Goal: Answer question/provide support: Share knowledge or assist other users

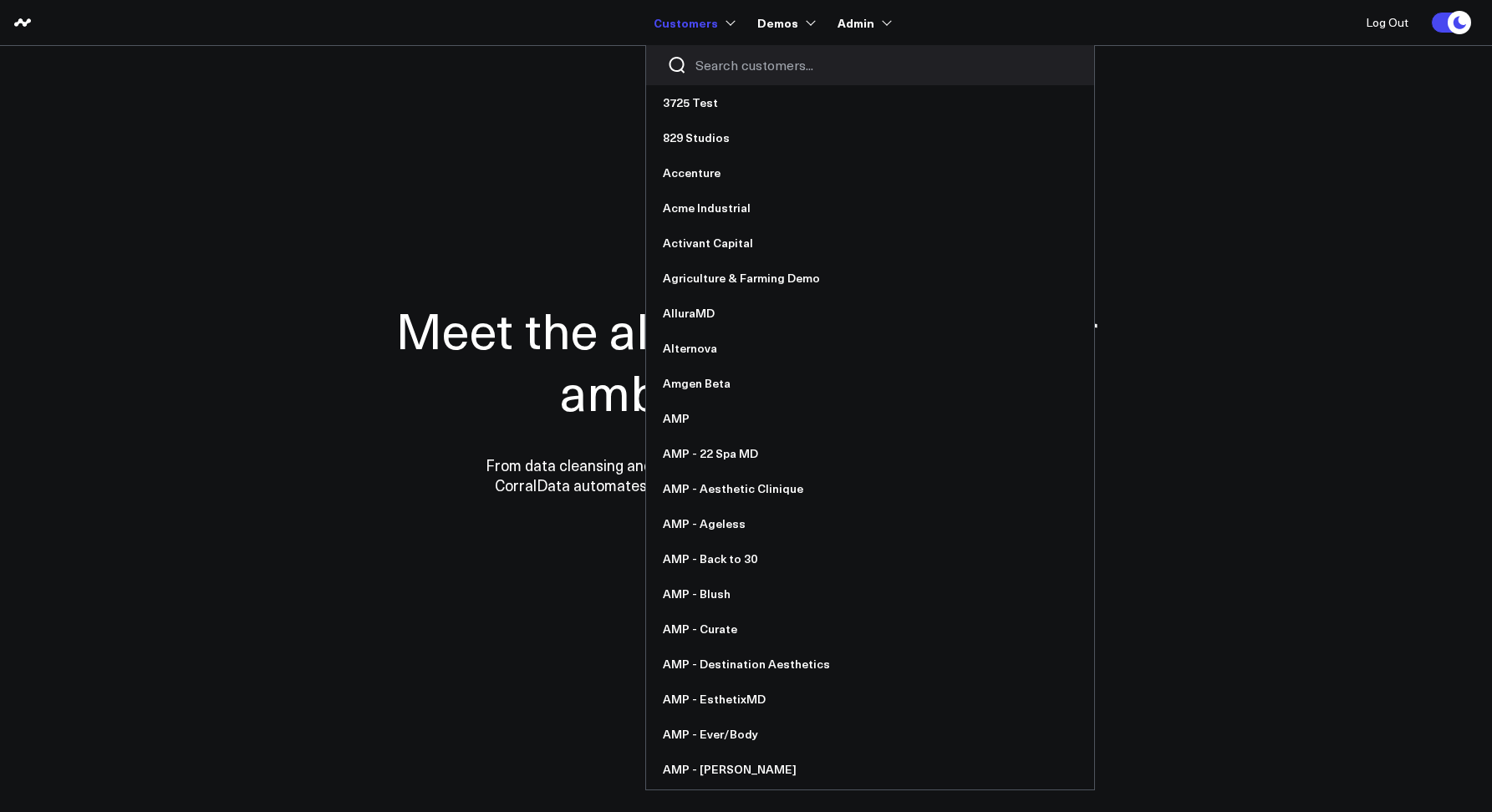
click at [732, 66] on input "Search customers input" at bounding box center [884, 65] width 378 height 18
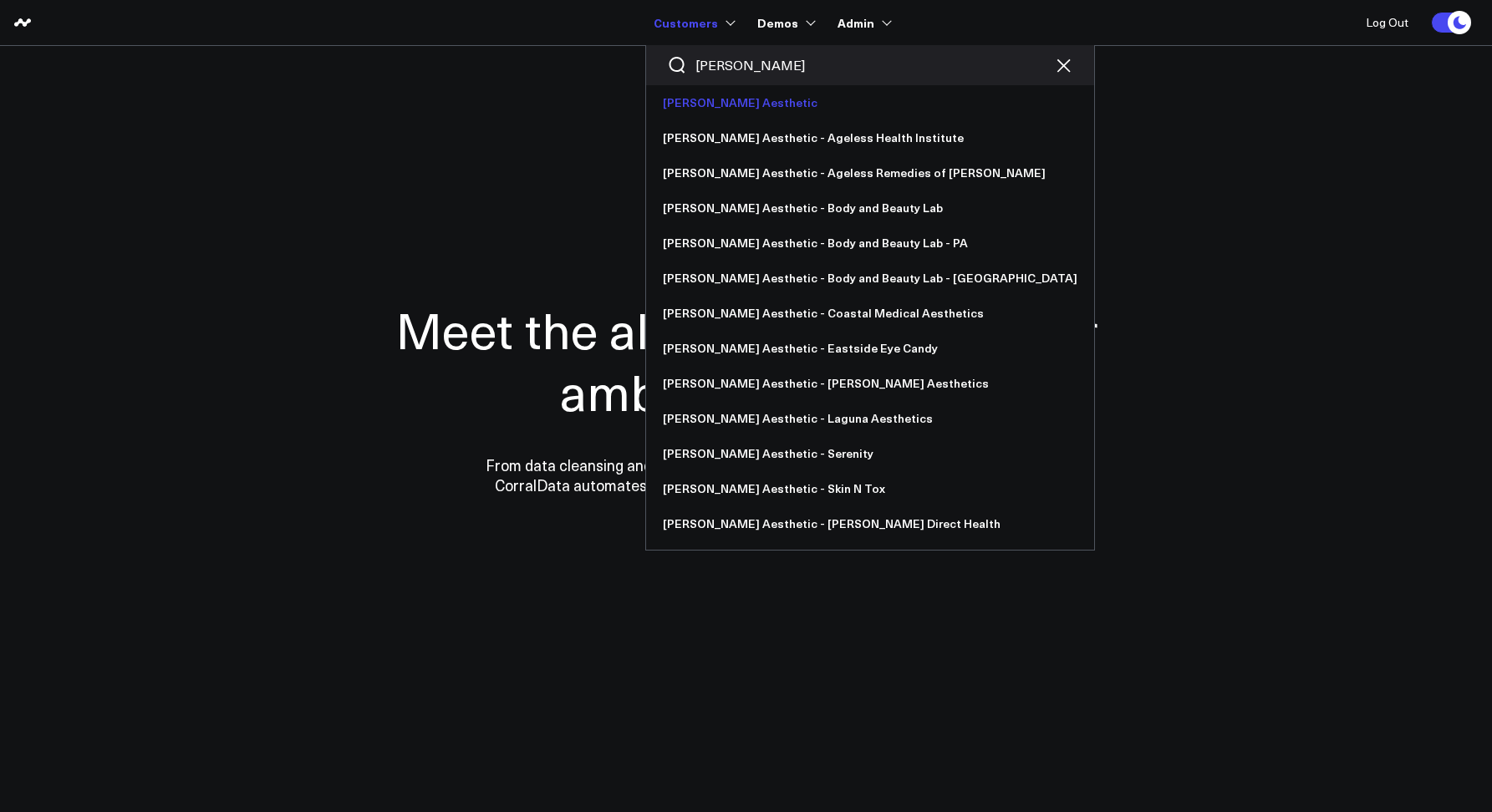
type input "[PERSON_NAME]"
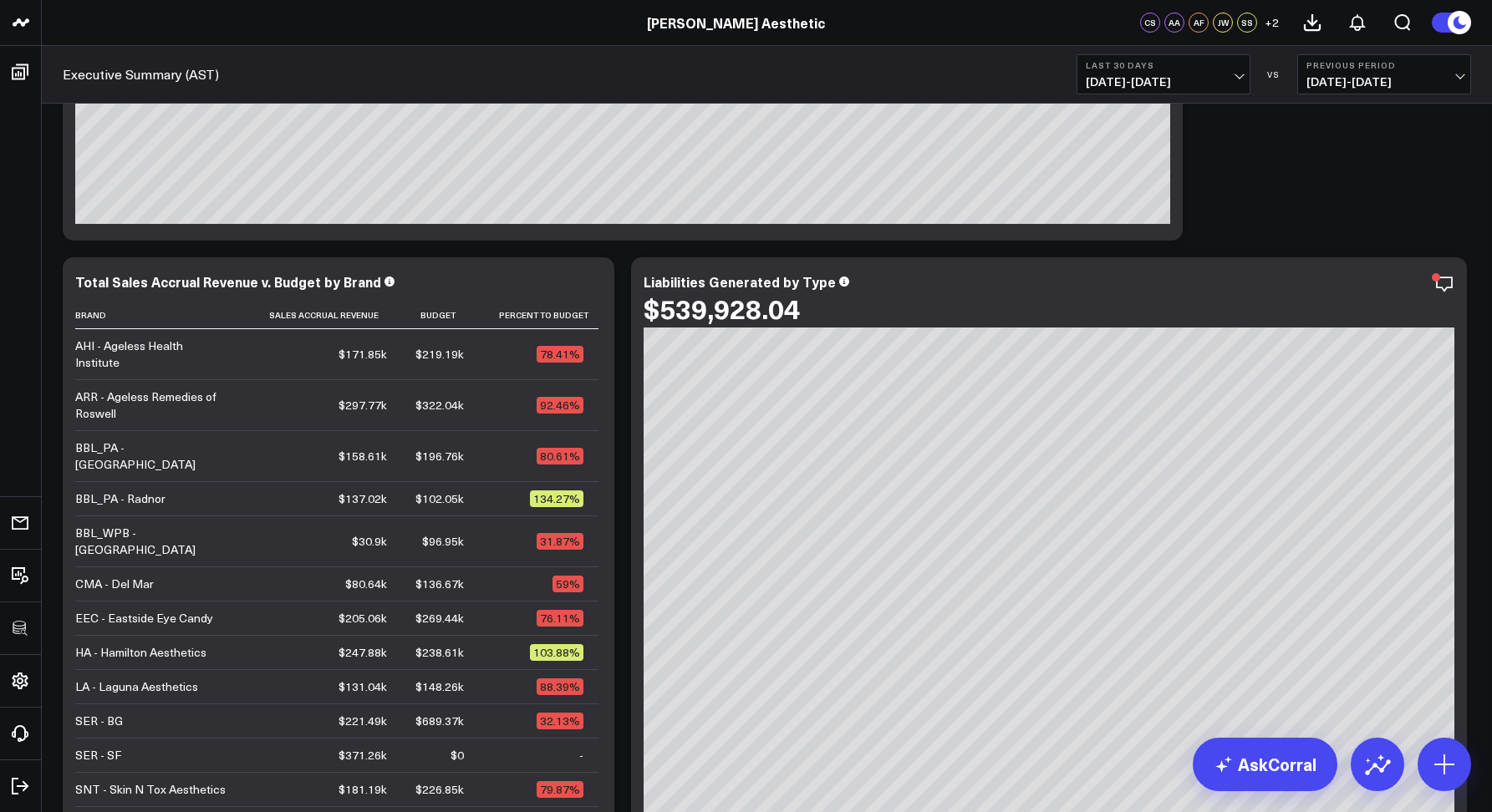
scroll to position [313, 0]
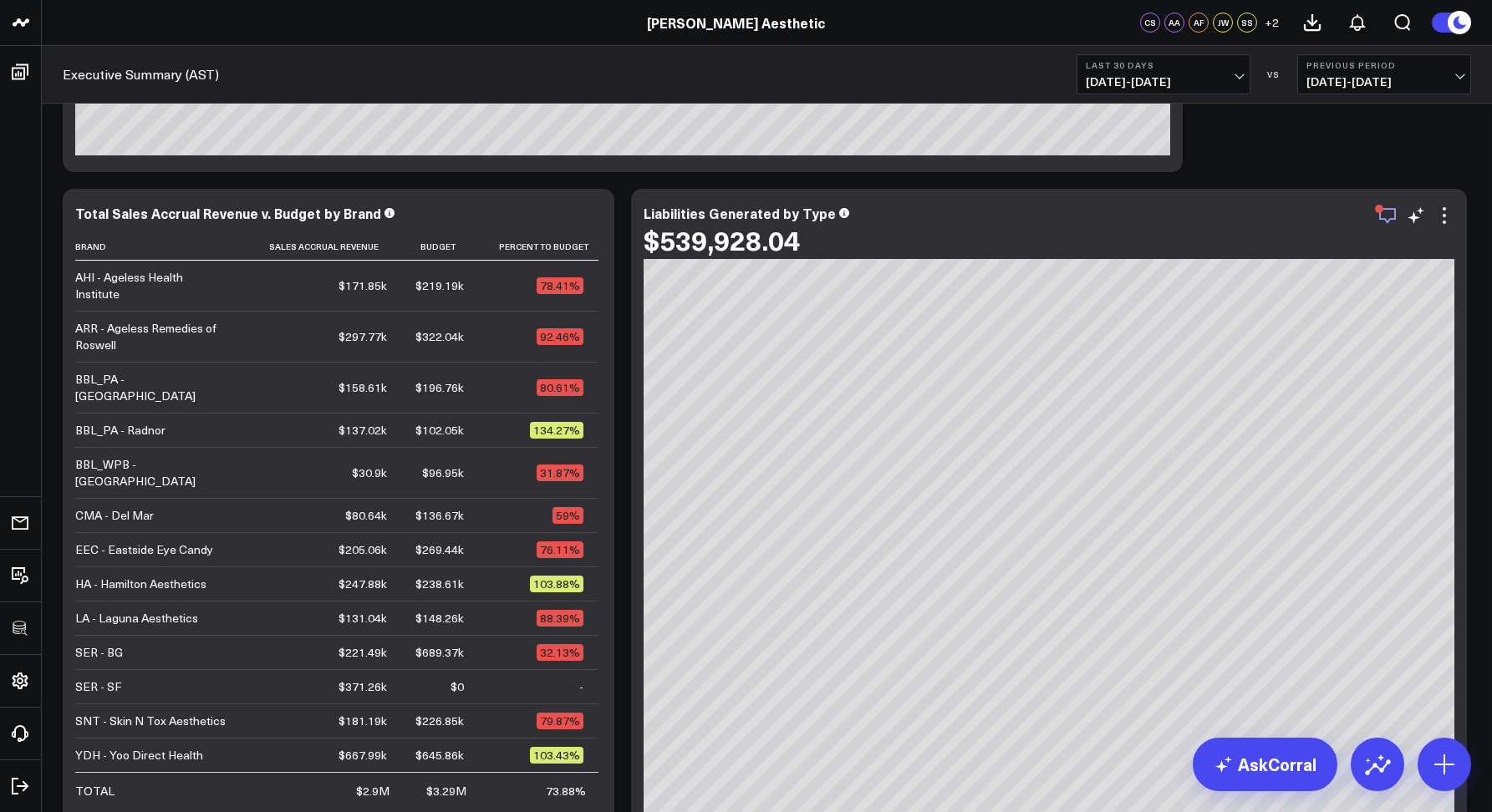
click at [1385, 216] on icon "button" at bounding box center [1388, 215] width 20 height 20
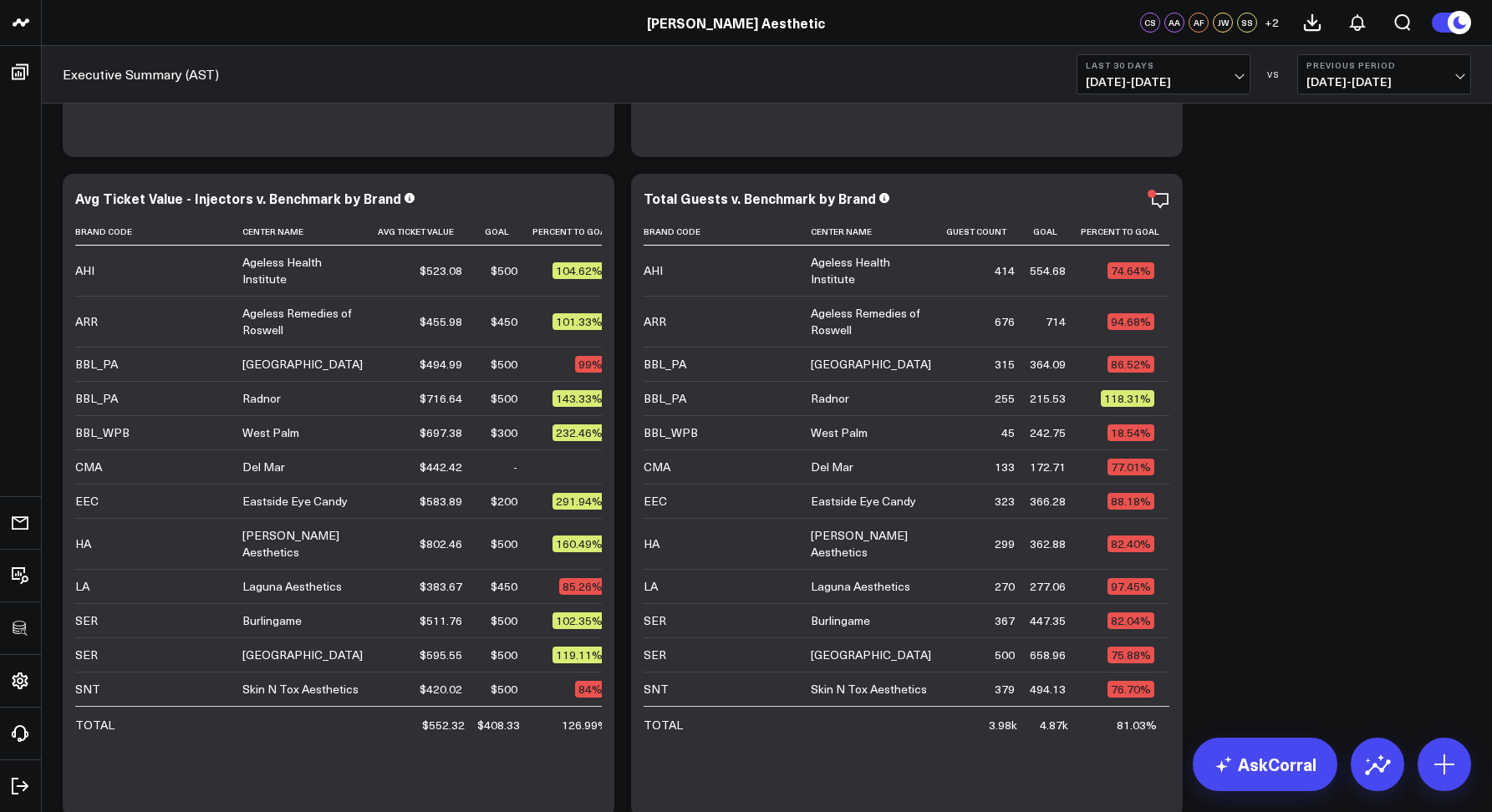
scroll to position [3045, 0]
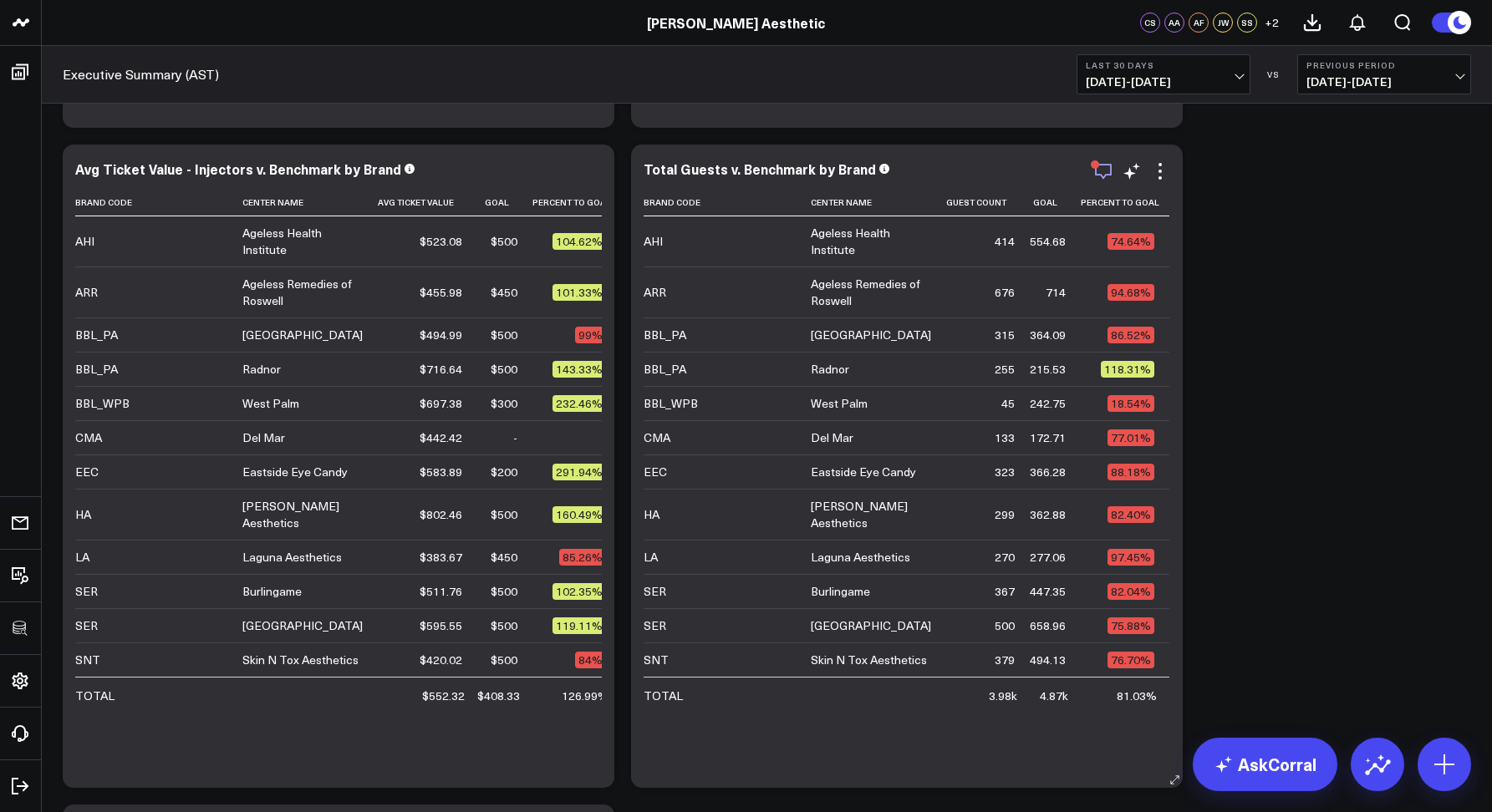
click at [1107, 177] on icon "button" at bounding box center [1103, 171] width 20 height 20
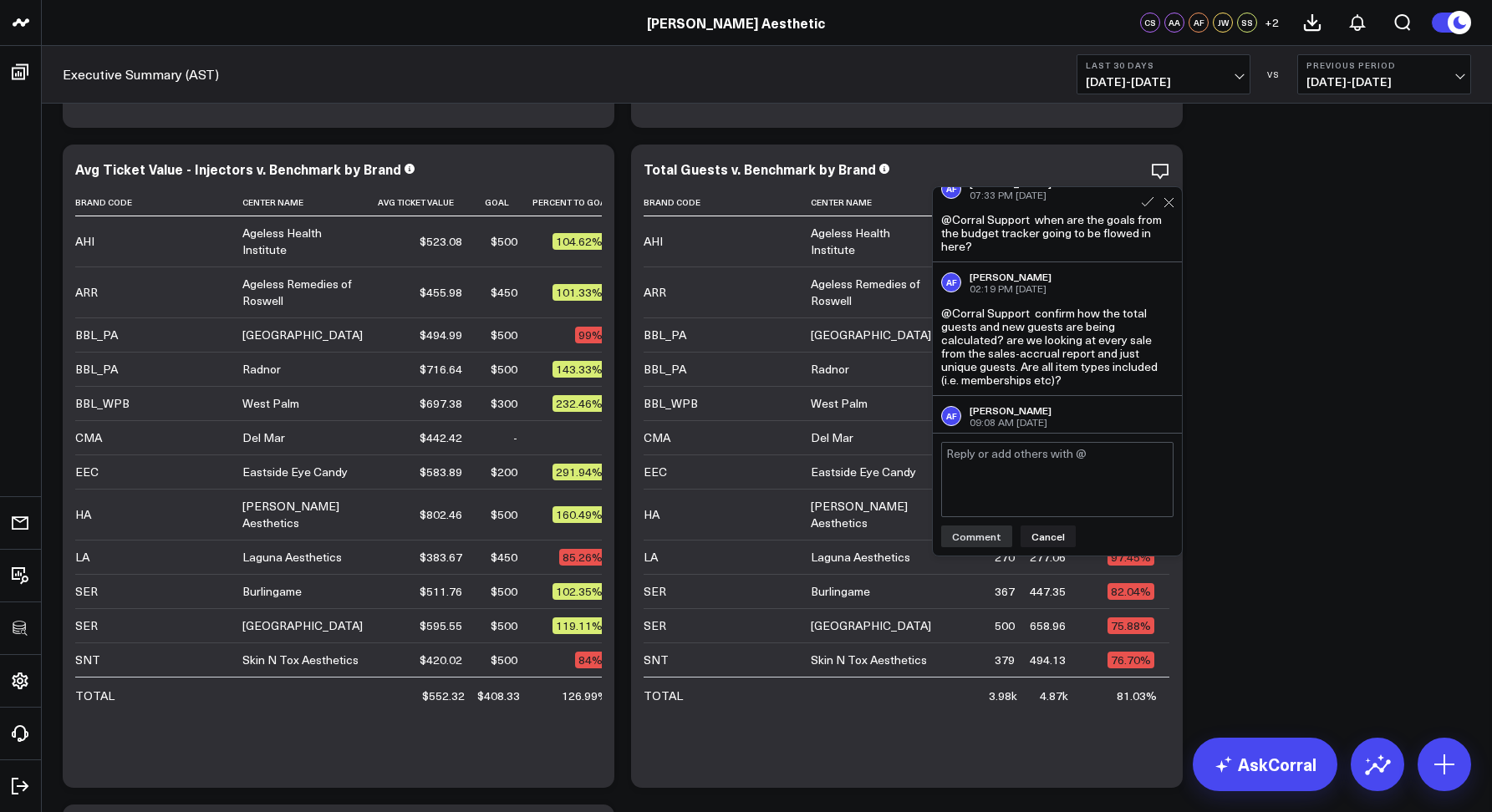
scroll to position [74, 0]
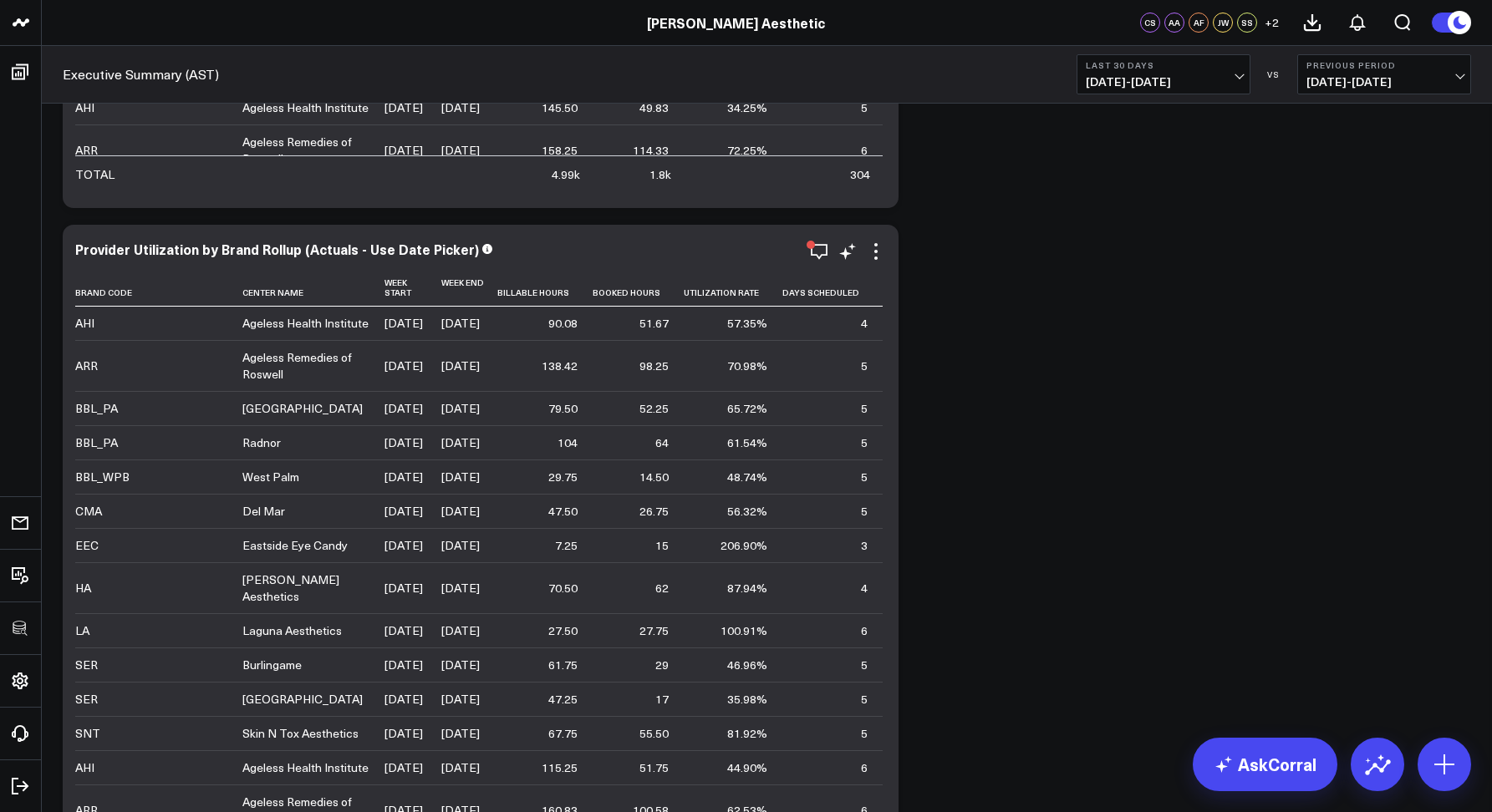
scroll to position [4993, 0]
click at [825, 253] on icon "button" at bounding box center [819, 250] width 20 height 20
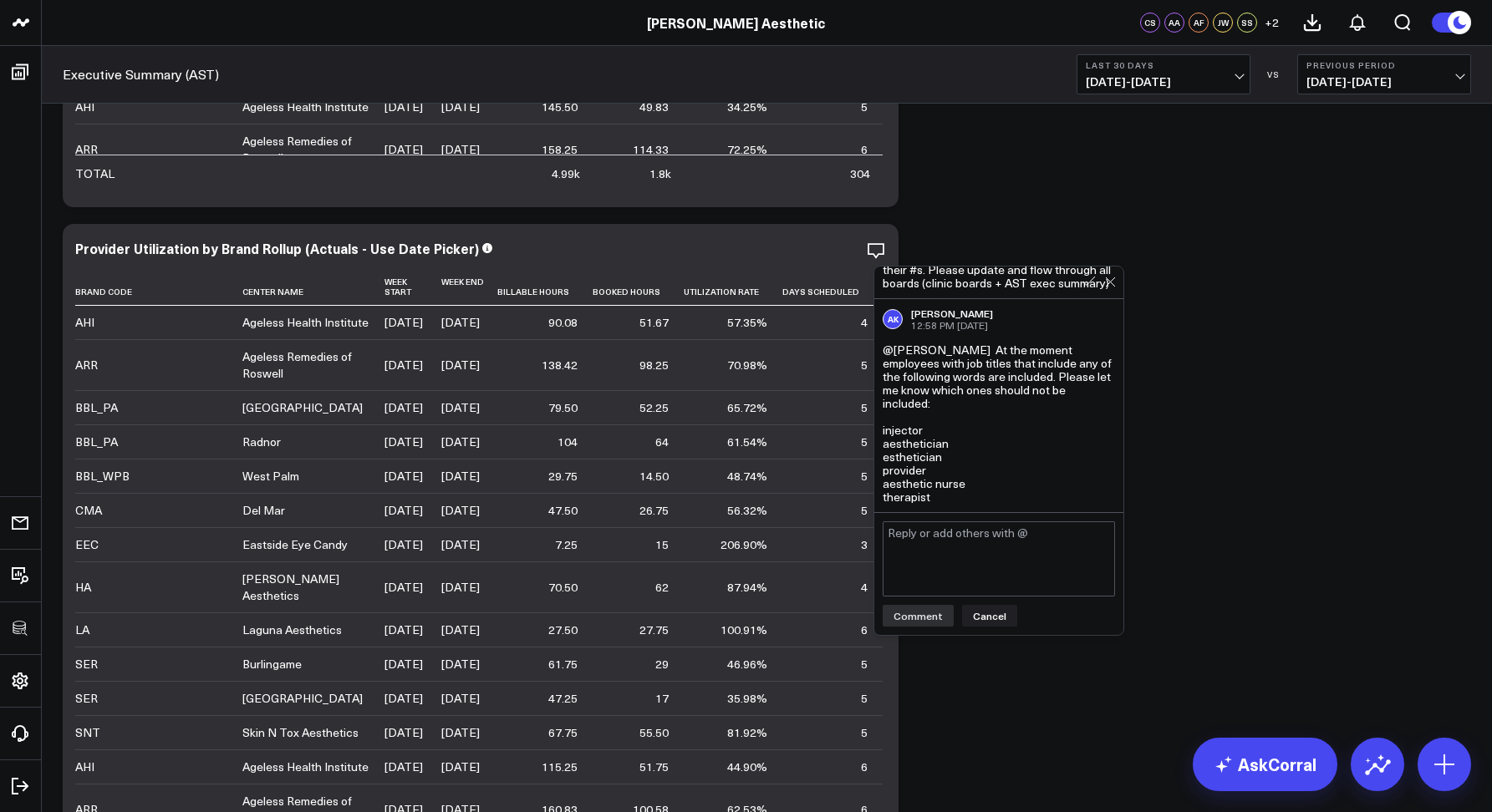
scroll to position [127, 0]
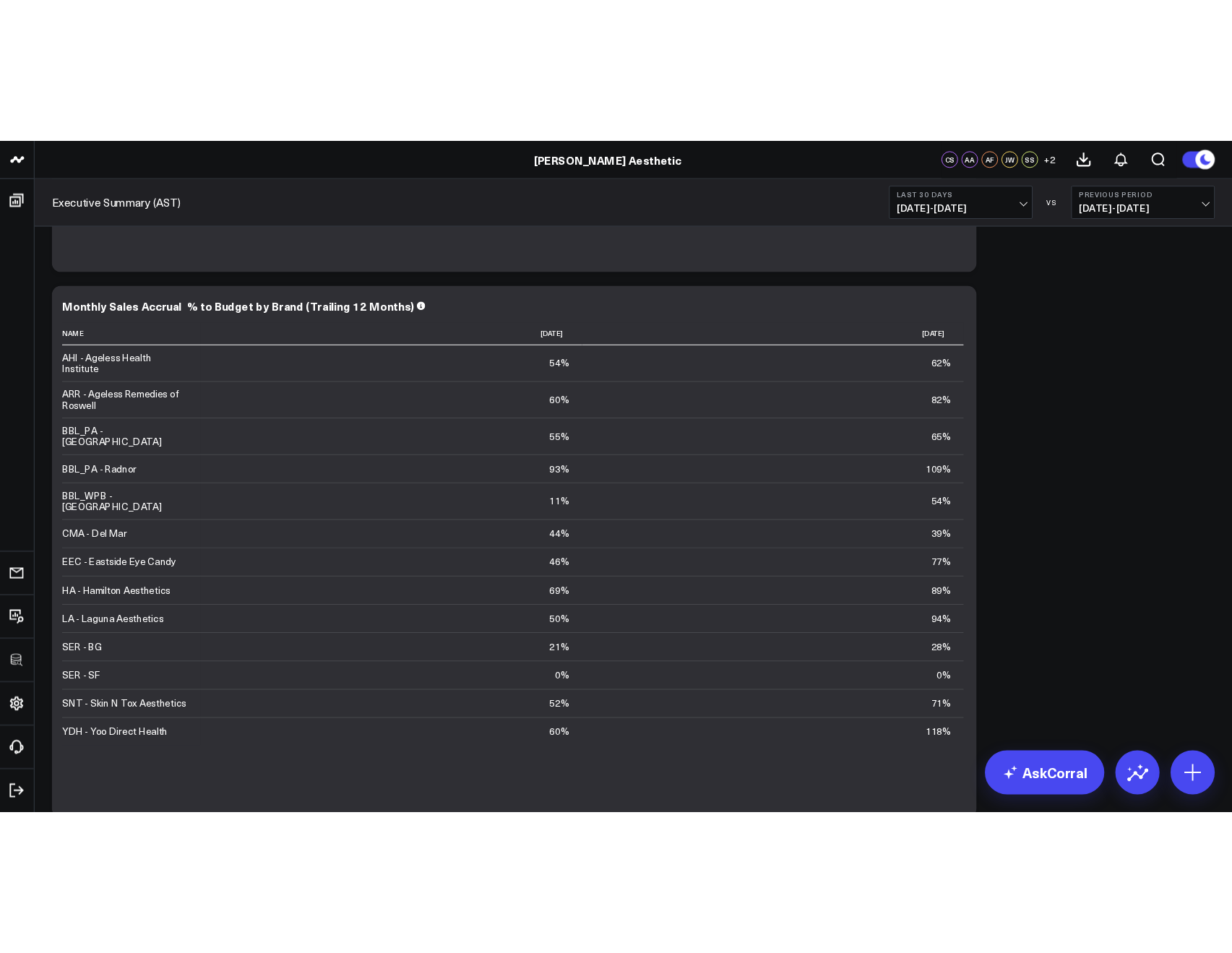
scroll to position [5669, 0]
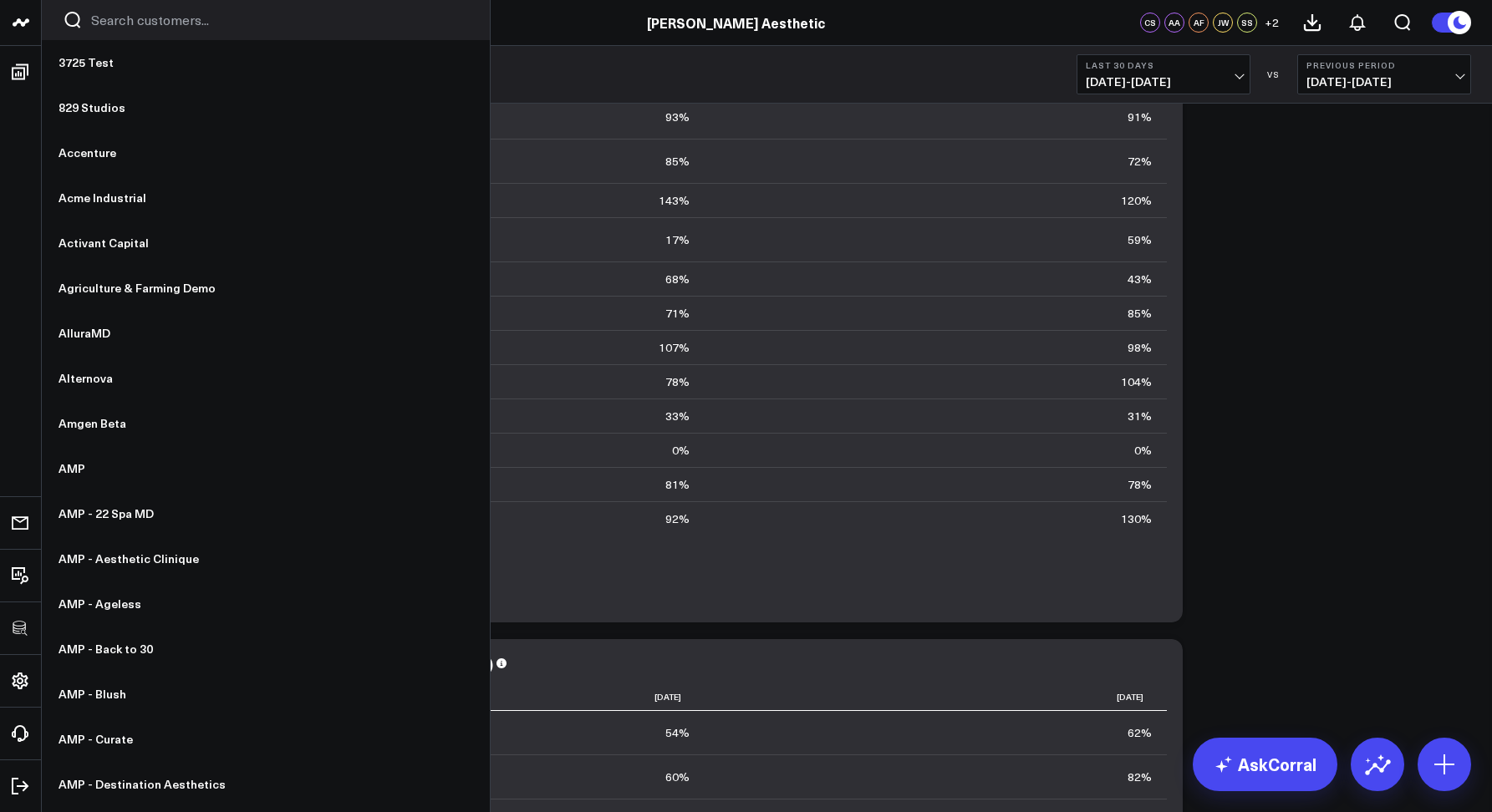
click at [91, 10] on div at bounding box center [266, 20] width 448 height 41
click at [108, 21] on input "Search customers input" at bounding box center [279, 19] width 378 height 18
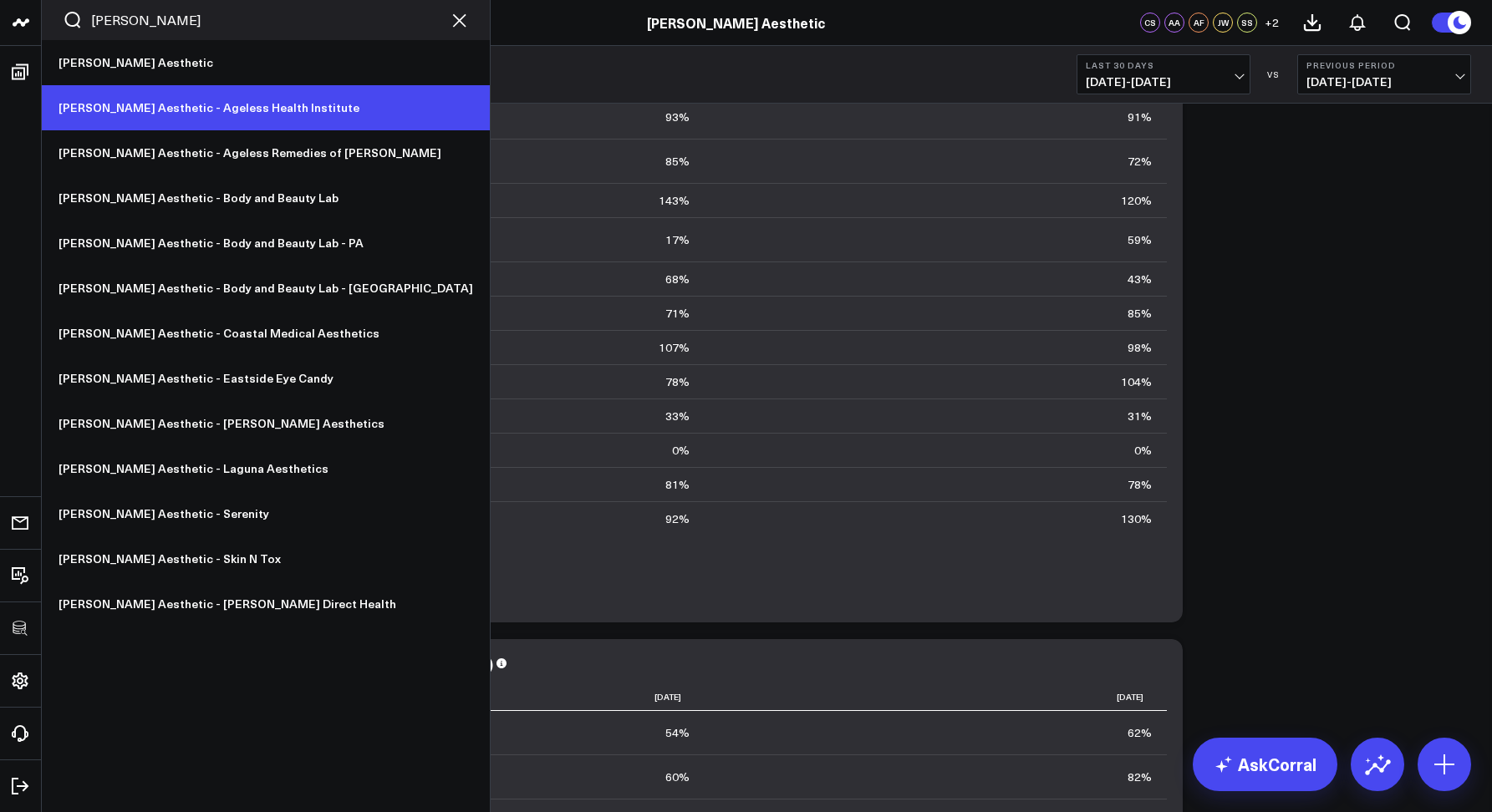
type input "annie"
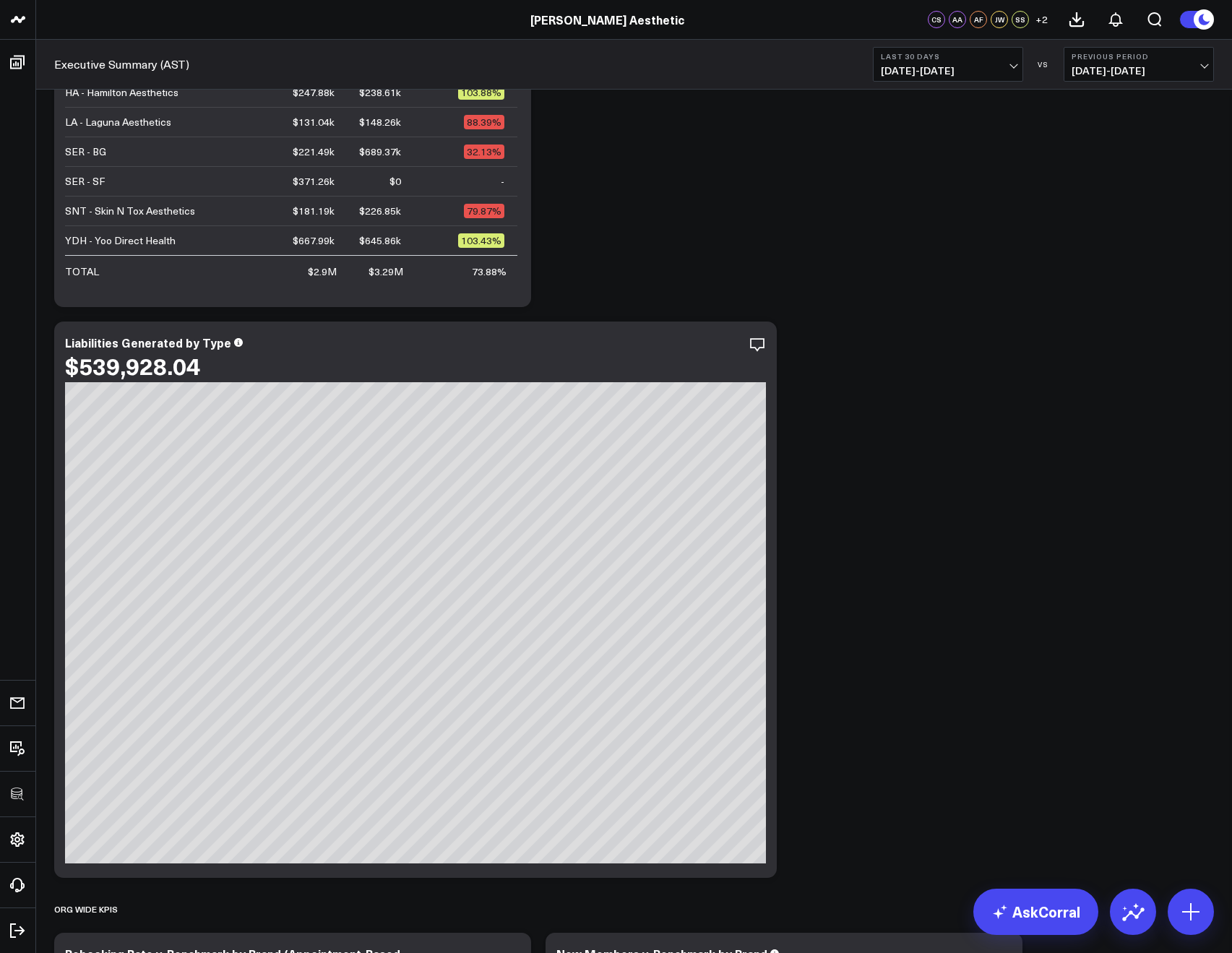
scroll to position [831, 0]
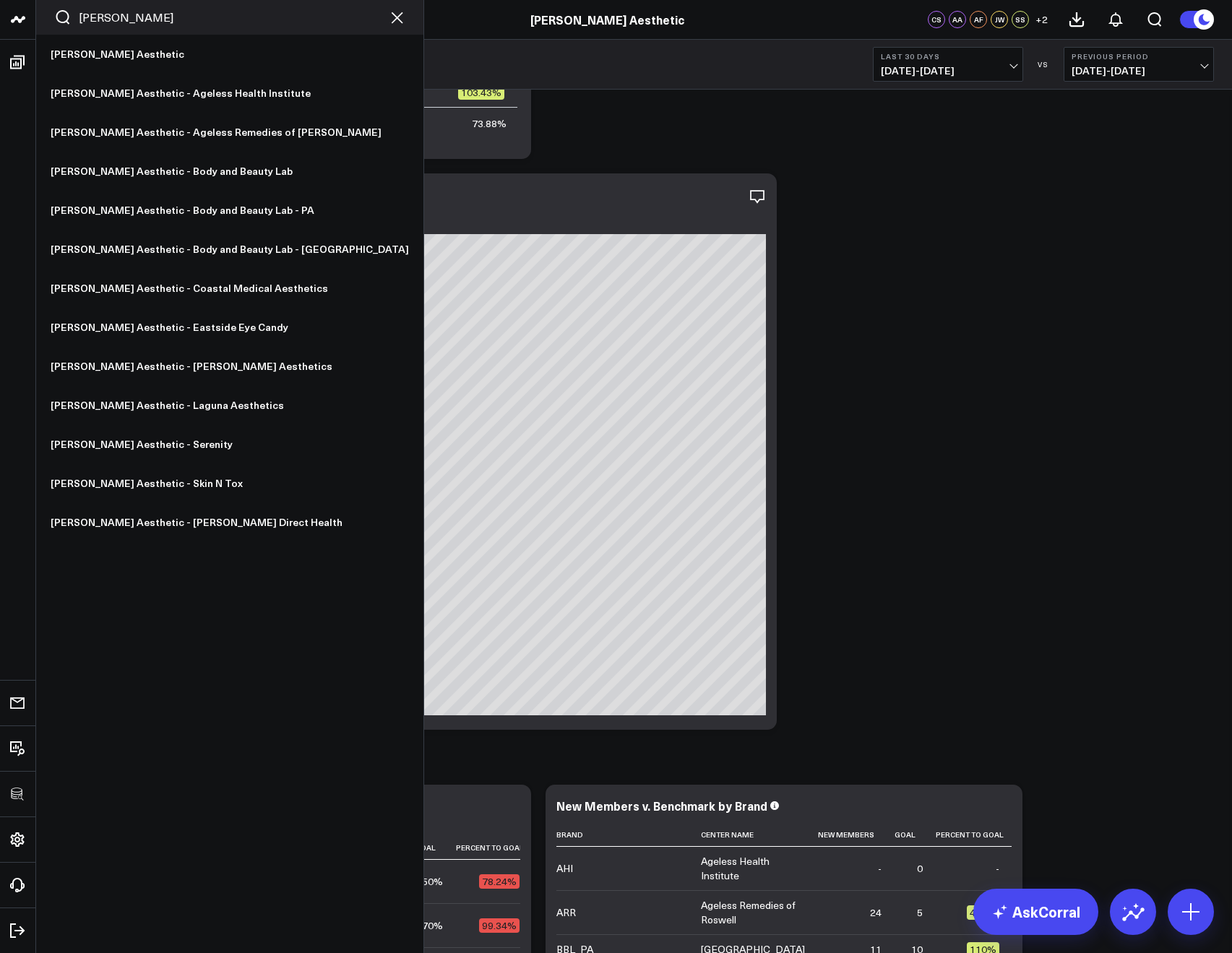
click at [107, 23] on input "annie" at bounding box center [230, 17] width 302 height 16
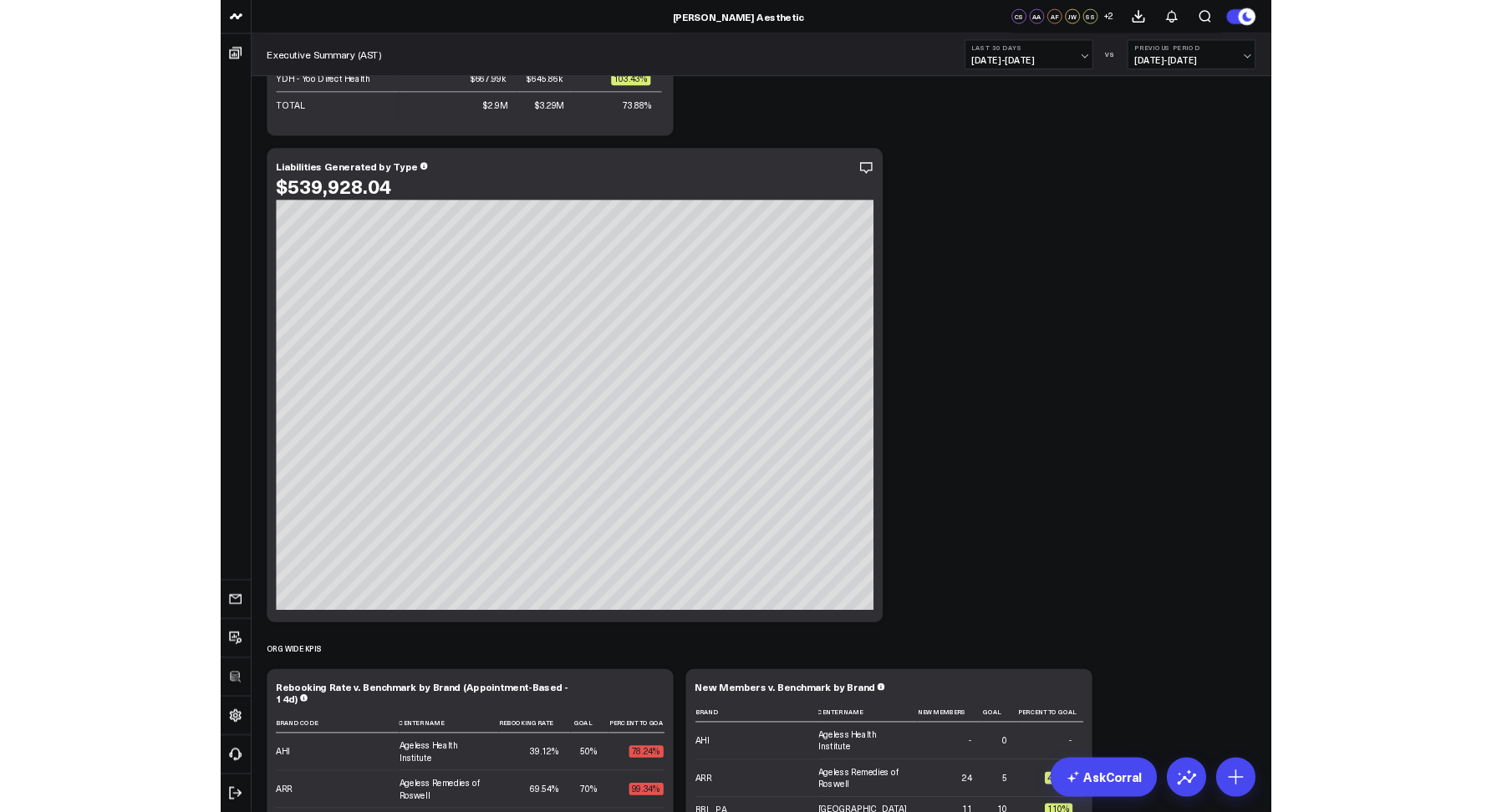
scroll to position [0, 0]
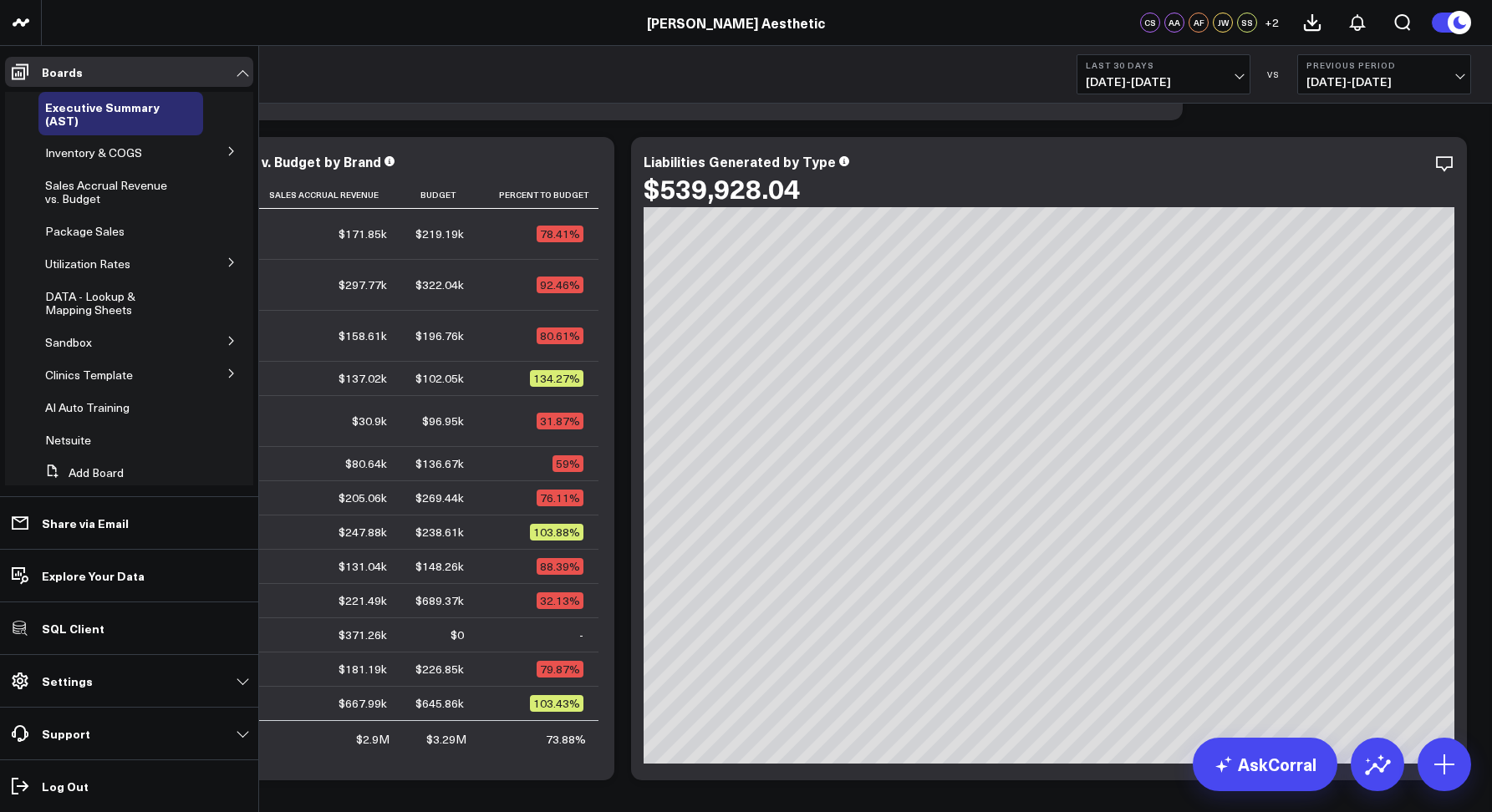
click at [214, 373] on button at bounding box center [231, 373] width 43 height 25
click at [218, 399] on button at bounding box center [231, 403] width 43 height 25
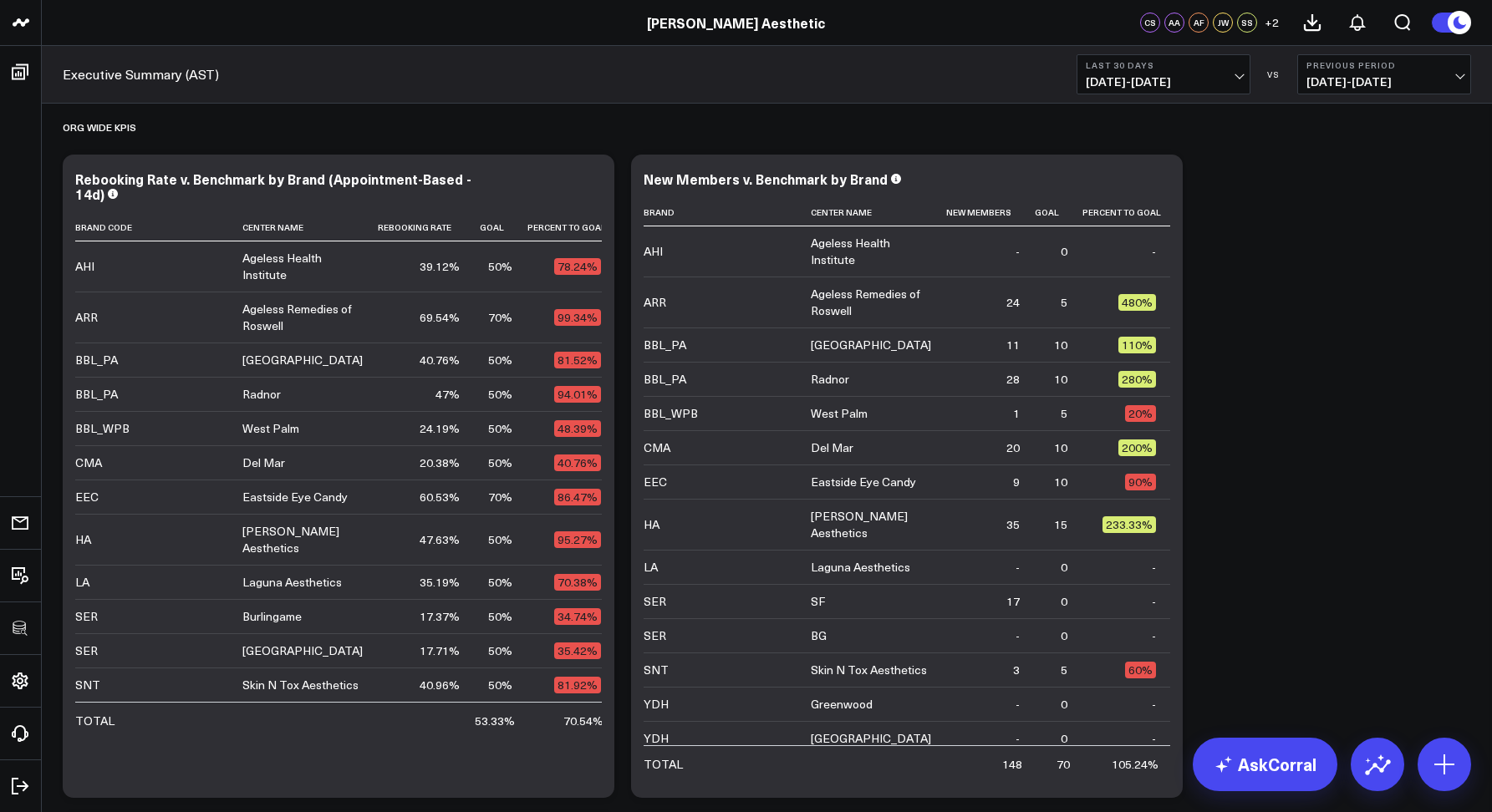
scroll to position [1080, 0]
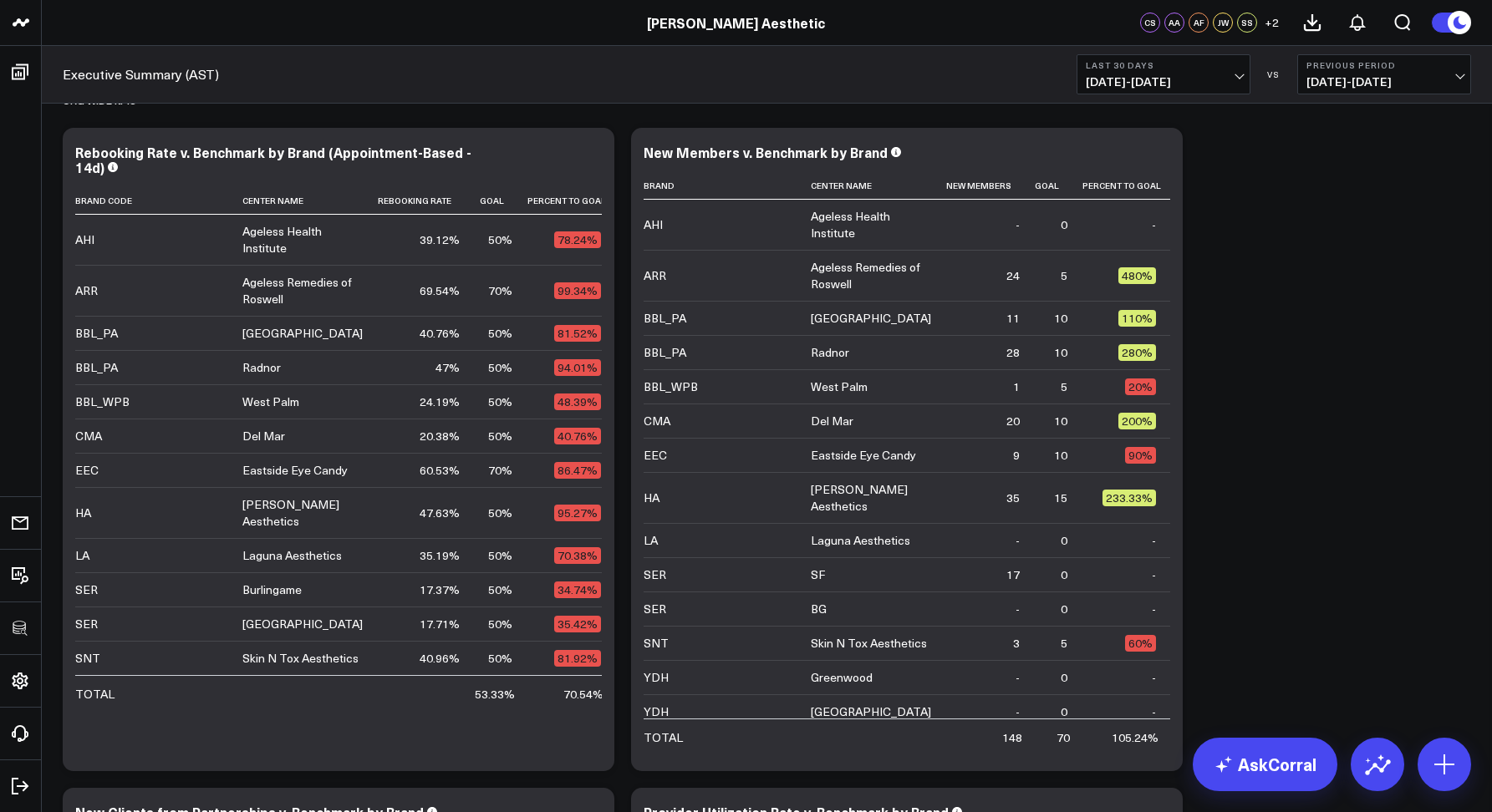
click at [1117, 86] on span "08/12/25 - 09/10/25" at bounding box center [1163, 82] width 155 height 14
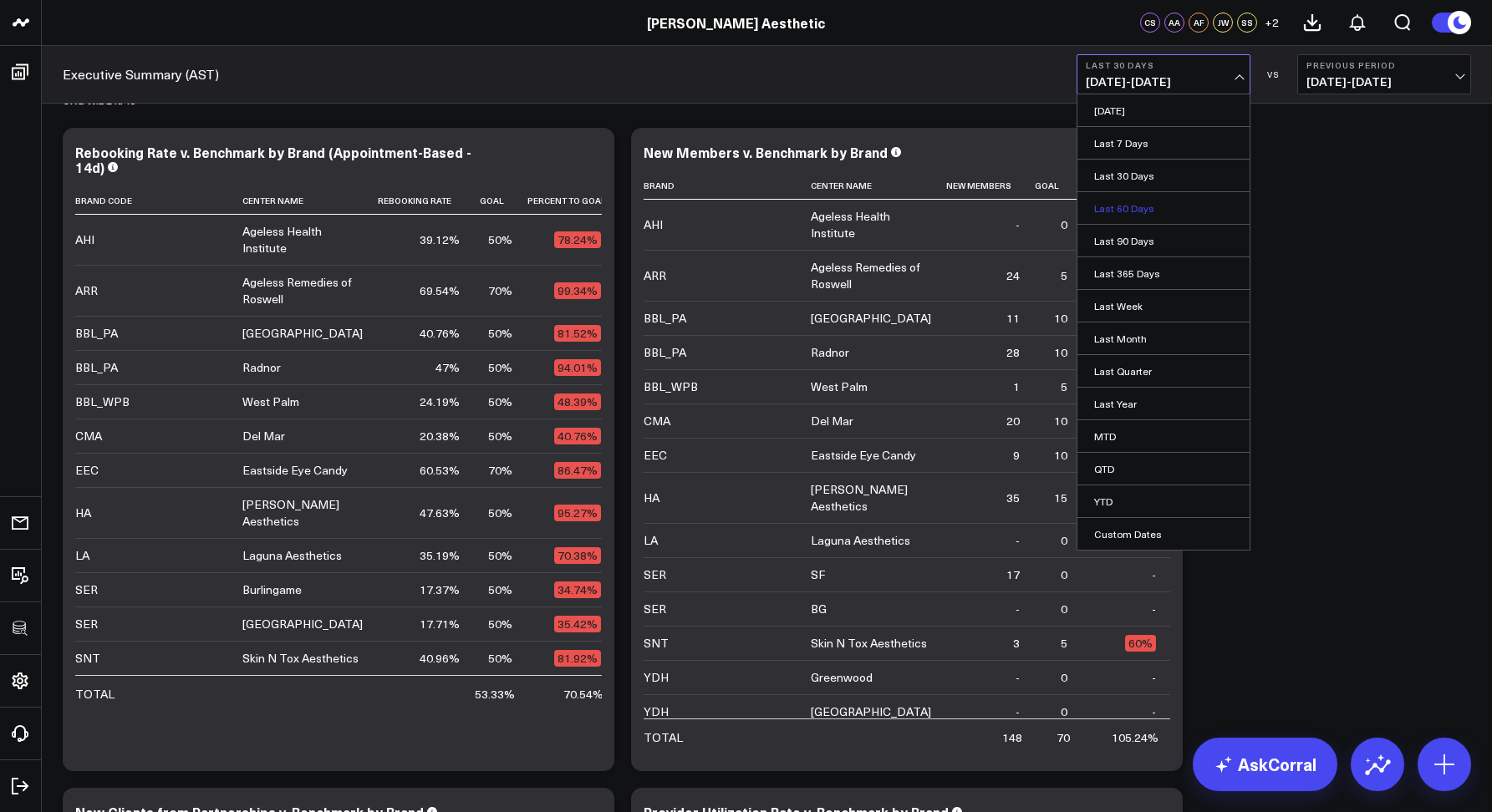
click at [1148, 207] on link "Last 60 Days" at bounding box center [1164, 208] width 172 height 32
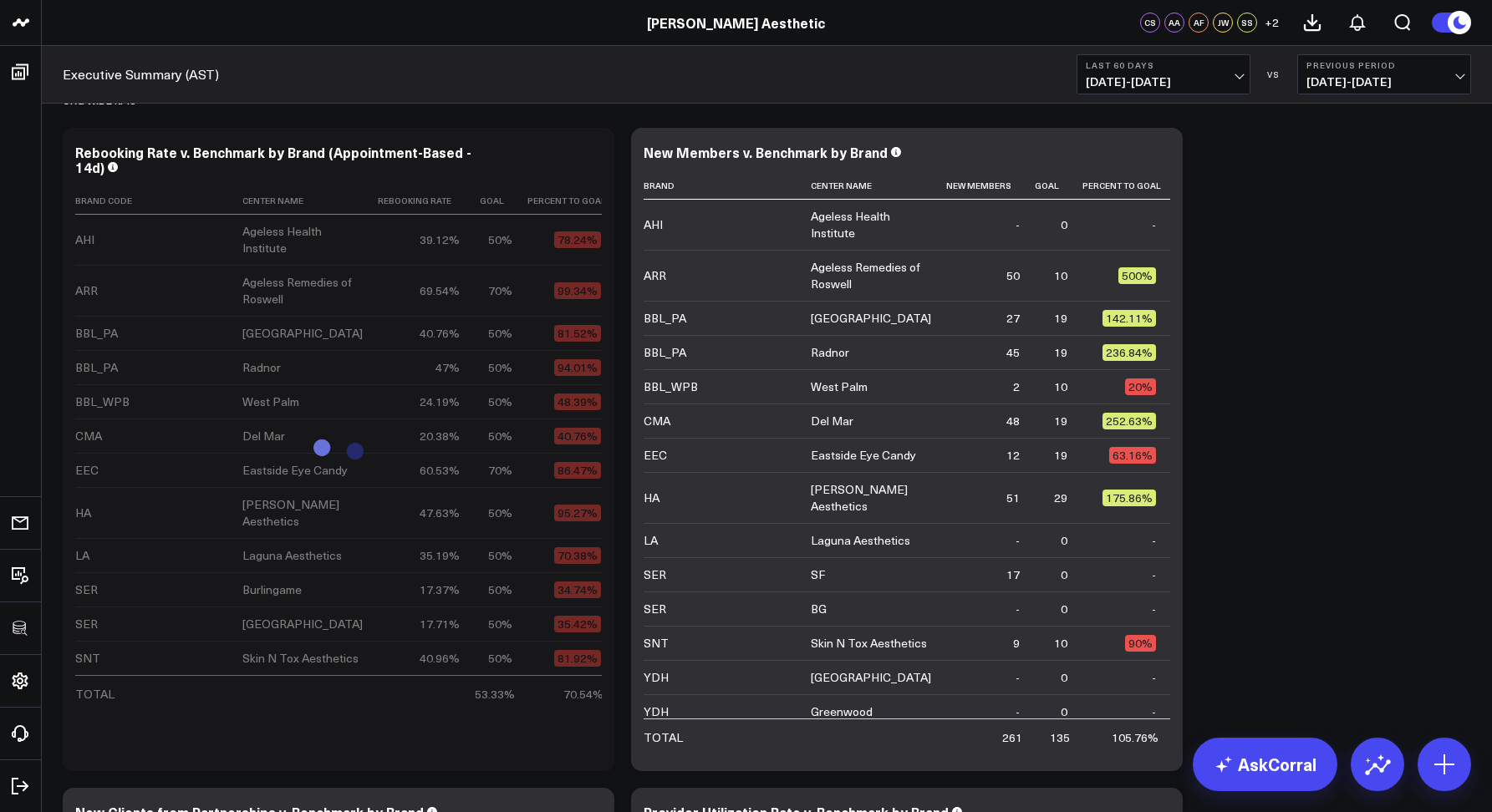
click at [1161, 80] on span "07/13/25 - 09/10/25" at bounding box center [1163, 82] width 155 height 14
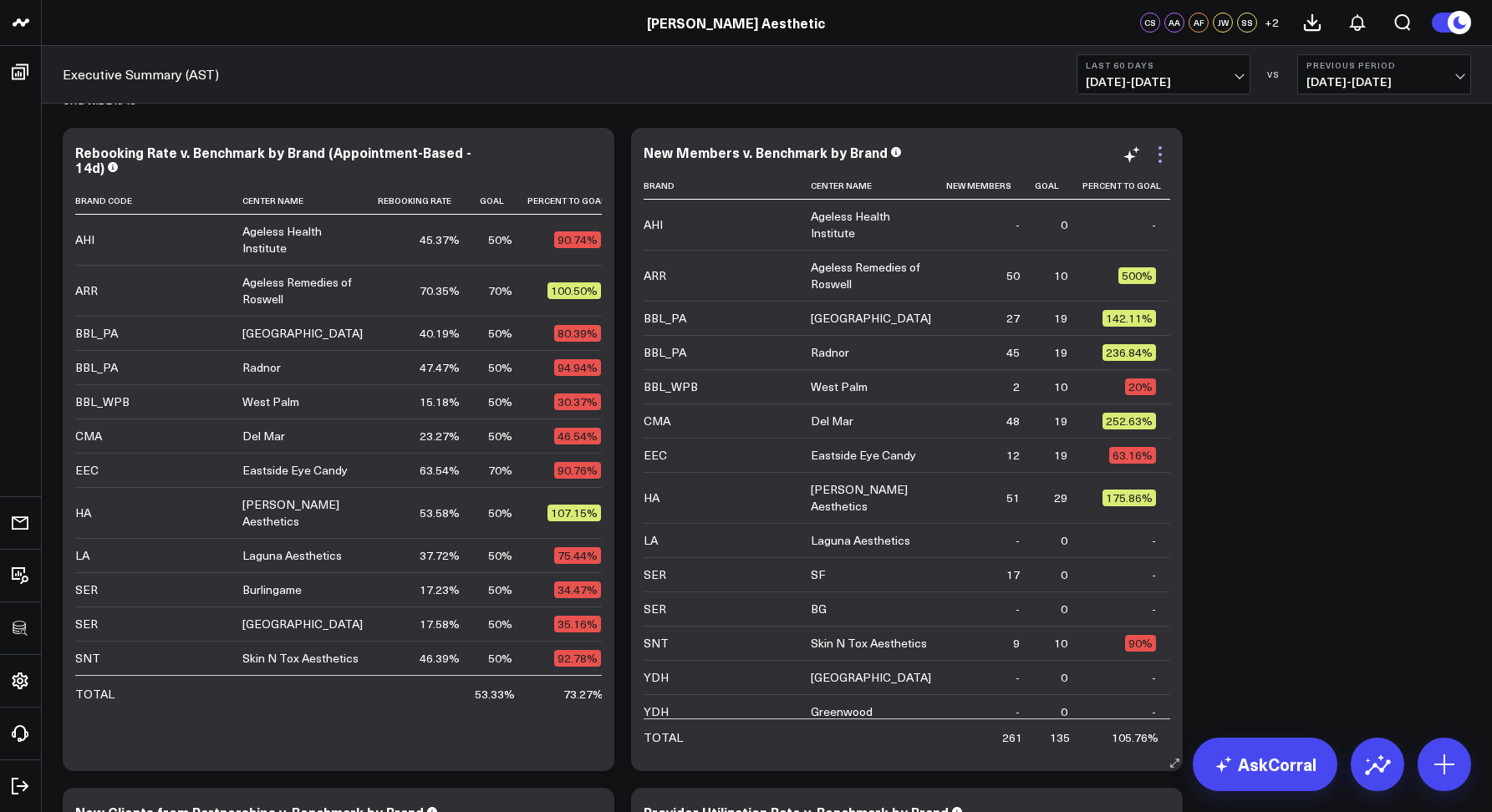
click at [1155, 158] on icon at bounding box center [1160, 154] width 20 height 20
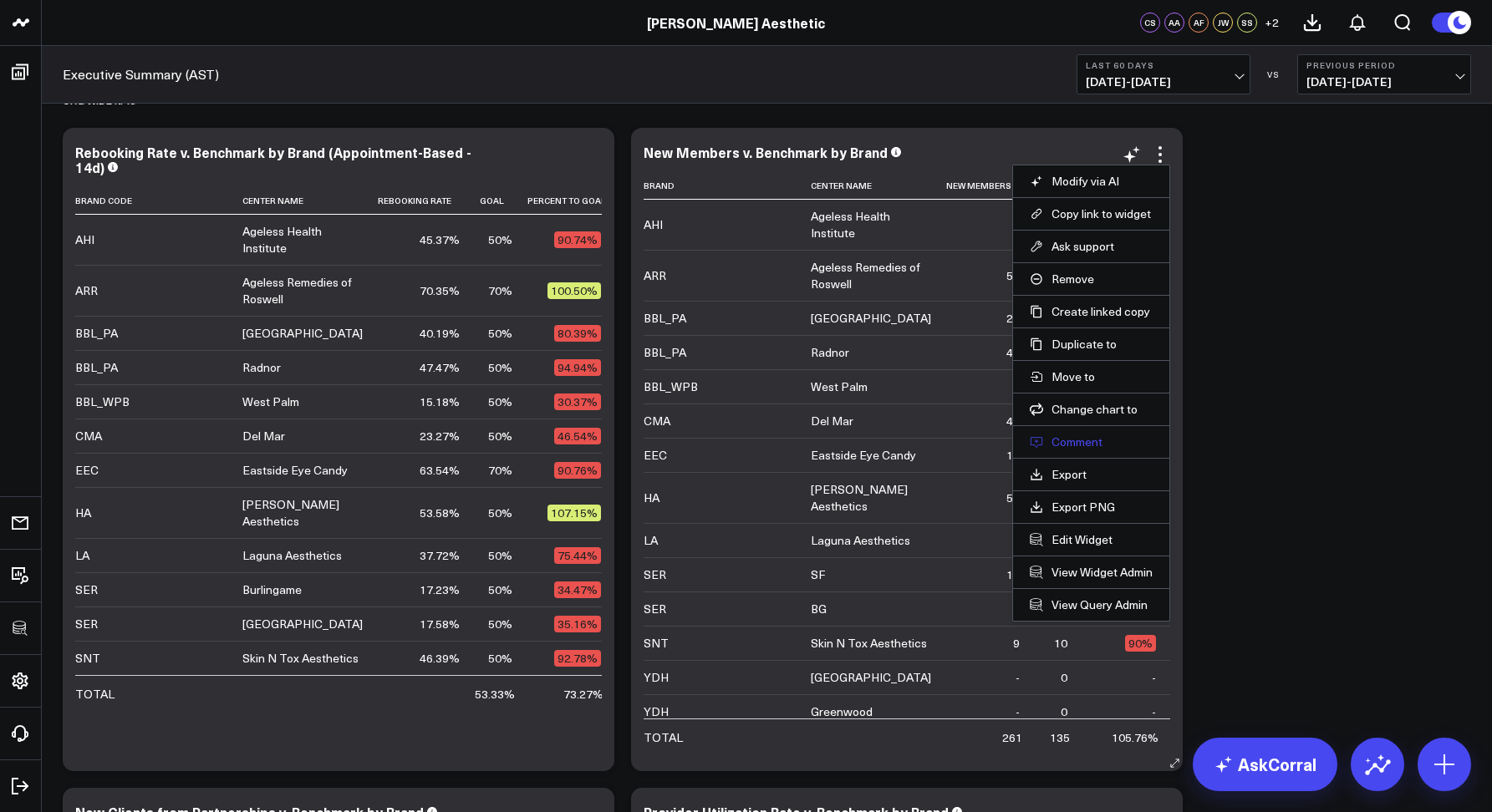
click at [1061, 445] on button "Comment" at bounding box center [1090, 442] width 123 height 15
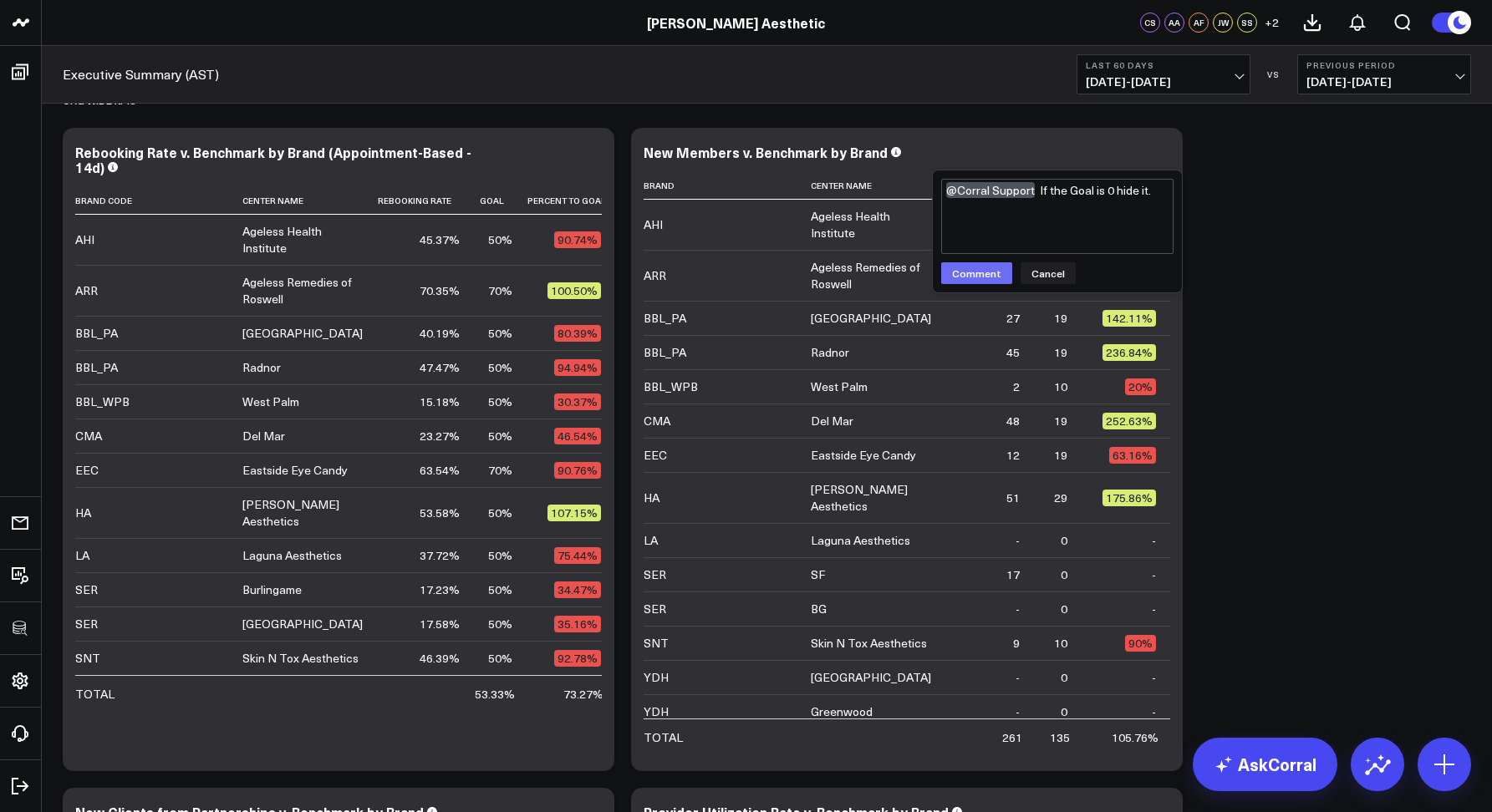
type textarea "@Corral Support If the Goal is 0 hide it."
click at [983, 270] on button "Comment" at bounding box center [977, 273] width 71 height 22
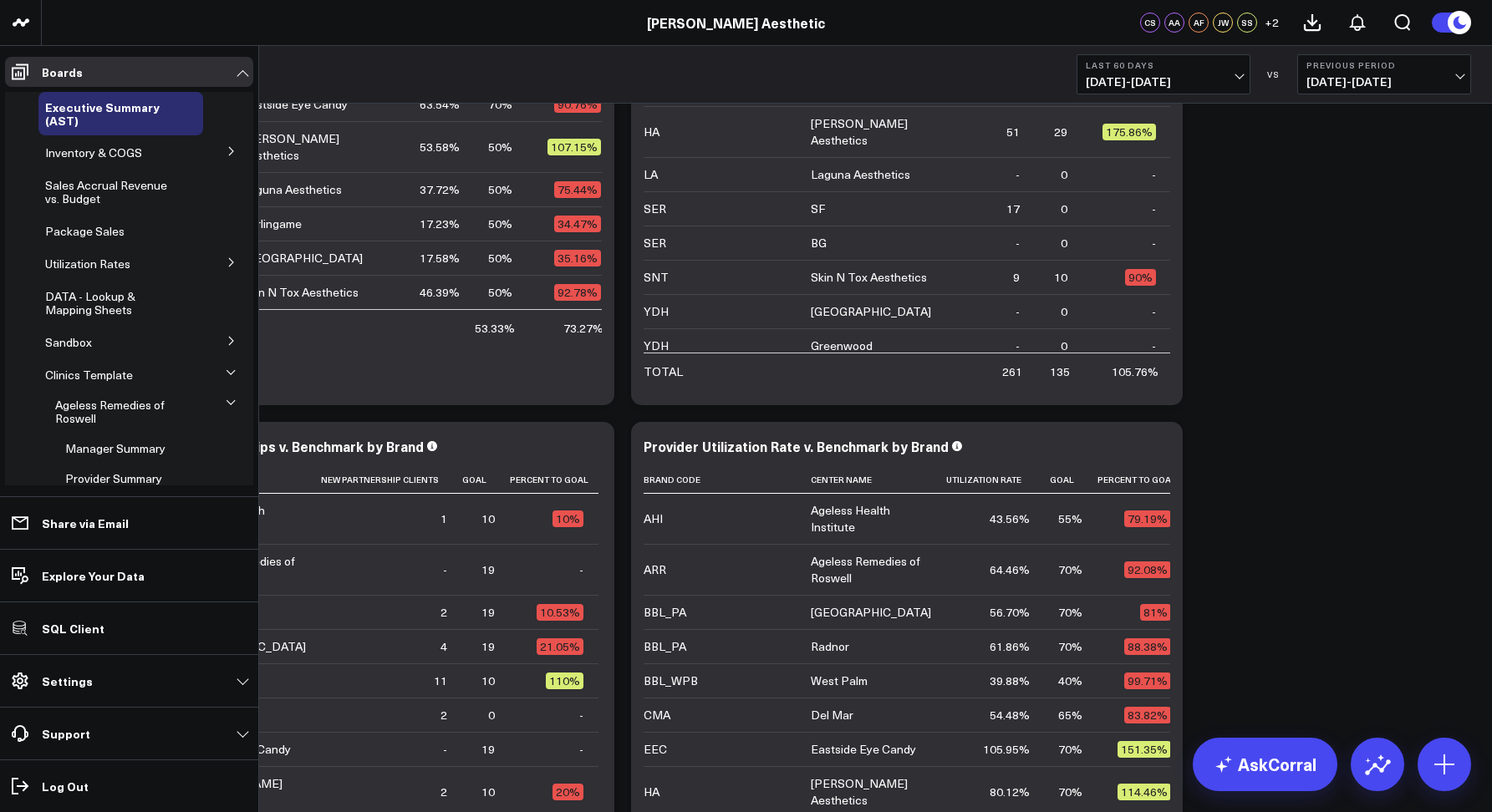
click at [227, 153] on icon at bounding box center [232, 151] width 10 height 10
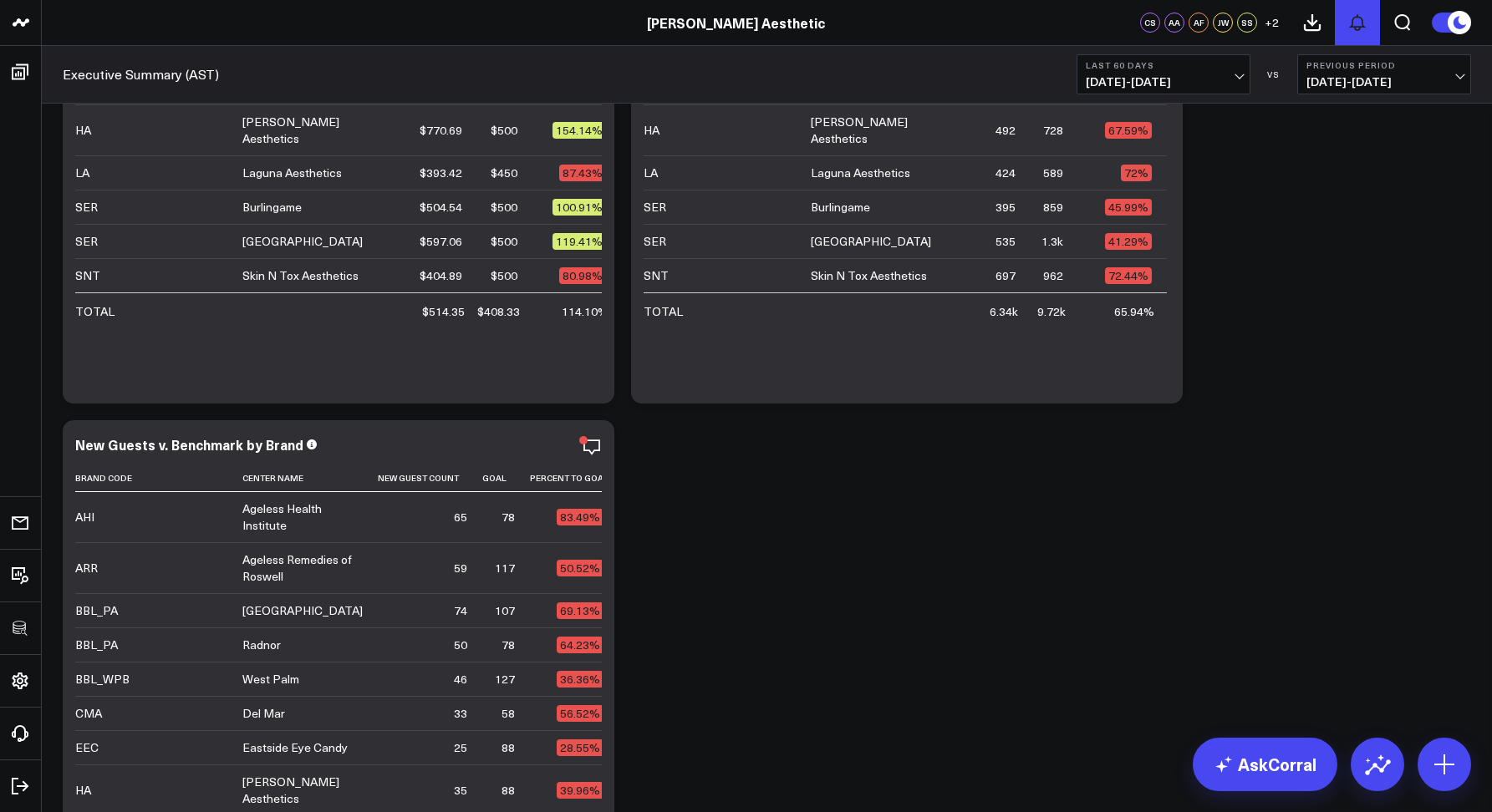
scroll to position [3633, 0]
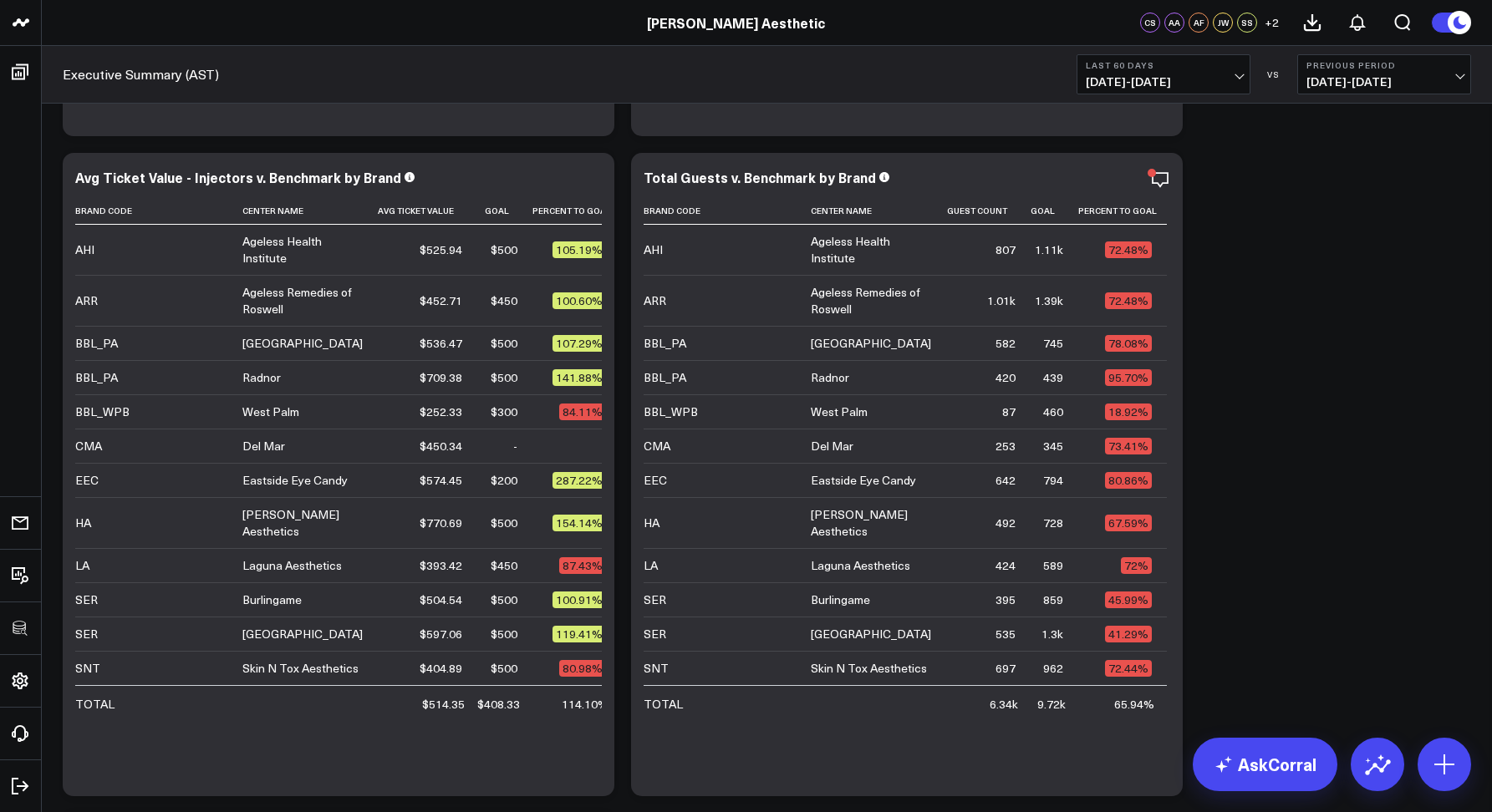
scroll to position [3039, 0]
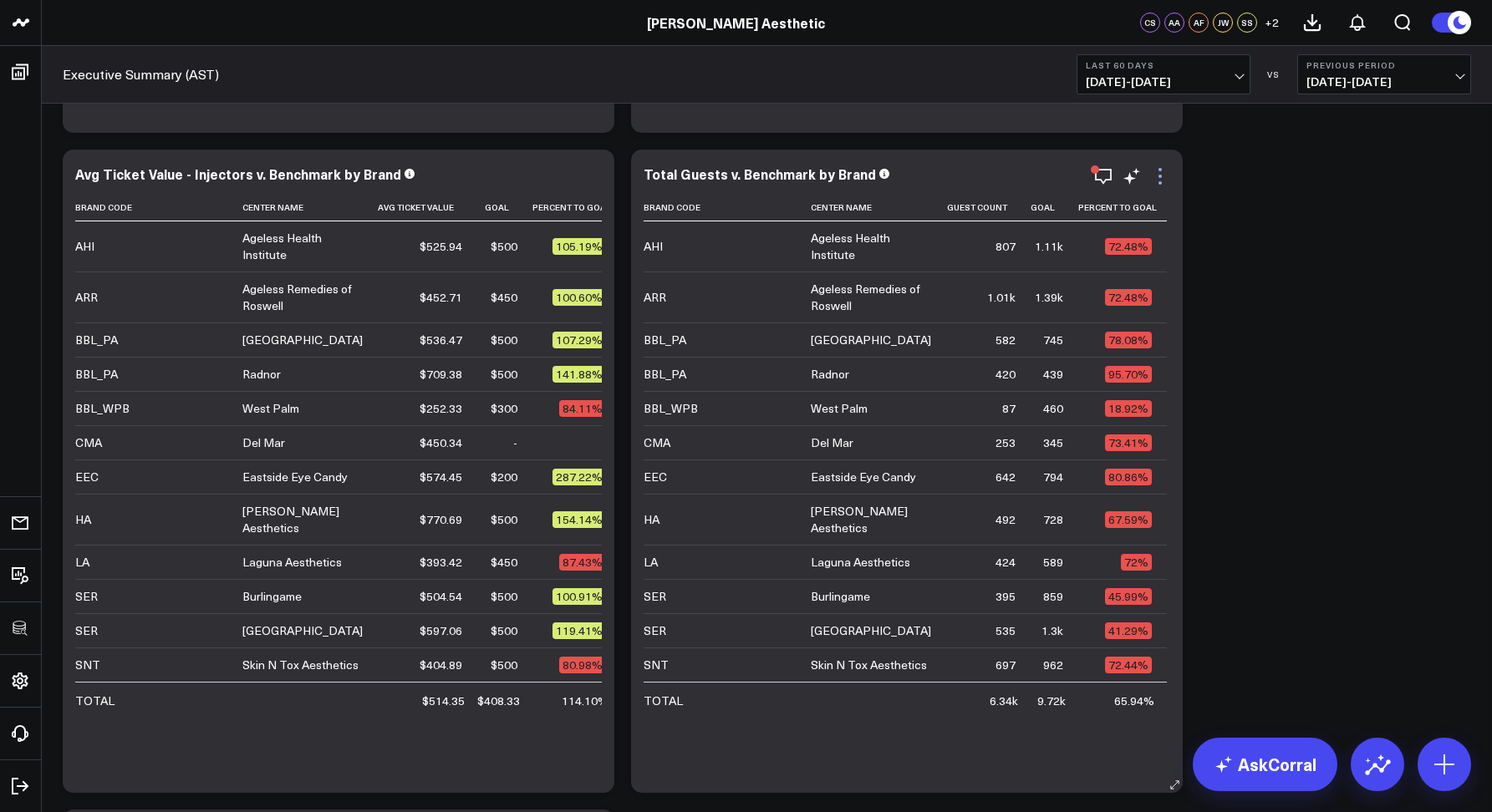
drag, startPoint x: 1229, startPoint y: 229, endPoint x: 1150, endPoint y: 173, distance: 96.8
click at [1157, 171] on icon at bounding box center [1160, 176] width 20 height 20
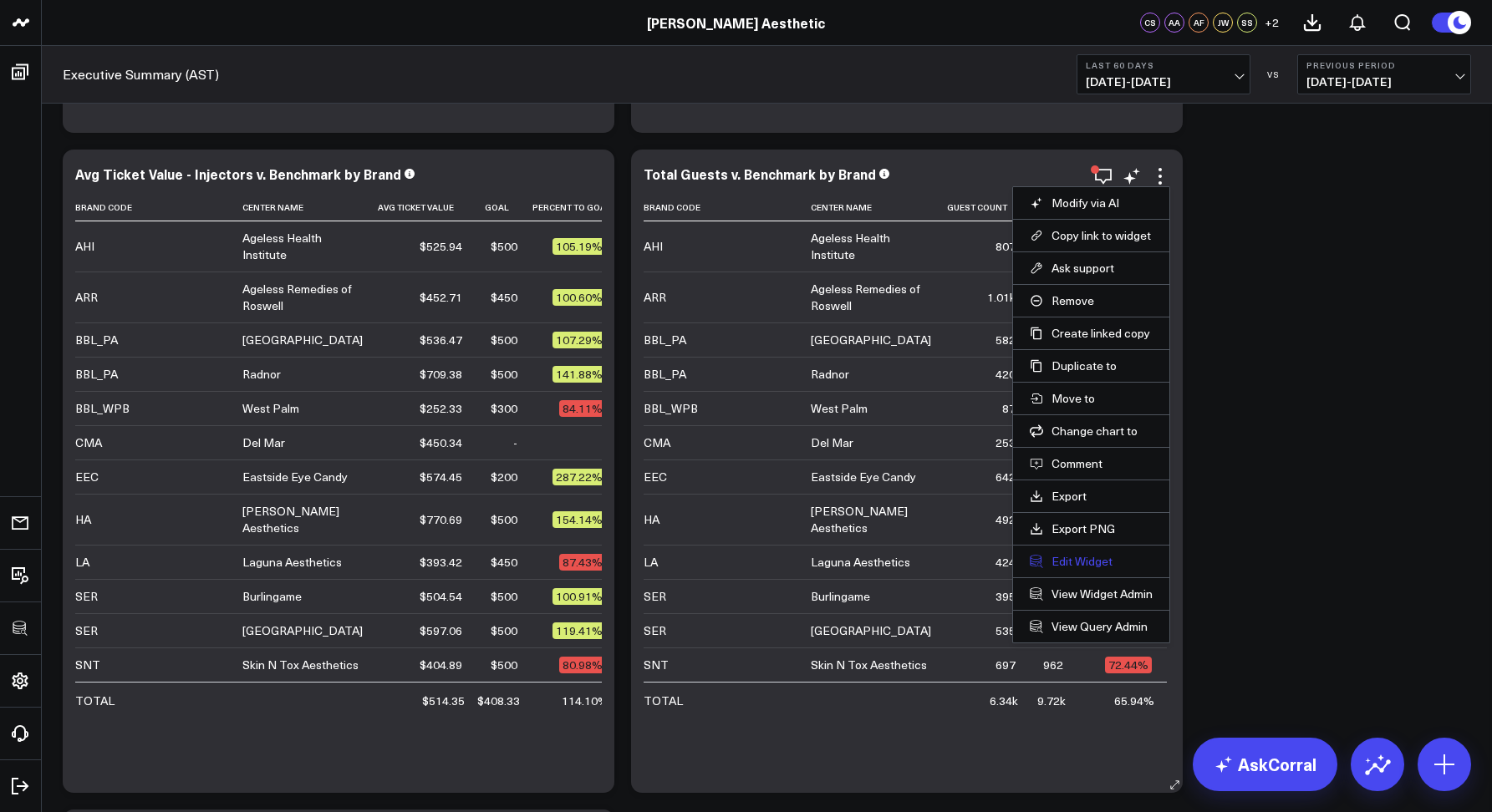
click at [1085, 555] on button "Edit Widget" at bounding box center [1090, 562] width 123 height 15
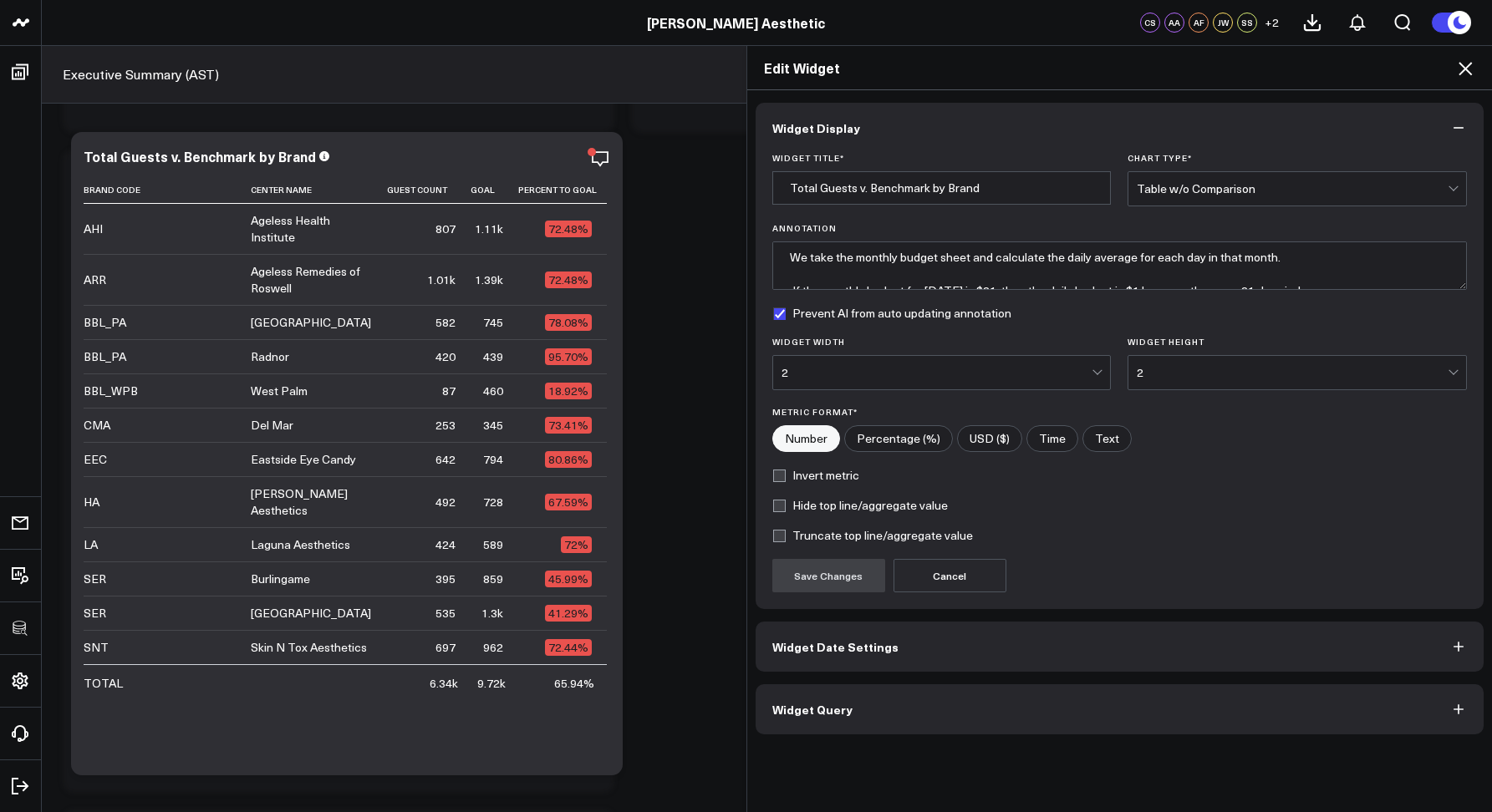
click at [821, 713] on span "Widget Query" at bounding box center [812, 710] width 80 height 14
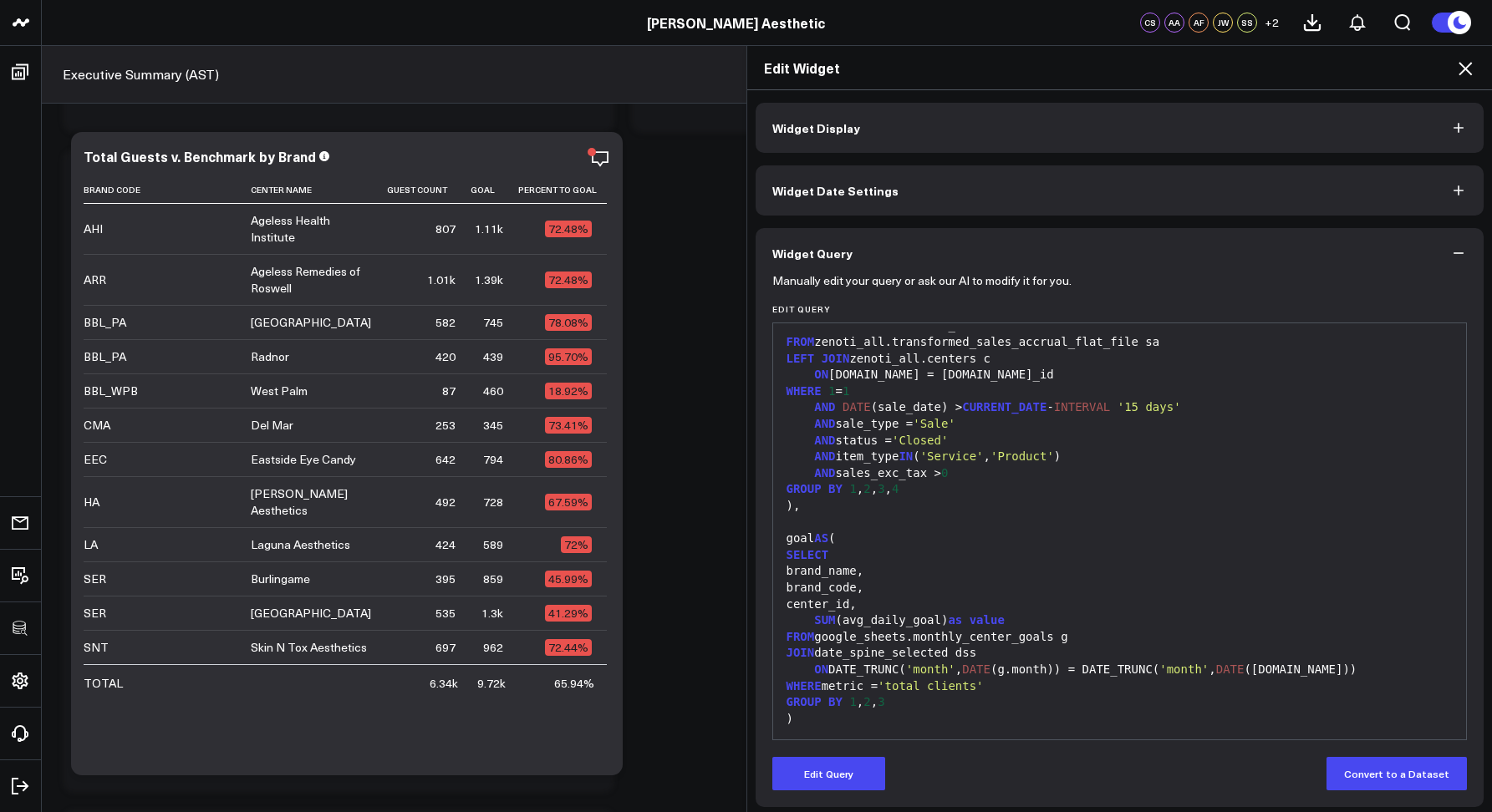
scroll to position [360, 0]
click at [1474, 68] on icon at bounding box center [1465, 69] width 20 height 20
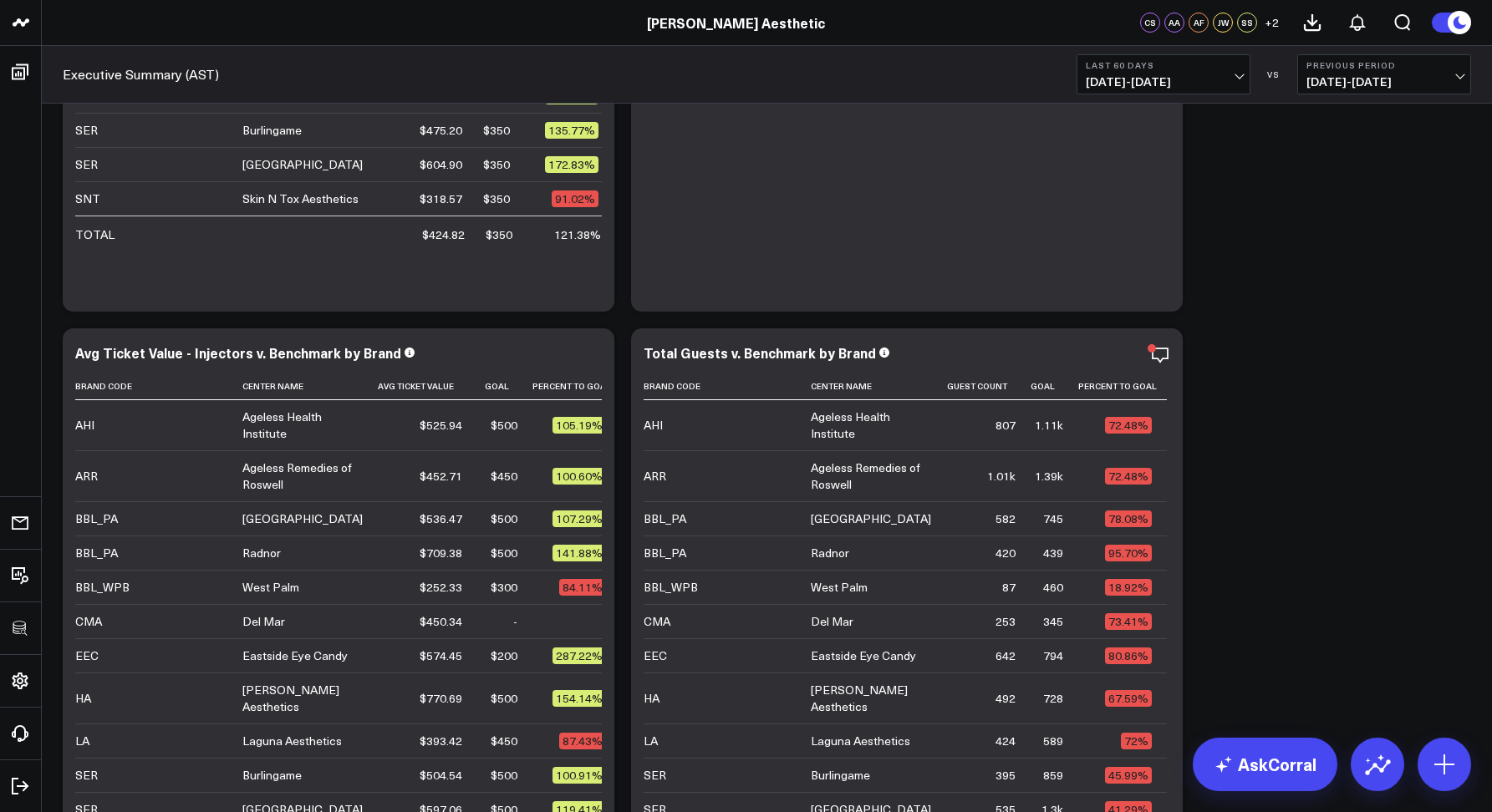
scroll to position [2871, 0]
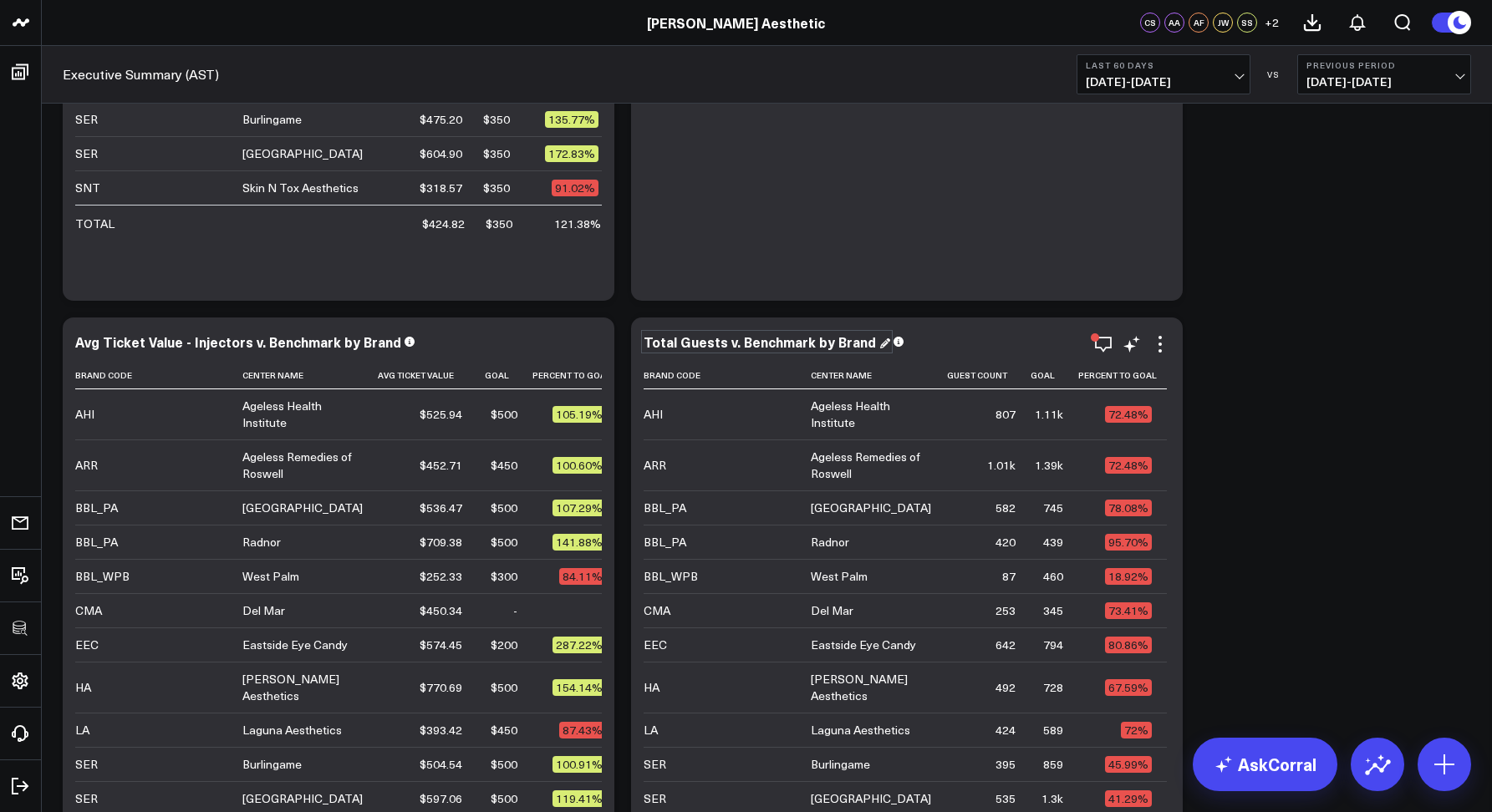
click at [700, 345] on div "Total Guests v. Benchmark by Brand" at bounding box center [767, 342] width 246 height 18
click at [700, 345] on div "Total Guests v. Benchmark by Brand" at bounding box center [762, 342] width 236 height 18
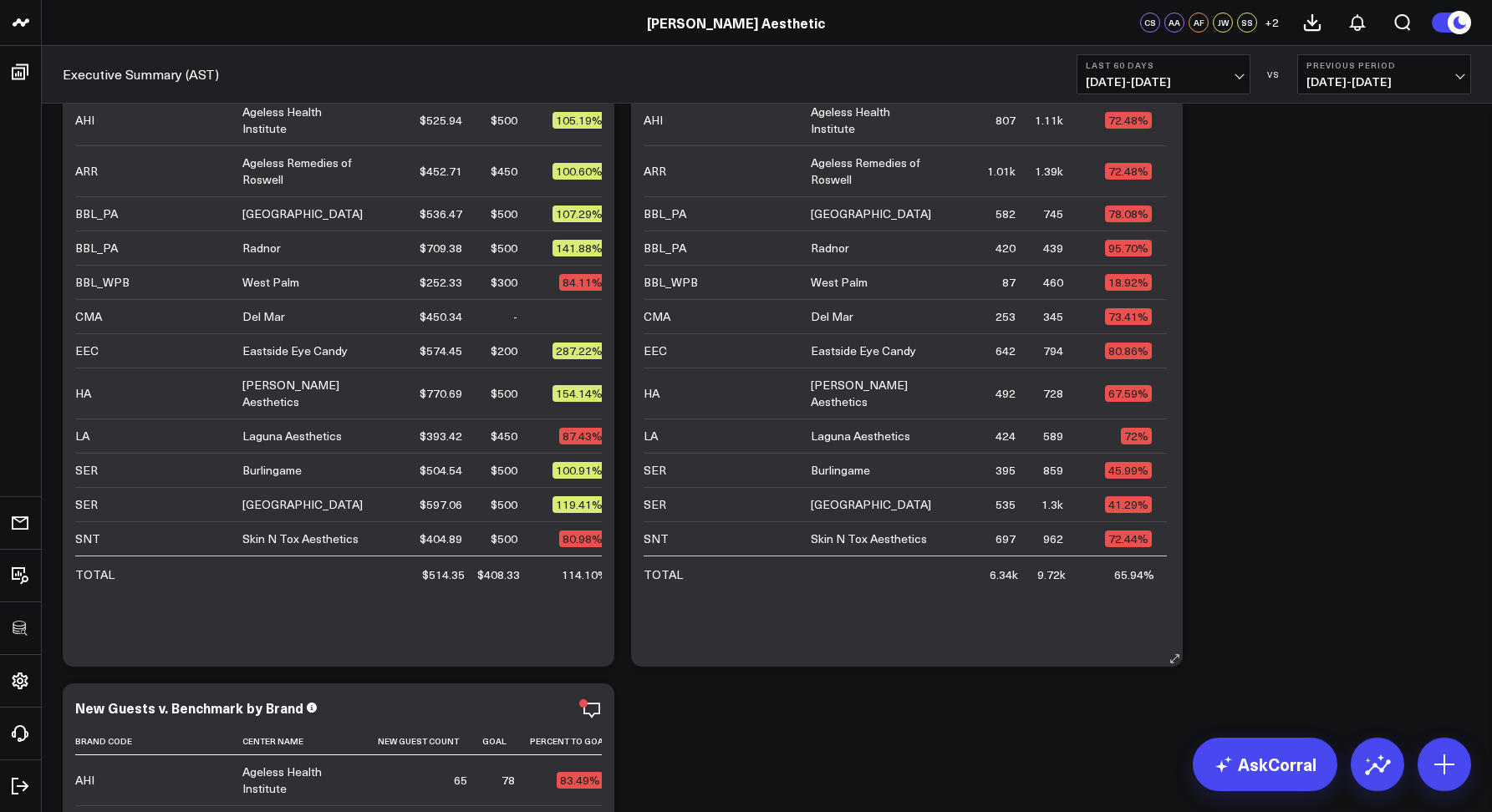
scroll to position [3003, 0]
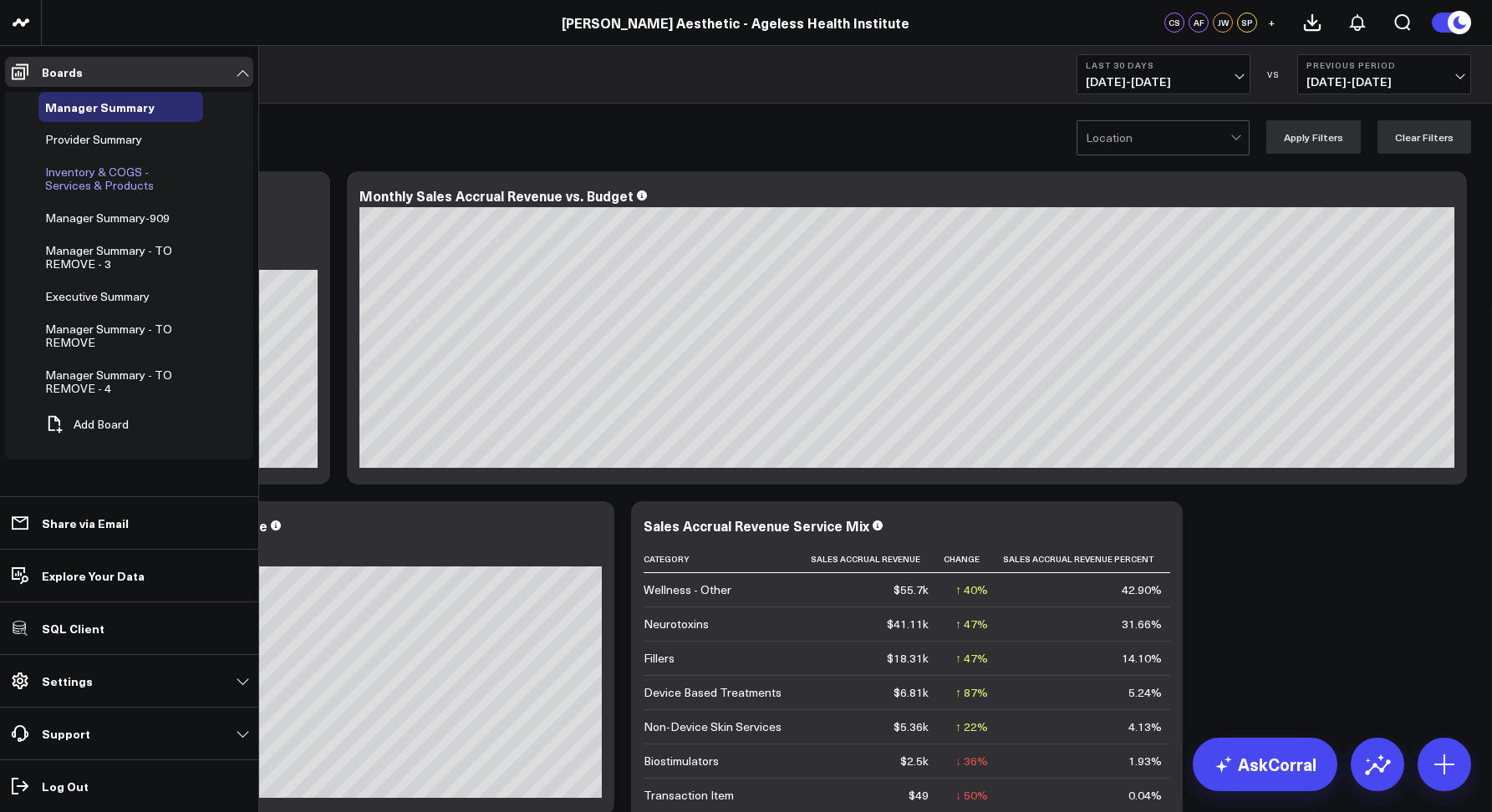
click at [92, 172] on span "Inventory & COGS - Services & Products" at bounding box center [99, 179] width 109 height 29
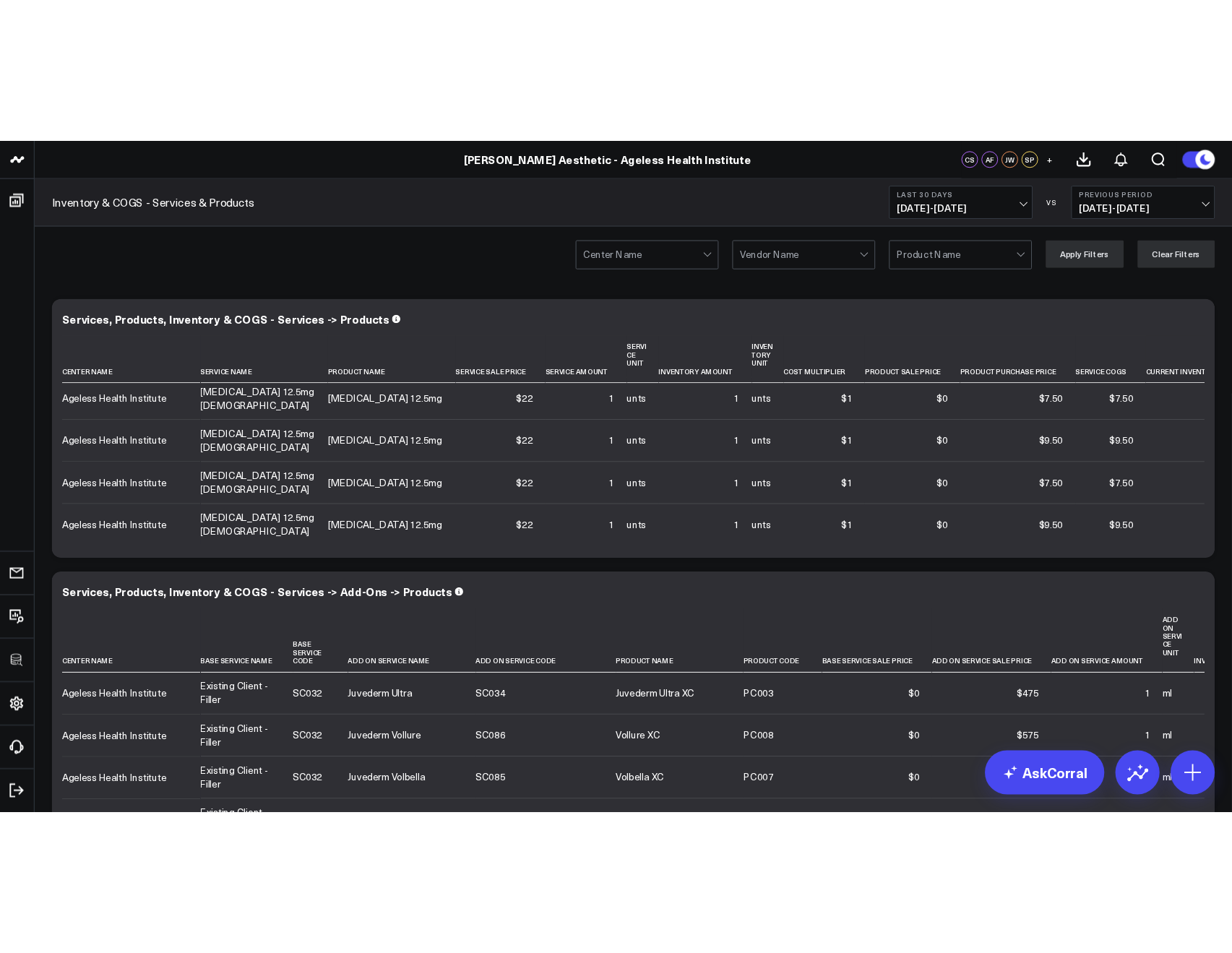
scroll to position [285, 0]
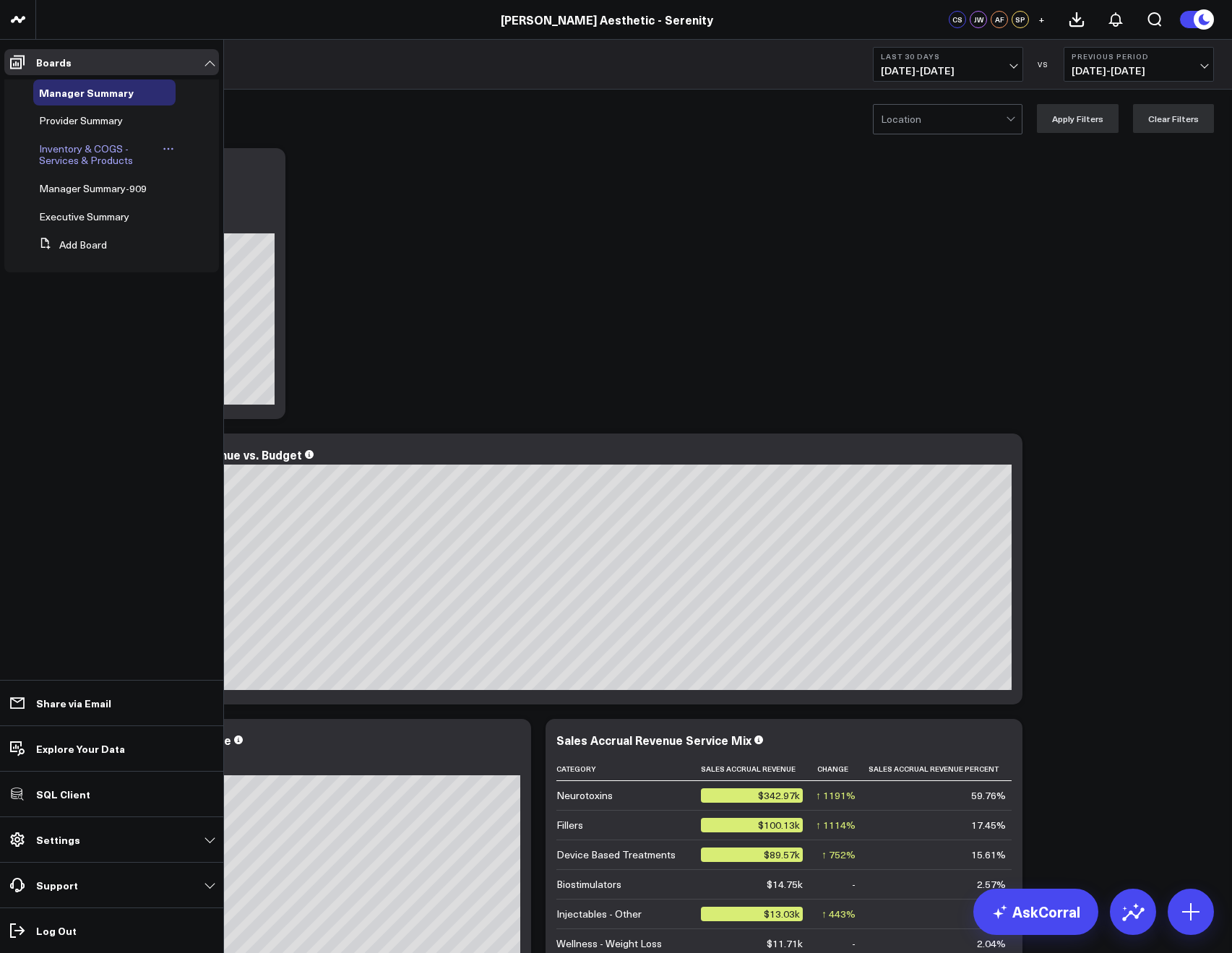
click at [65, 158] on span "Inventory & COGS - Services & Products" at bounding box center [86, 154] width 94 height 25
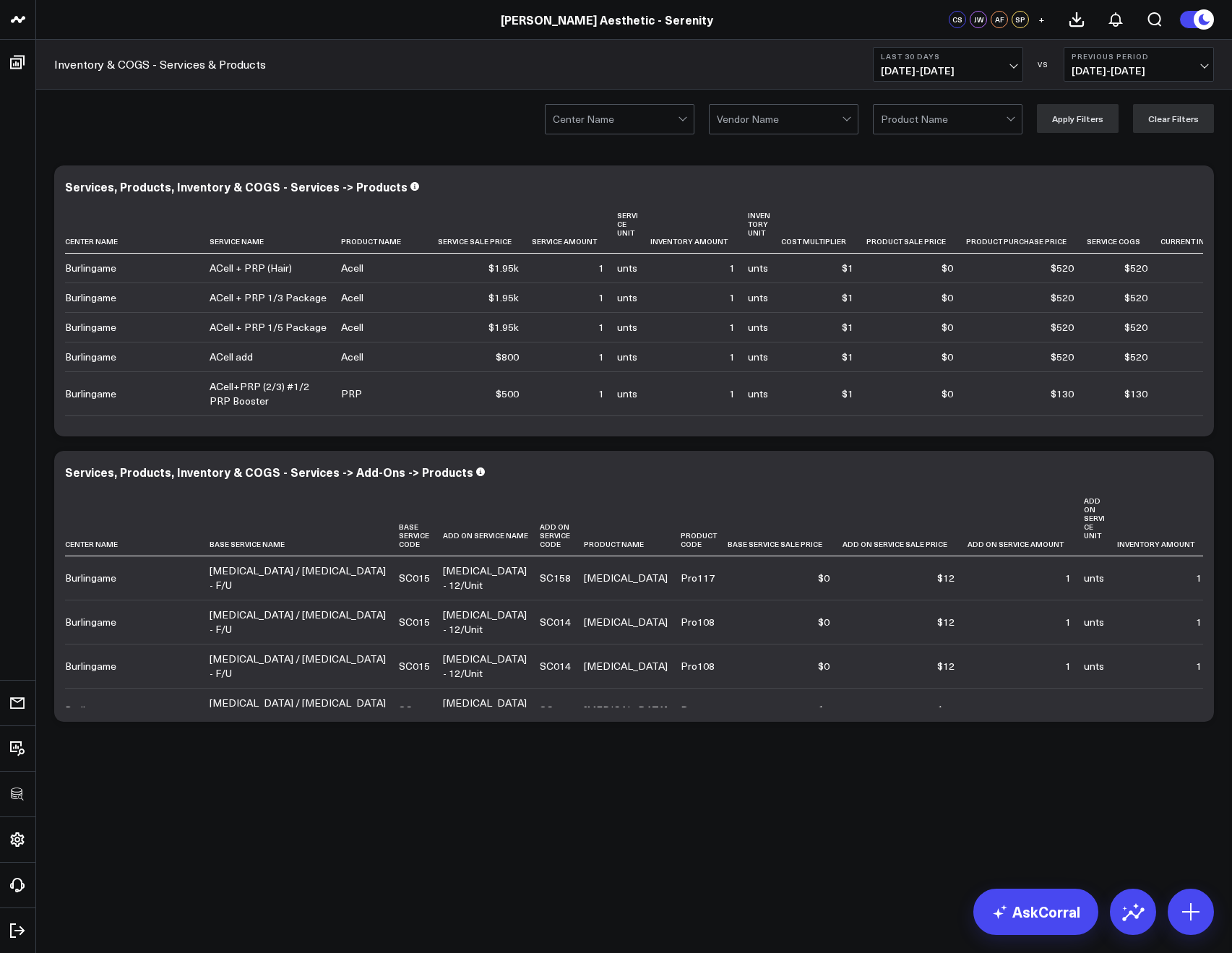
click at [634, 110] on div at bounding box center [615, 119] width 125 height 29
click at [626, 116] on div at bounding box center [615, 119] width 125 height 29
click at [614, 119] on div at bounding box center [615, 119] width 125 height 29
click at [424, 118] on div "Burlingame, 1 of 2. 2 results available. Use Up and Down to choose options, pre…" at bounding box center [634, 118] width 1196 height 58
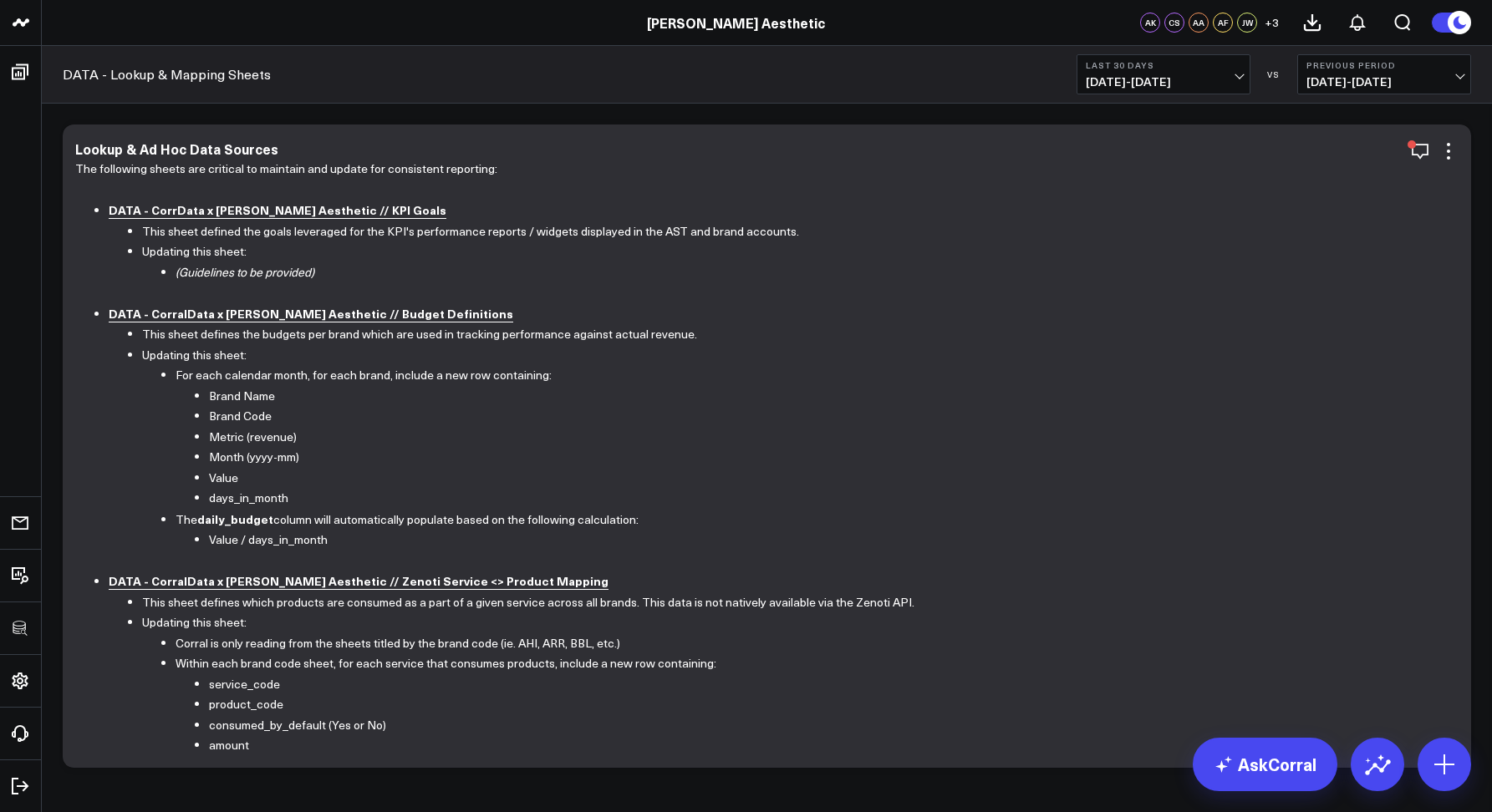
scroll to position [3, 0]
click at [255, 214] on b "DATA - CorrData x Annie Aesthetic // KPI Goals" at bounding box center [278, 208] width 338 height 16
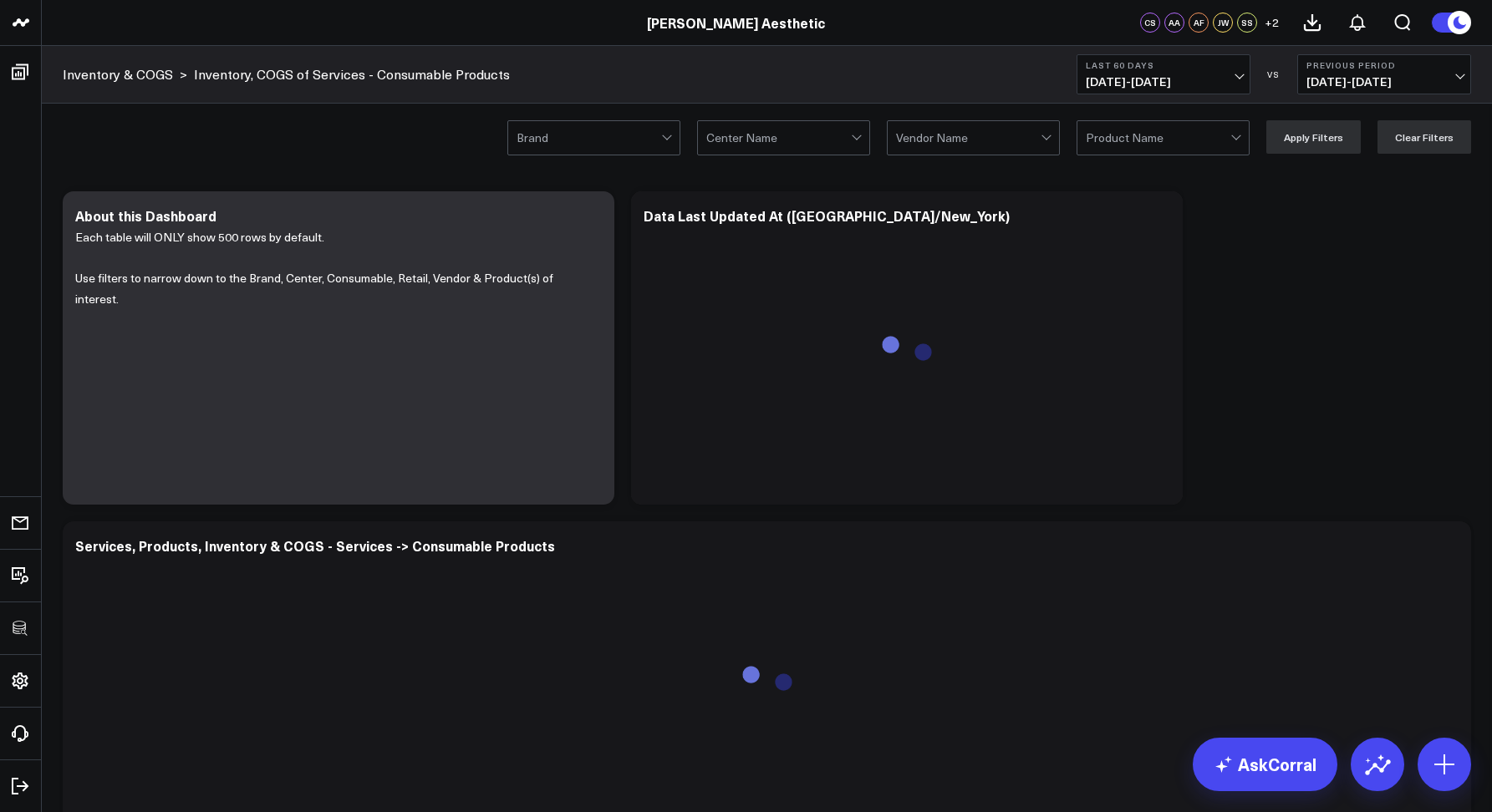
click at [807, 148] on div at bounding box center [778, 138] width 145 height 34
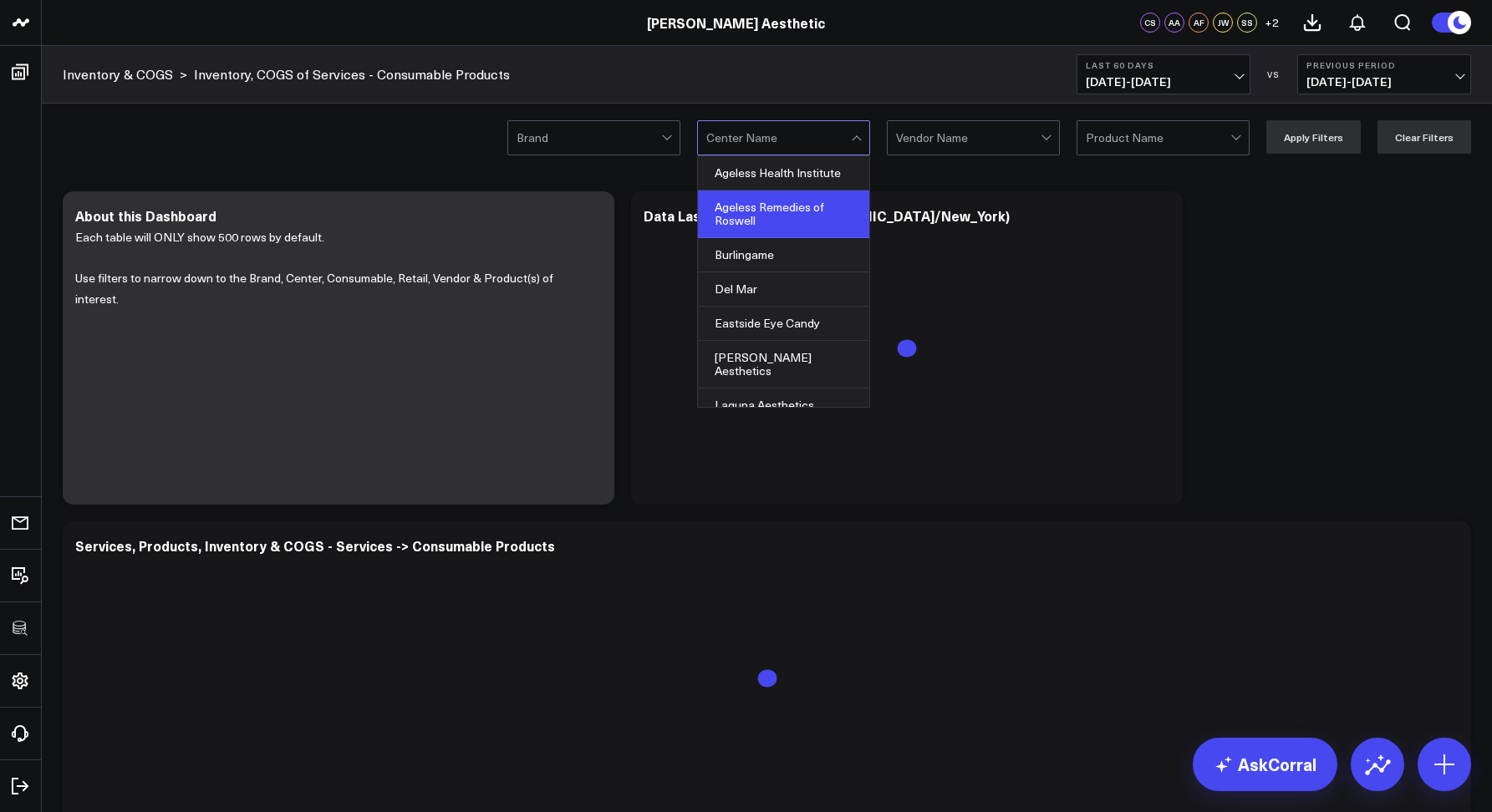
scroll to position [173, 0]
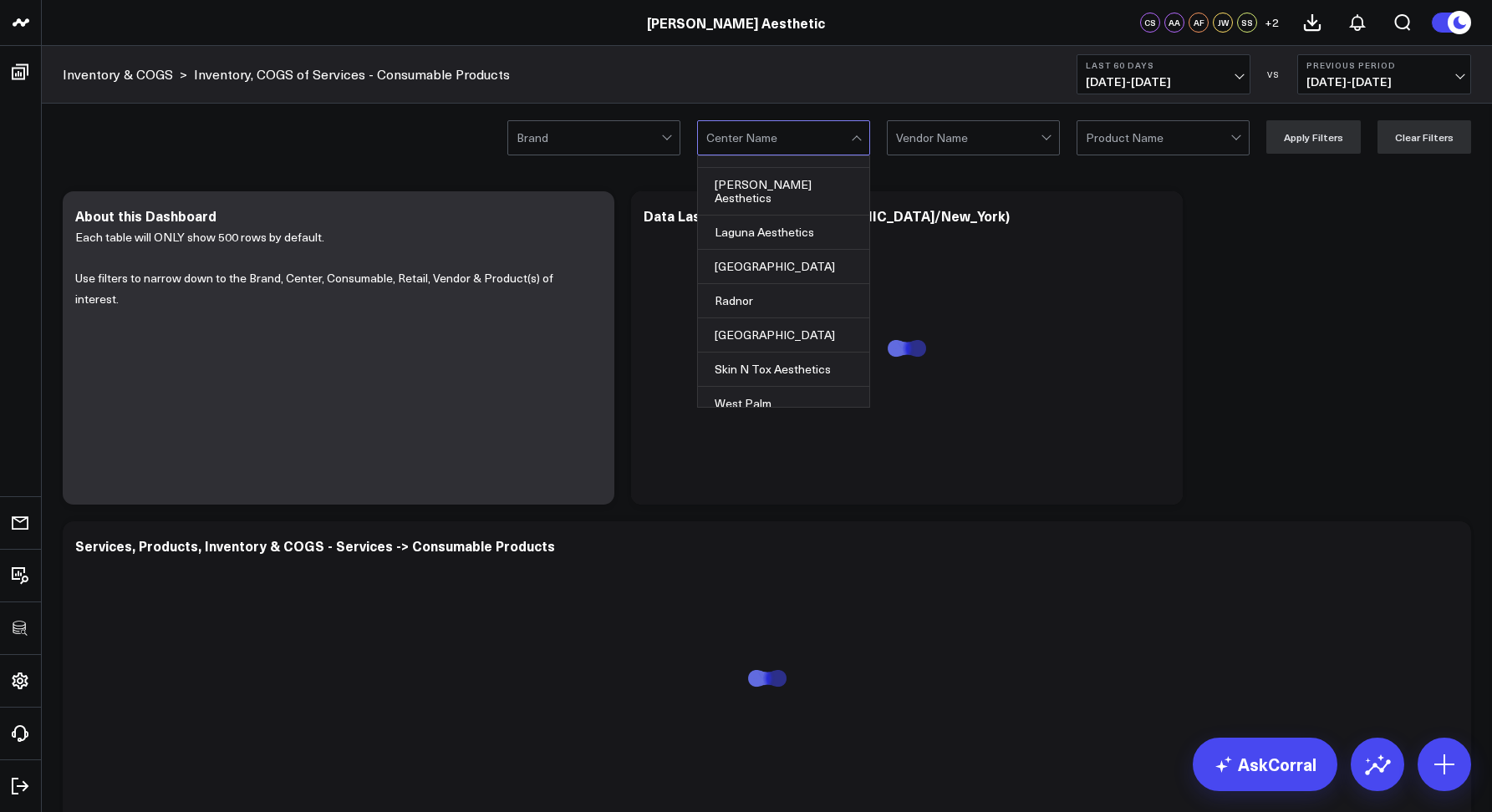
click at [611, 132] on div at bounding box center [589, 138] width 145 height 34
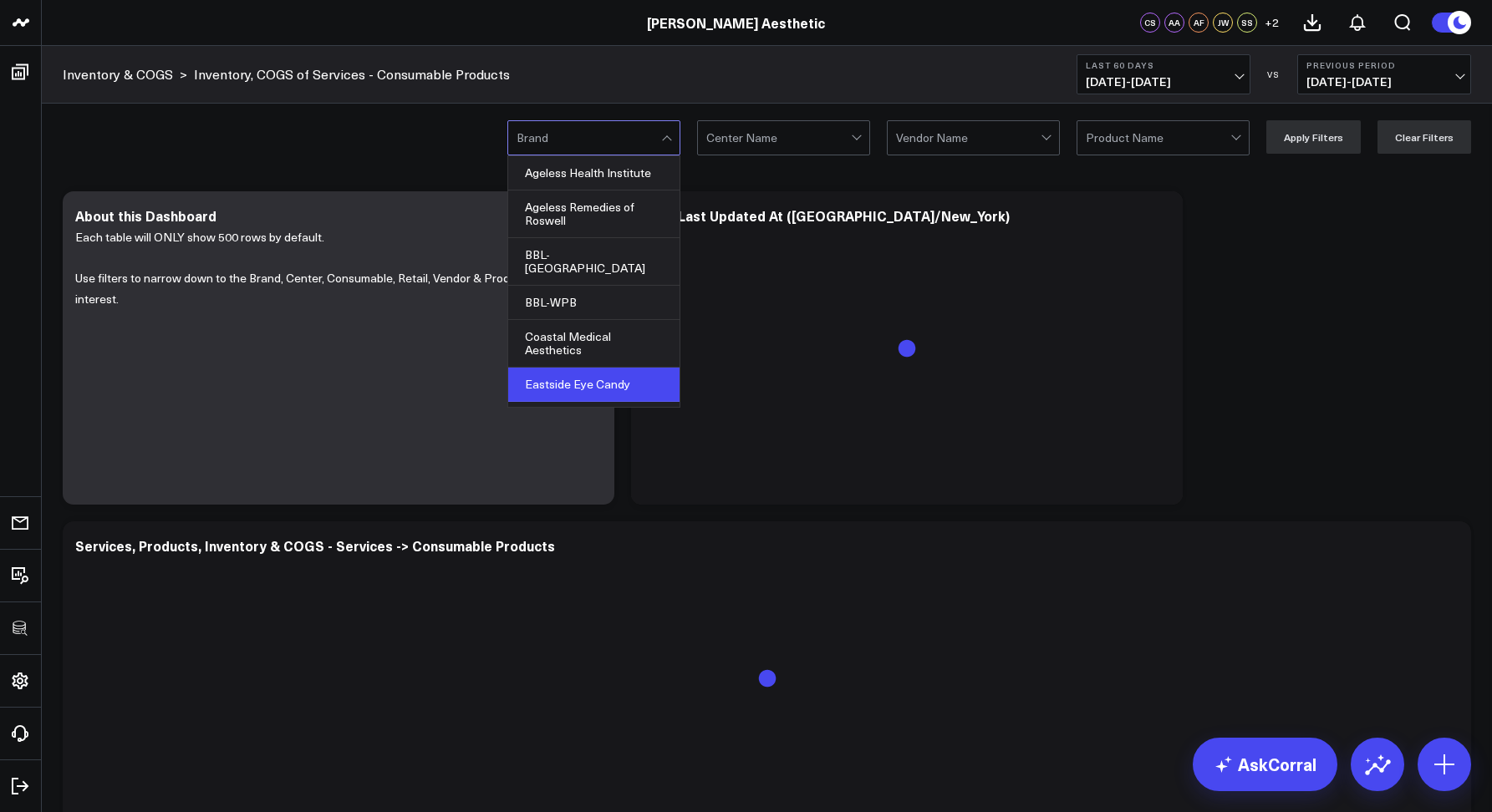
scroll to position [118, 0]
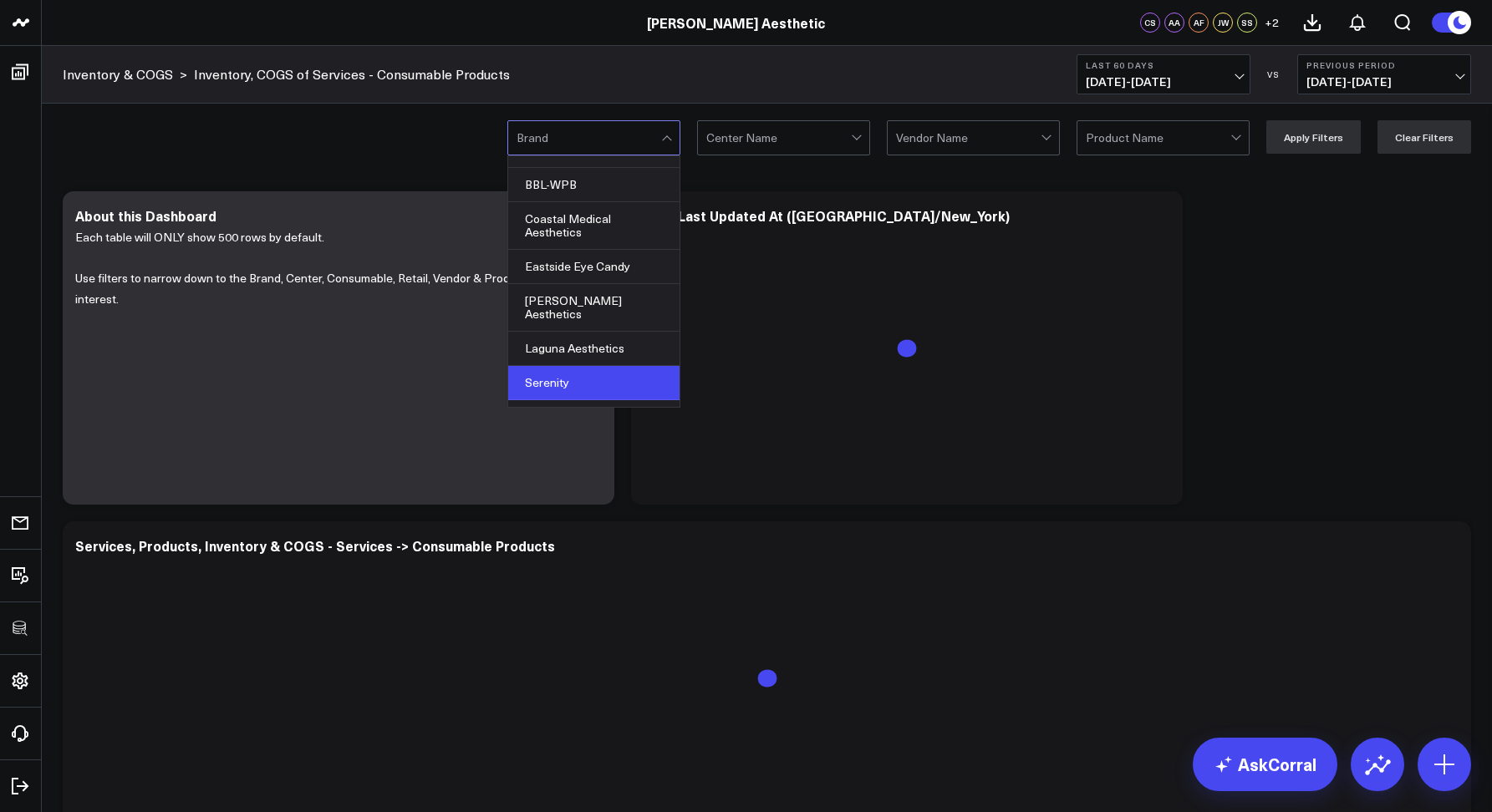
click at [570, 366] on div "Serenity" at bounding box center [593, 382] width 171 height 34
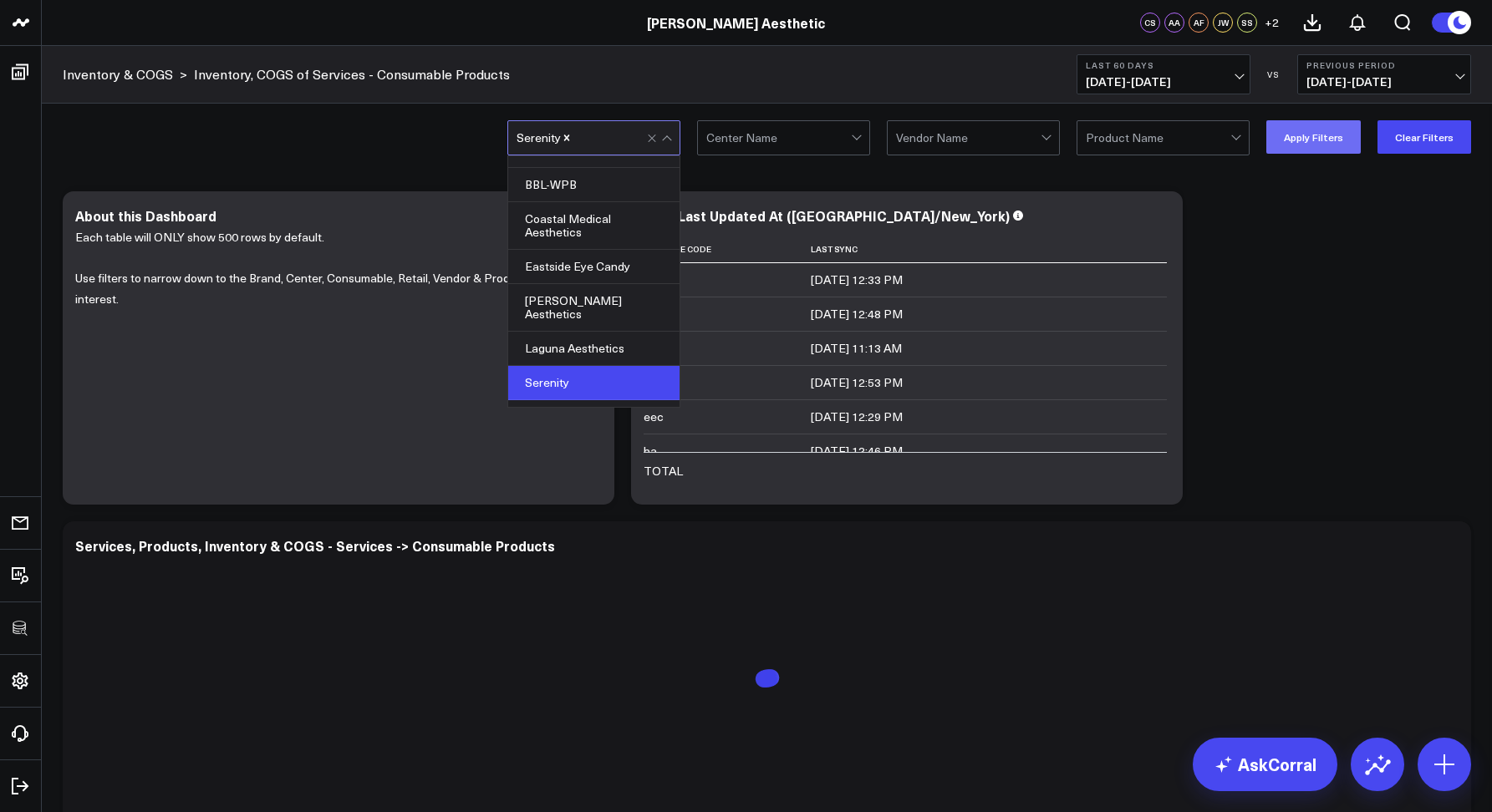
click at [1287, 140] on button "Apply Filters" at bounding box center [1313, 137] width 95 height 34
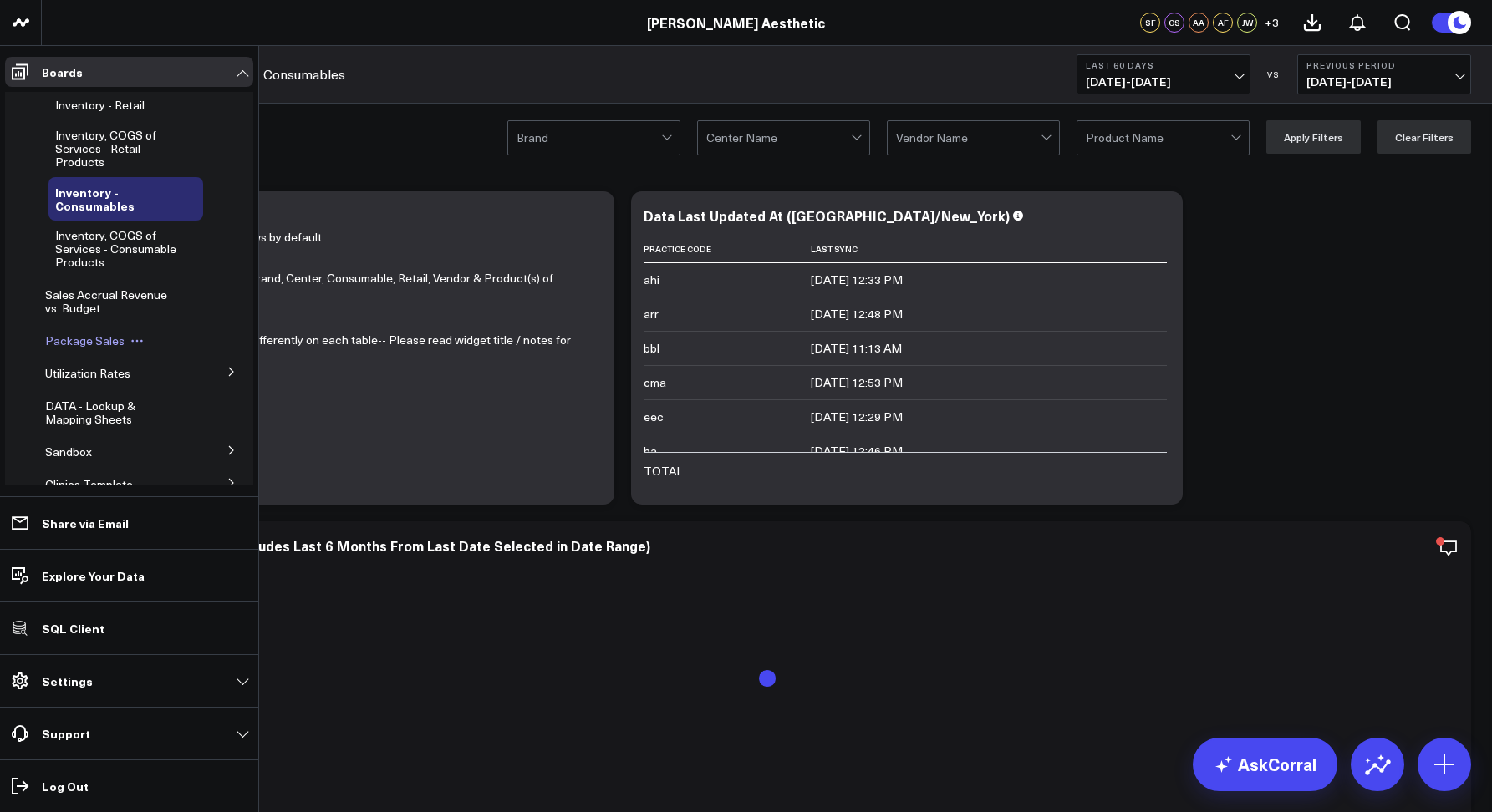
scroll to position [216, 0]
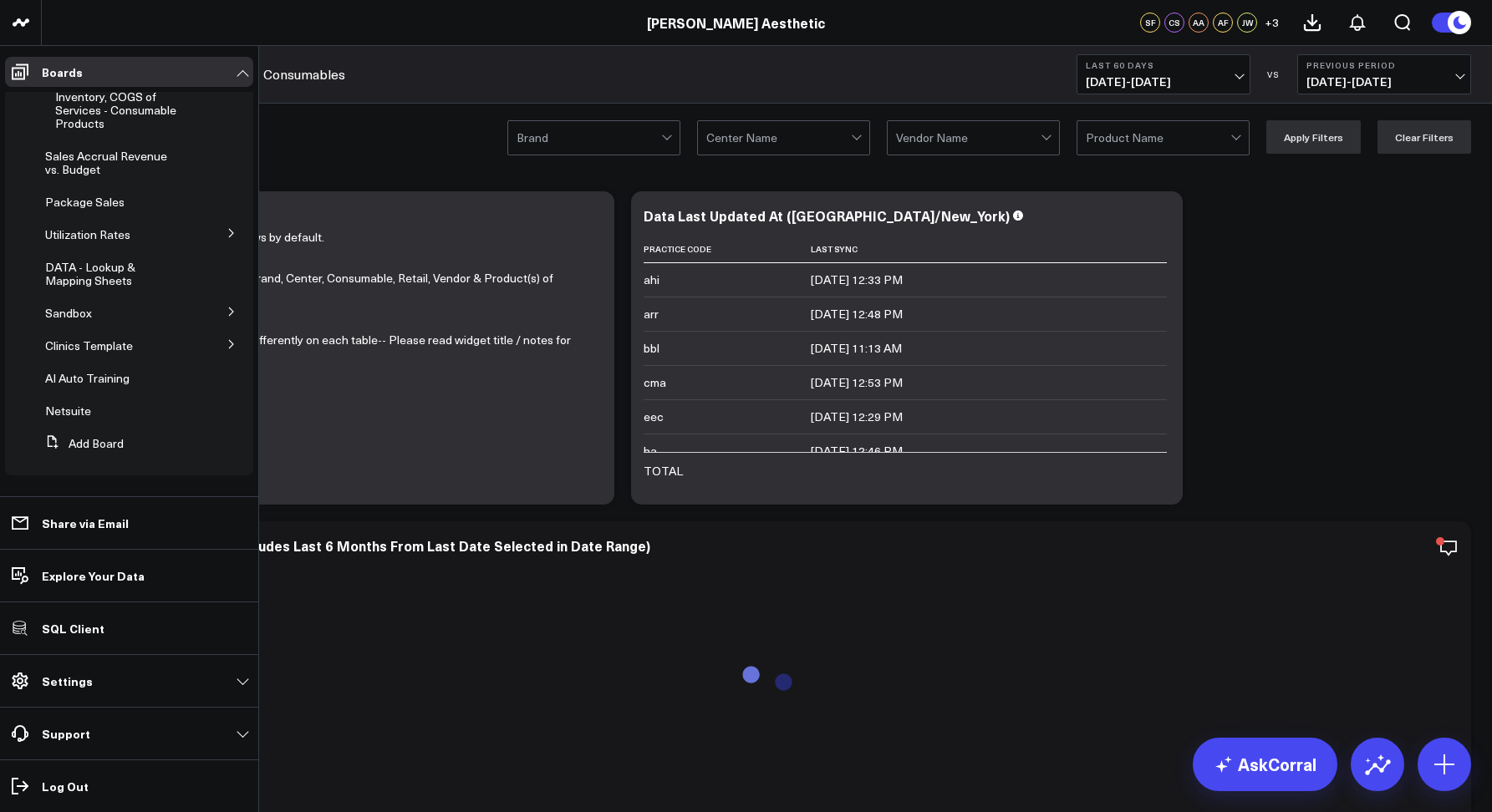
click at [227, 342] on icon at bounding box center [232, 344] width 10 height 10
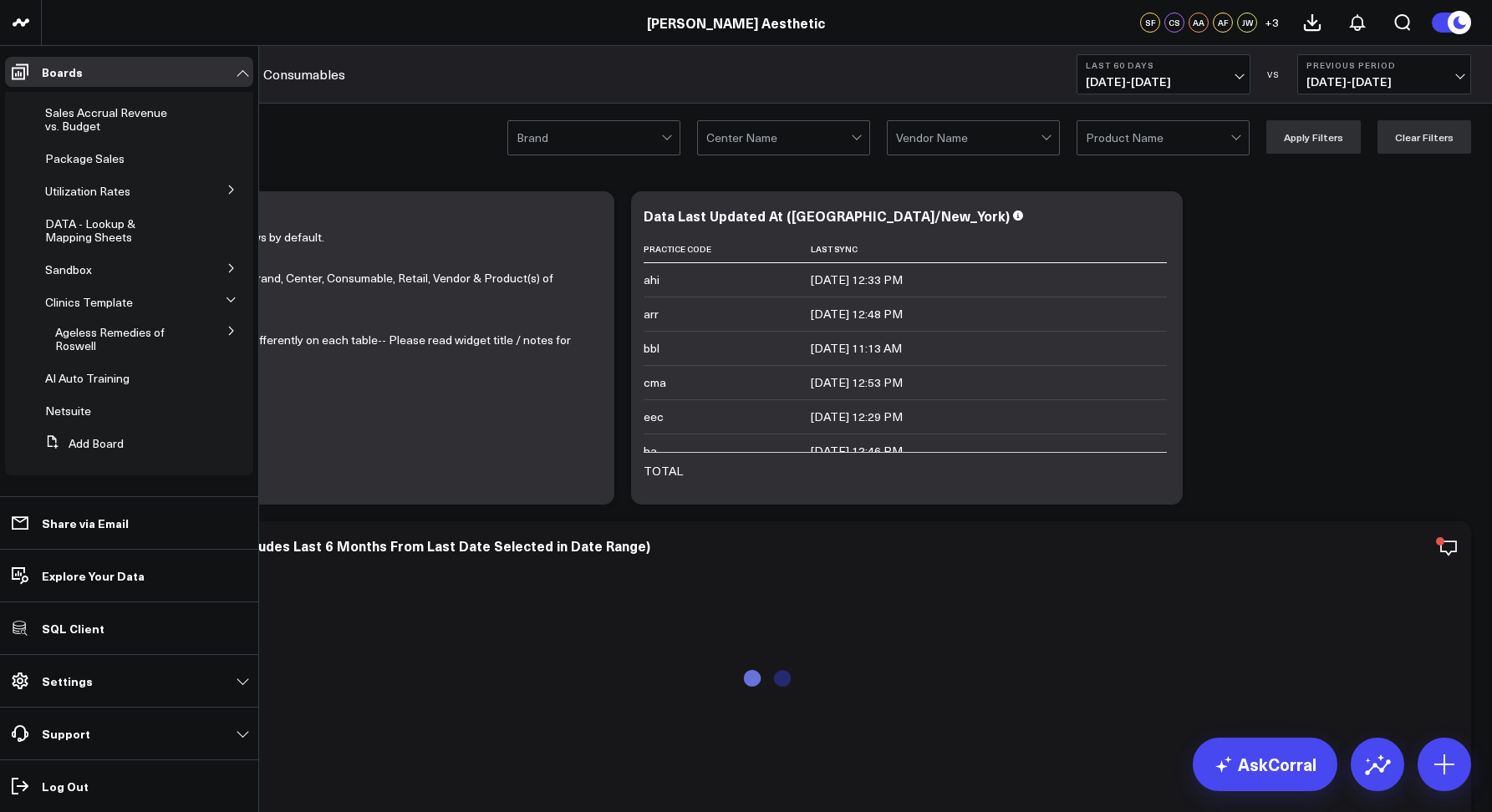
click at [229, 335] on icon at bounding box center [231, 330] width 4 height 9
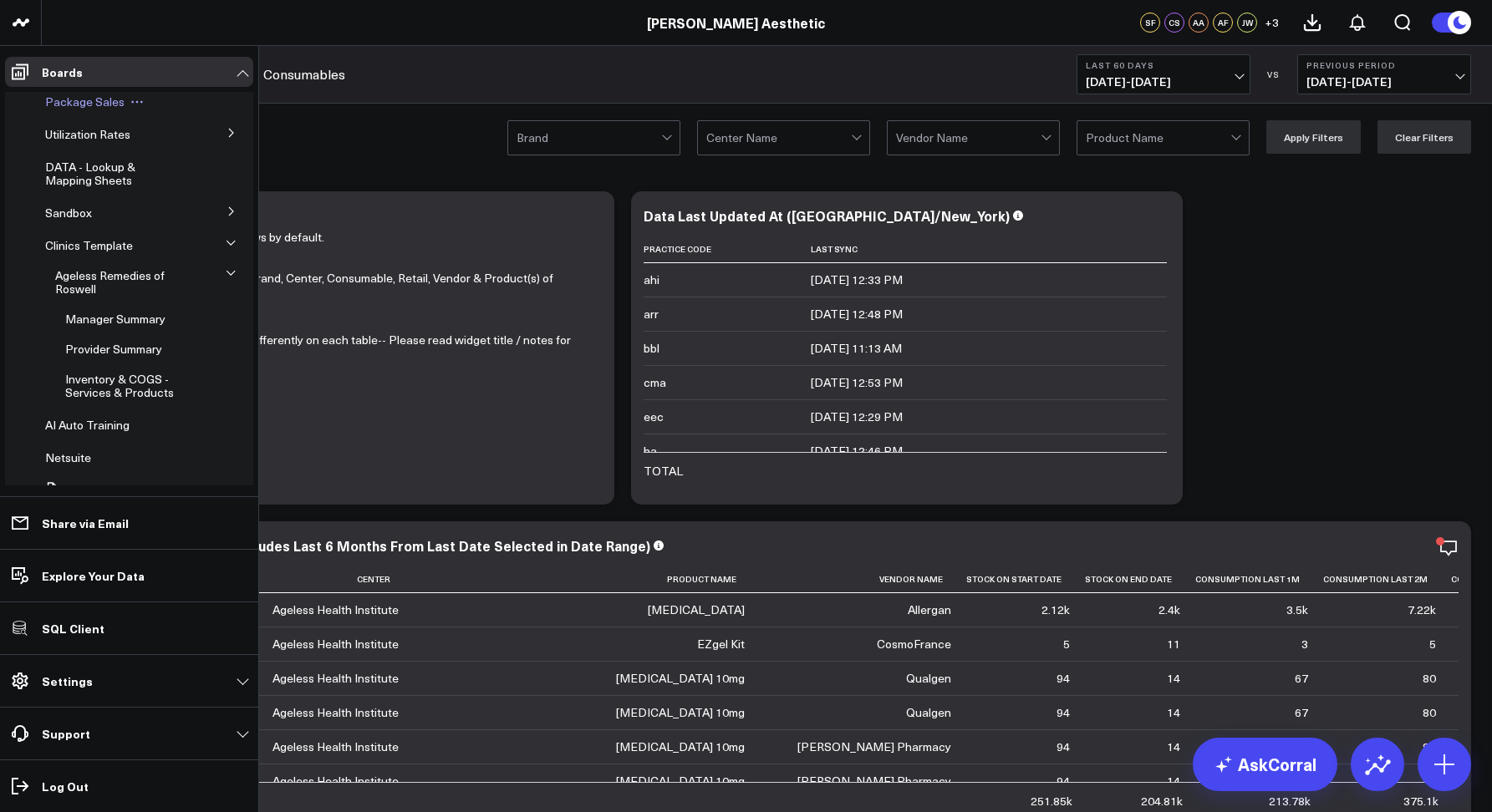
scroll to position [0, 0]
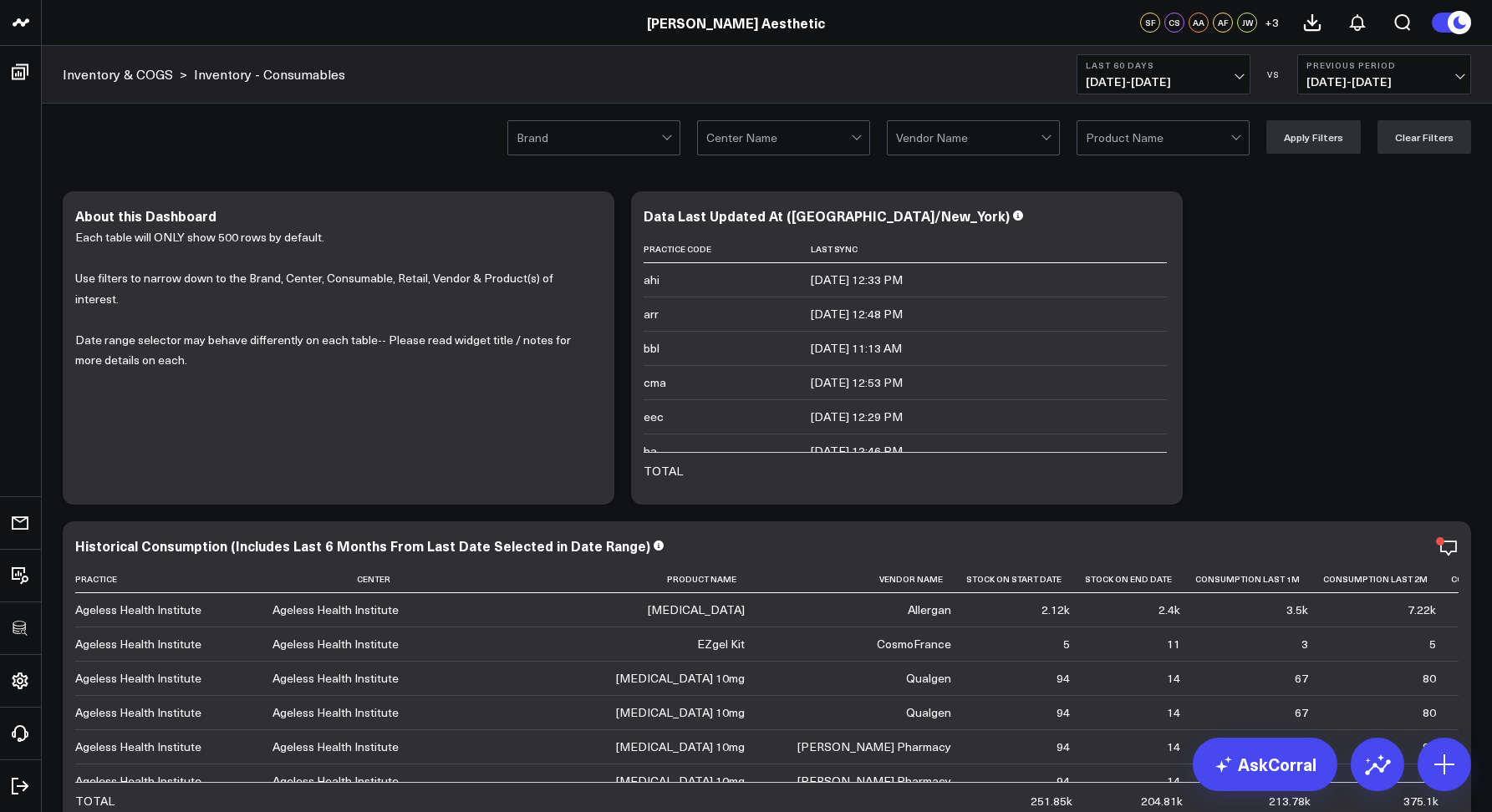
click at [623, 143] on div at bounding box center [589, 138] width 145 height 34
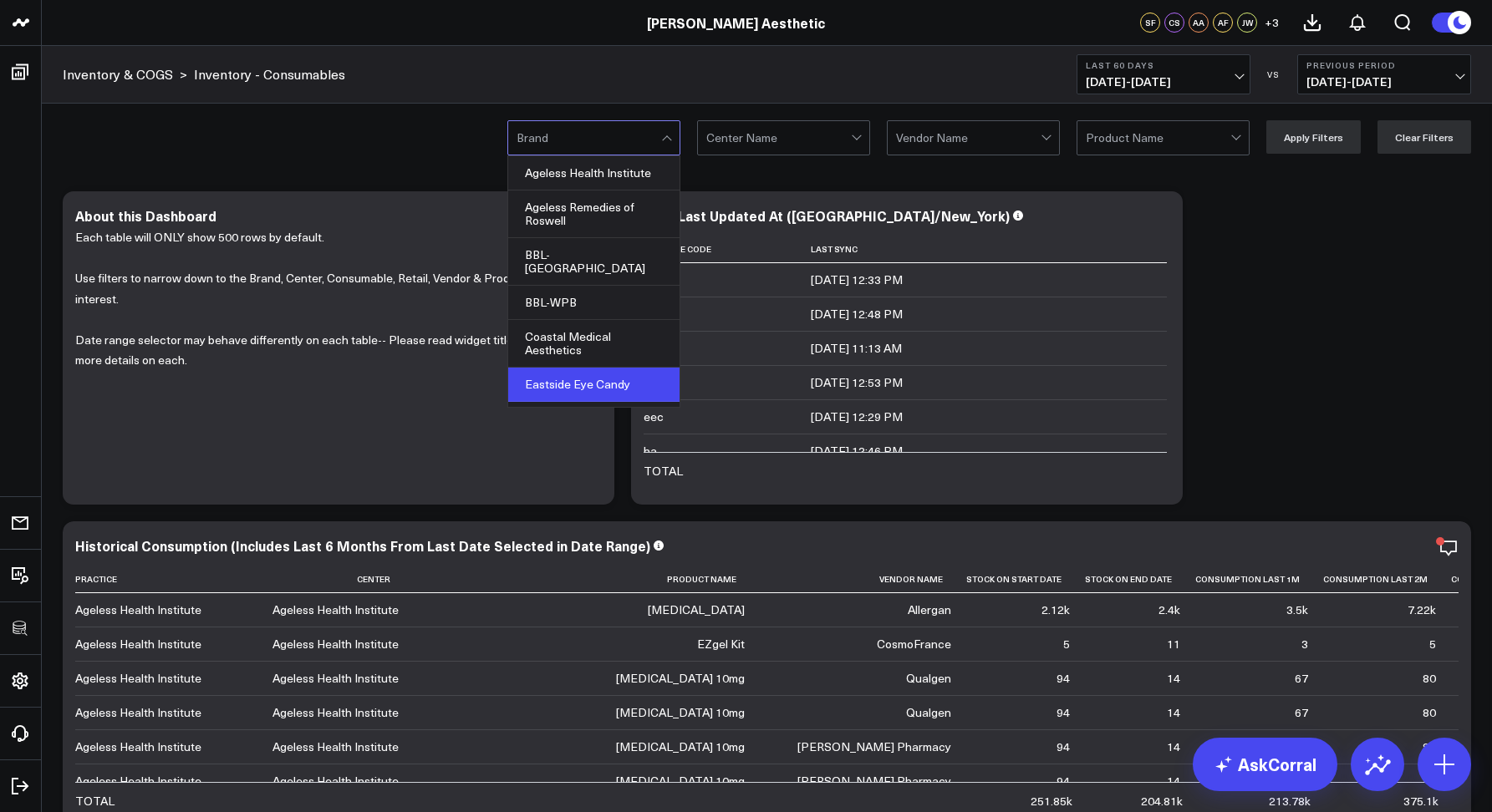
scroll to position [118, 0]
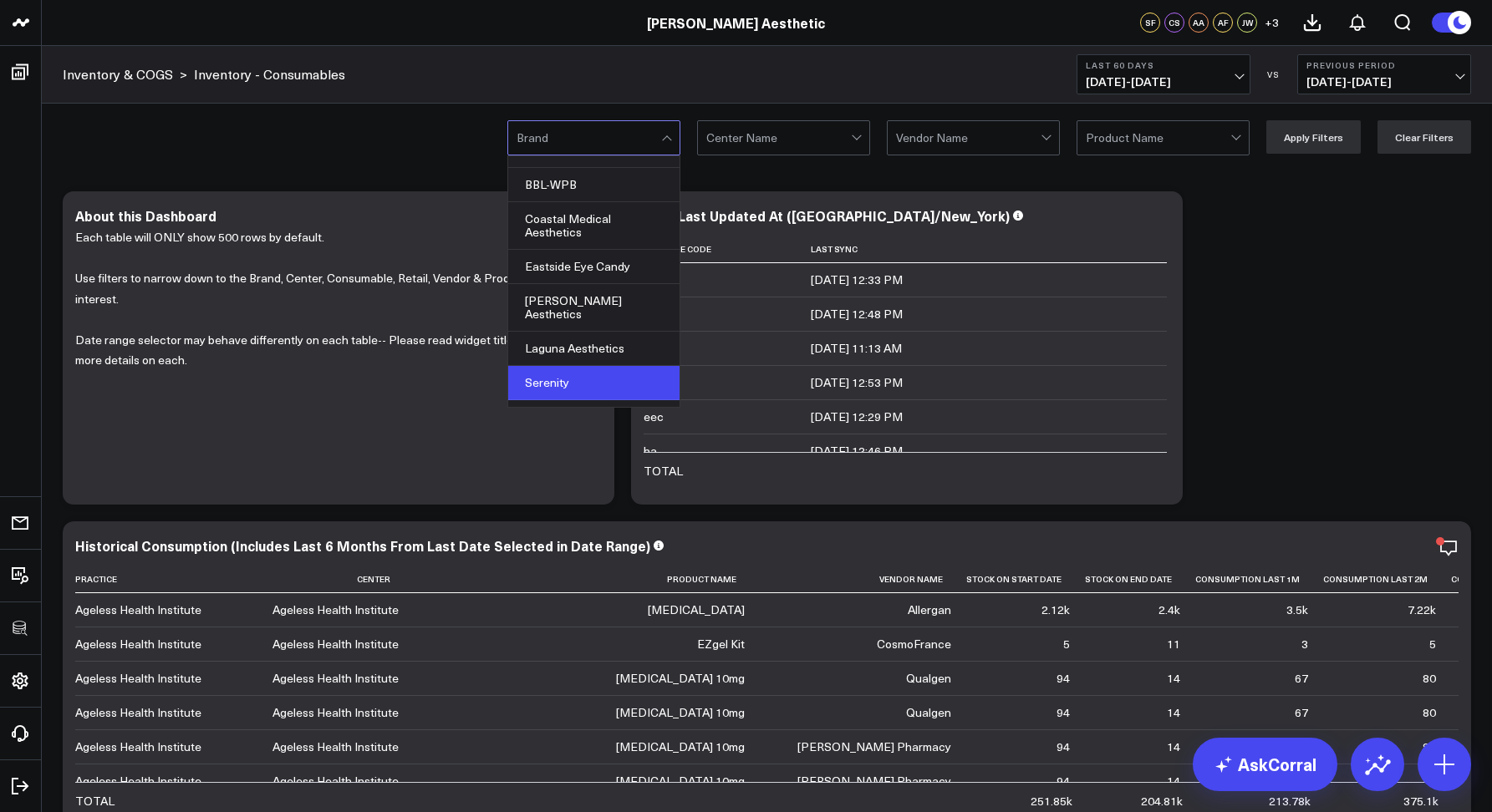
click at [545, 366] on div "Serenity" at bounding box center [593, 382] width 171 height 34
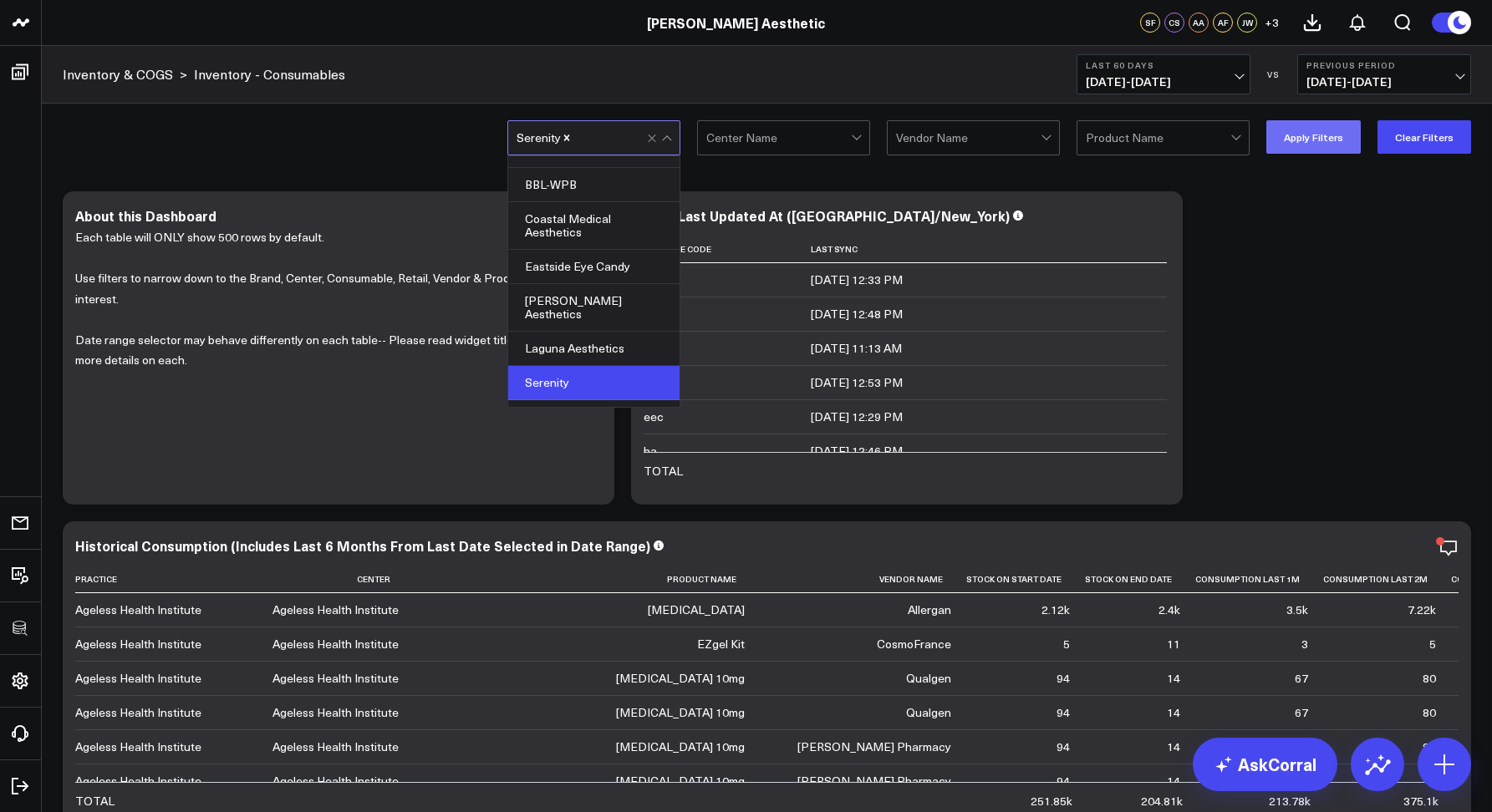
click at [1286, 137] on button "Apply Filters" at bounding box center [1313, 137] width 95 height 34
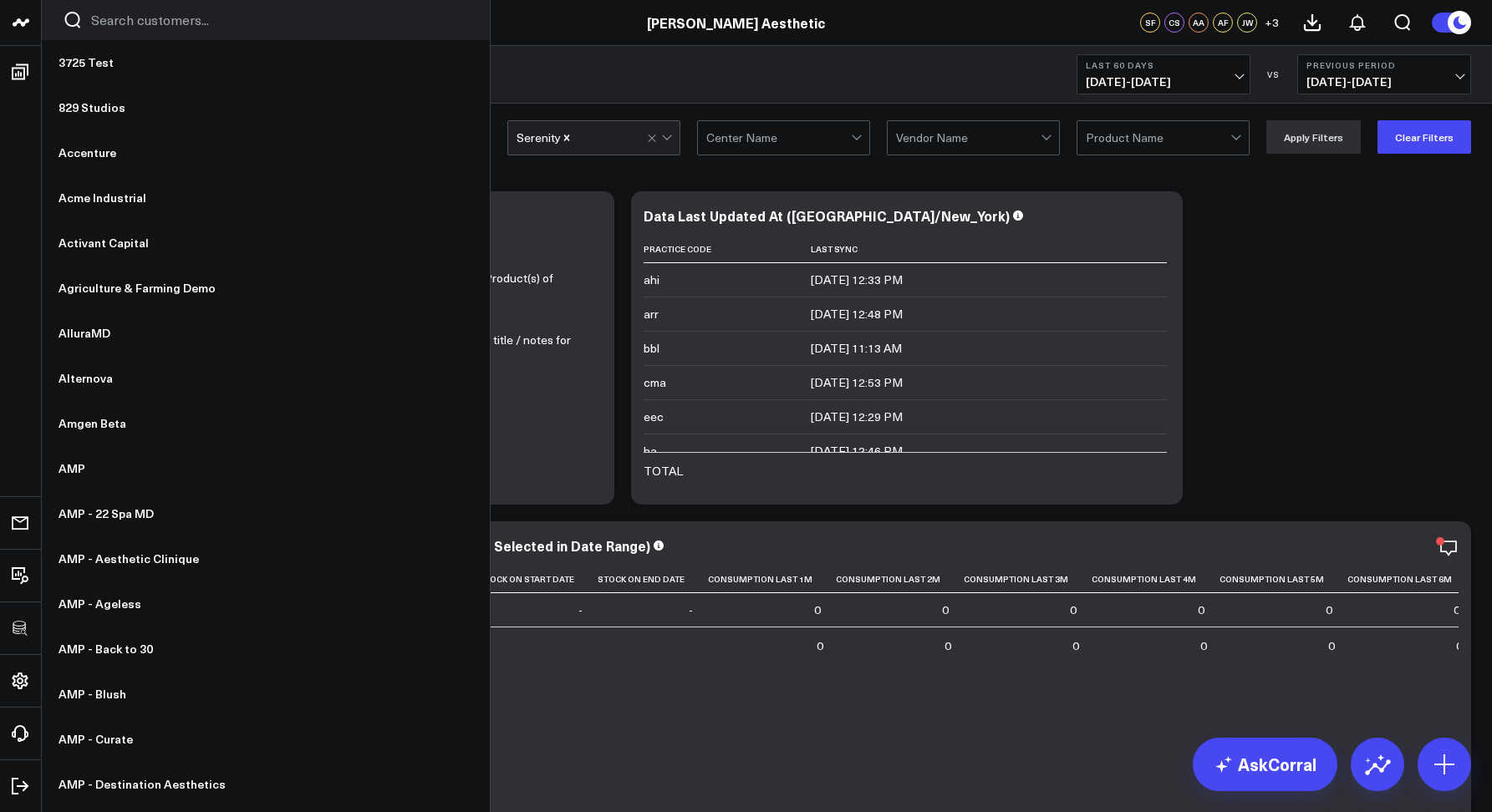
click at [105, 25] on input "Search customers input" at bounding box center [279, 19] width 378 height 18
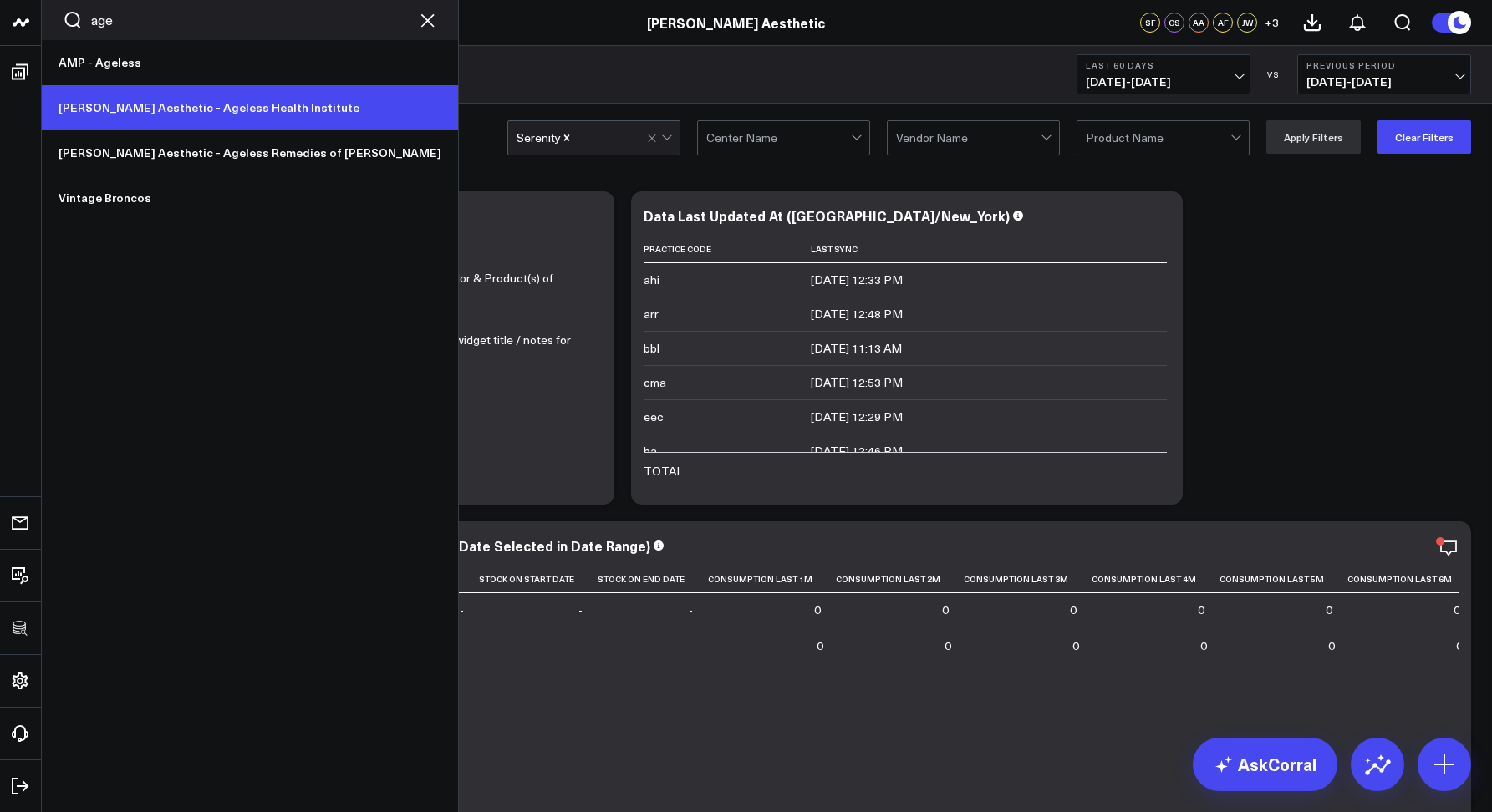
type input "age"
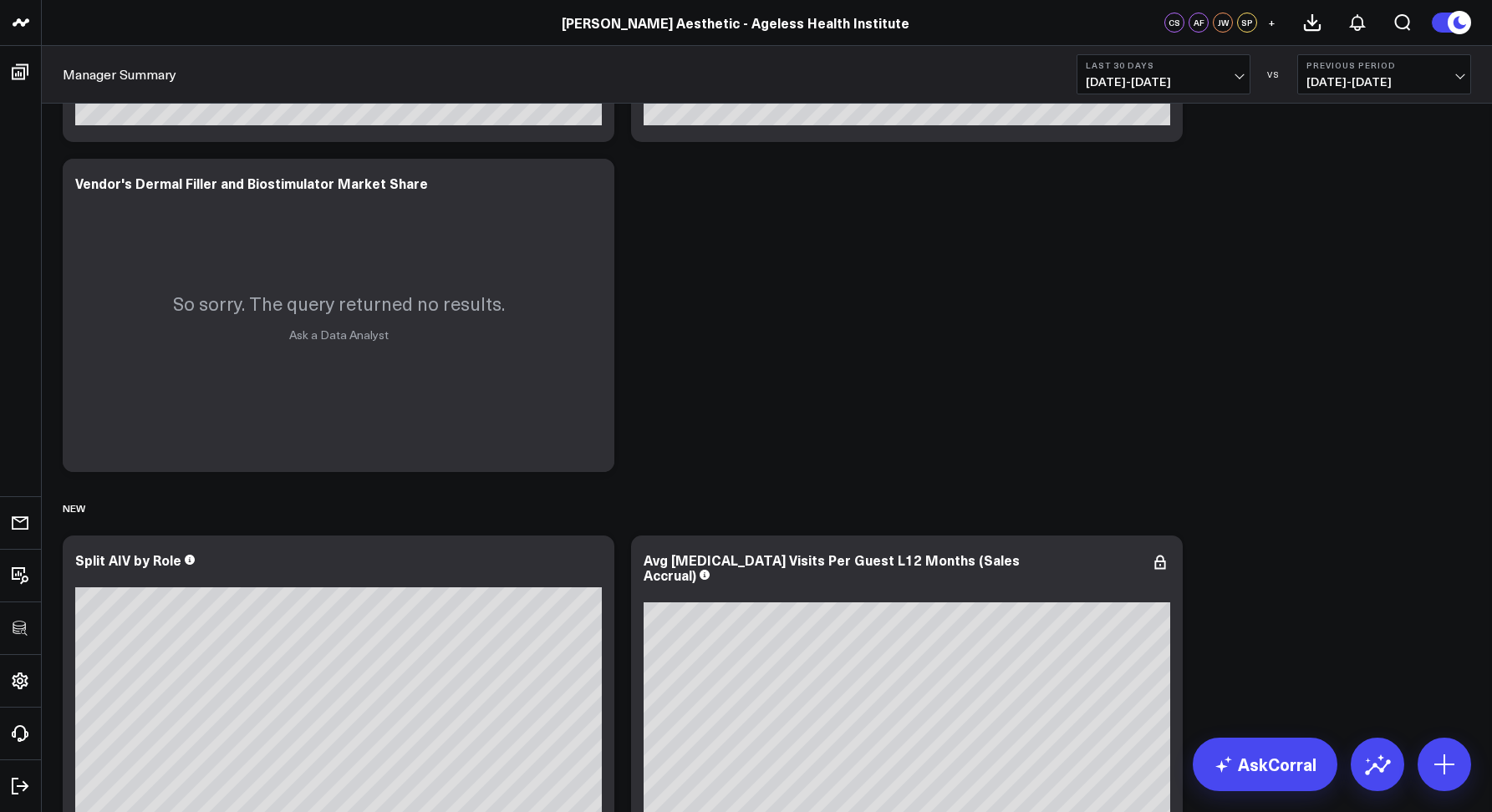
scroll to position [5215, 0]
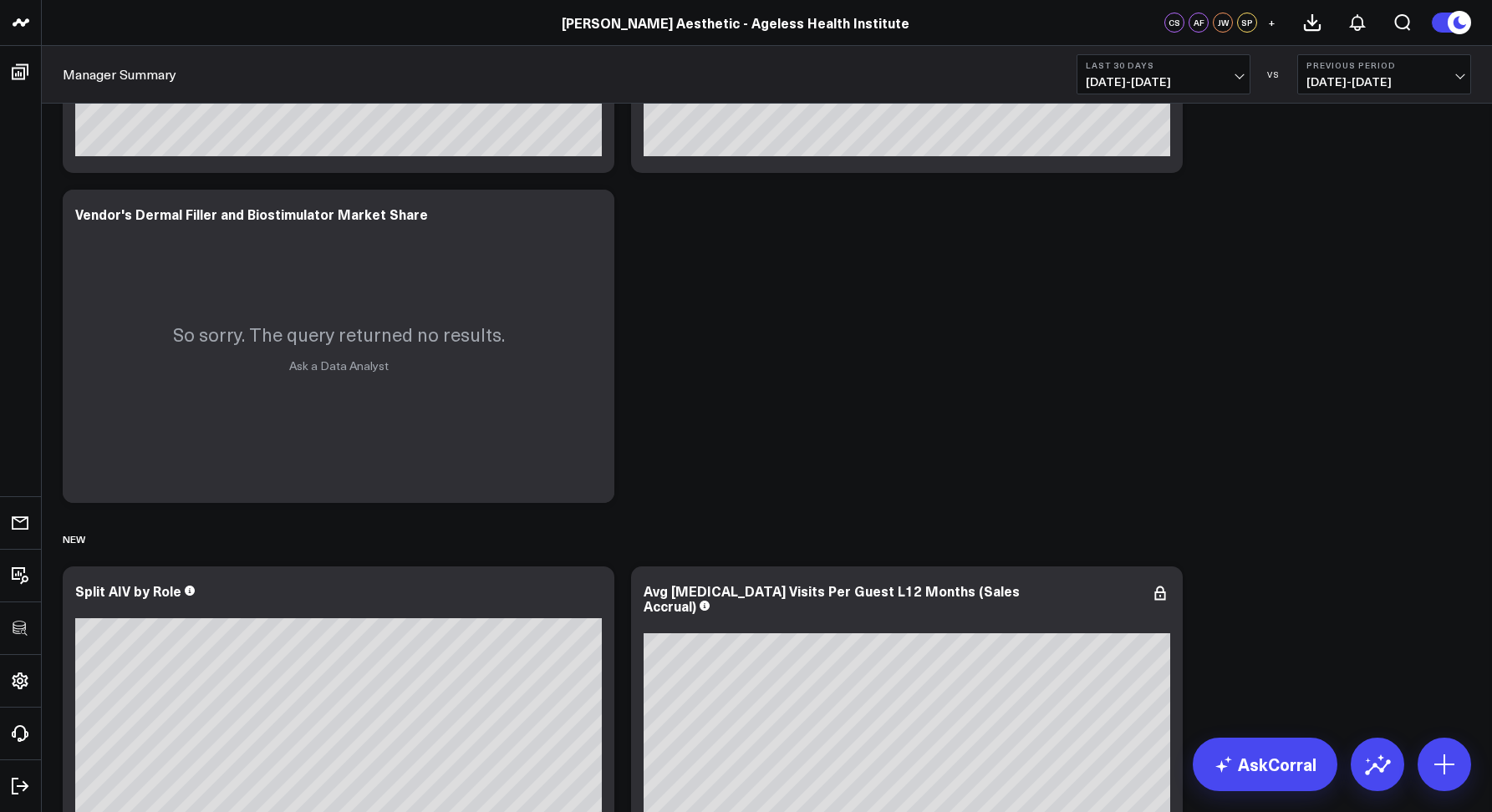
drag, startPoint x: 720, startPoint y: 406, endPoint x: 646, endPoint y: 349, distance: 93.4
click at [593, 217] on icon at bounding box center [591, 215] width 3 height 3
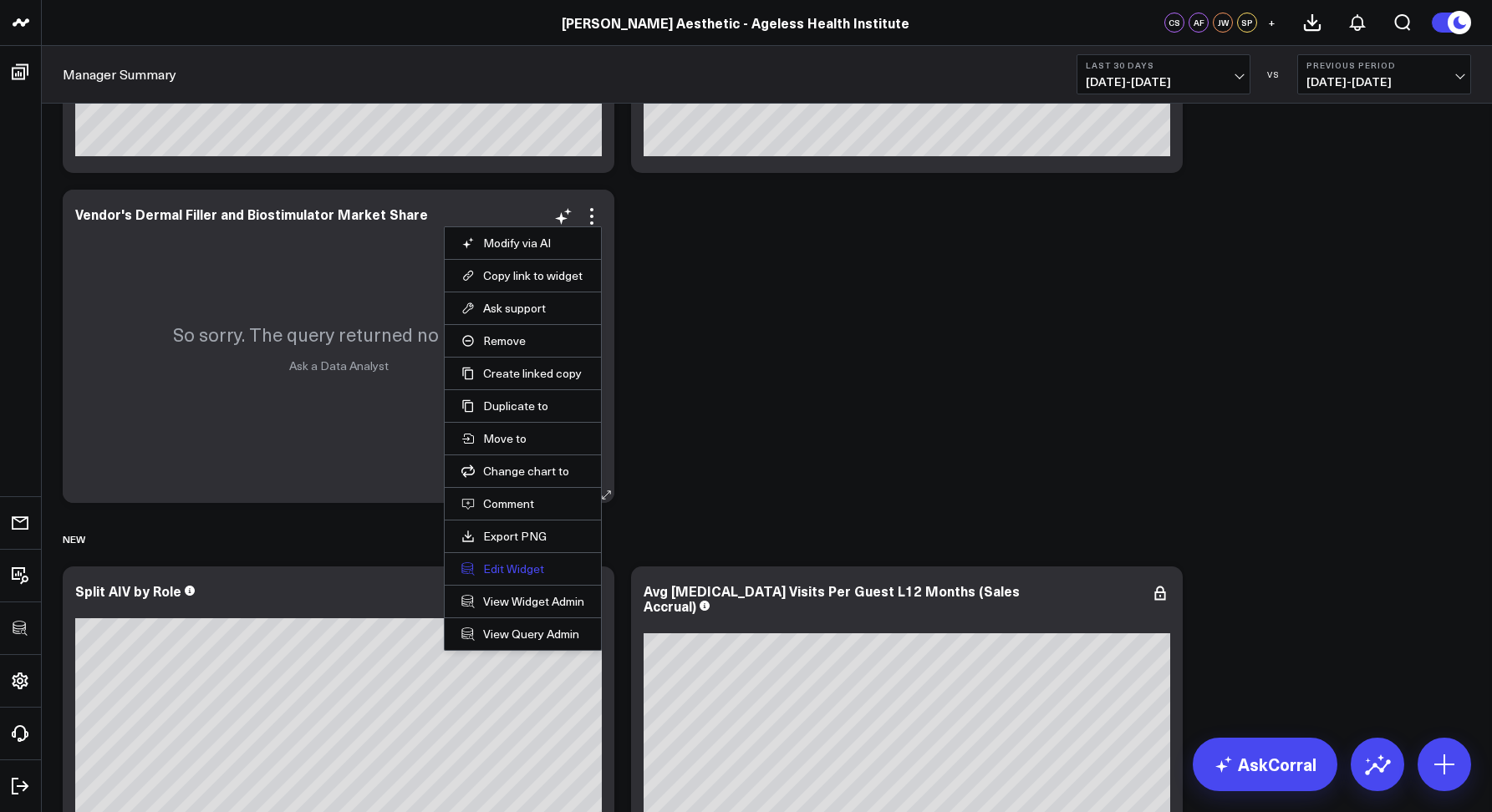
click at [501, 573] on button "Edit Widget" at bounding box center [522, 570] width 123 height 15
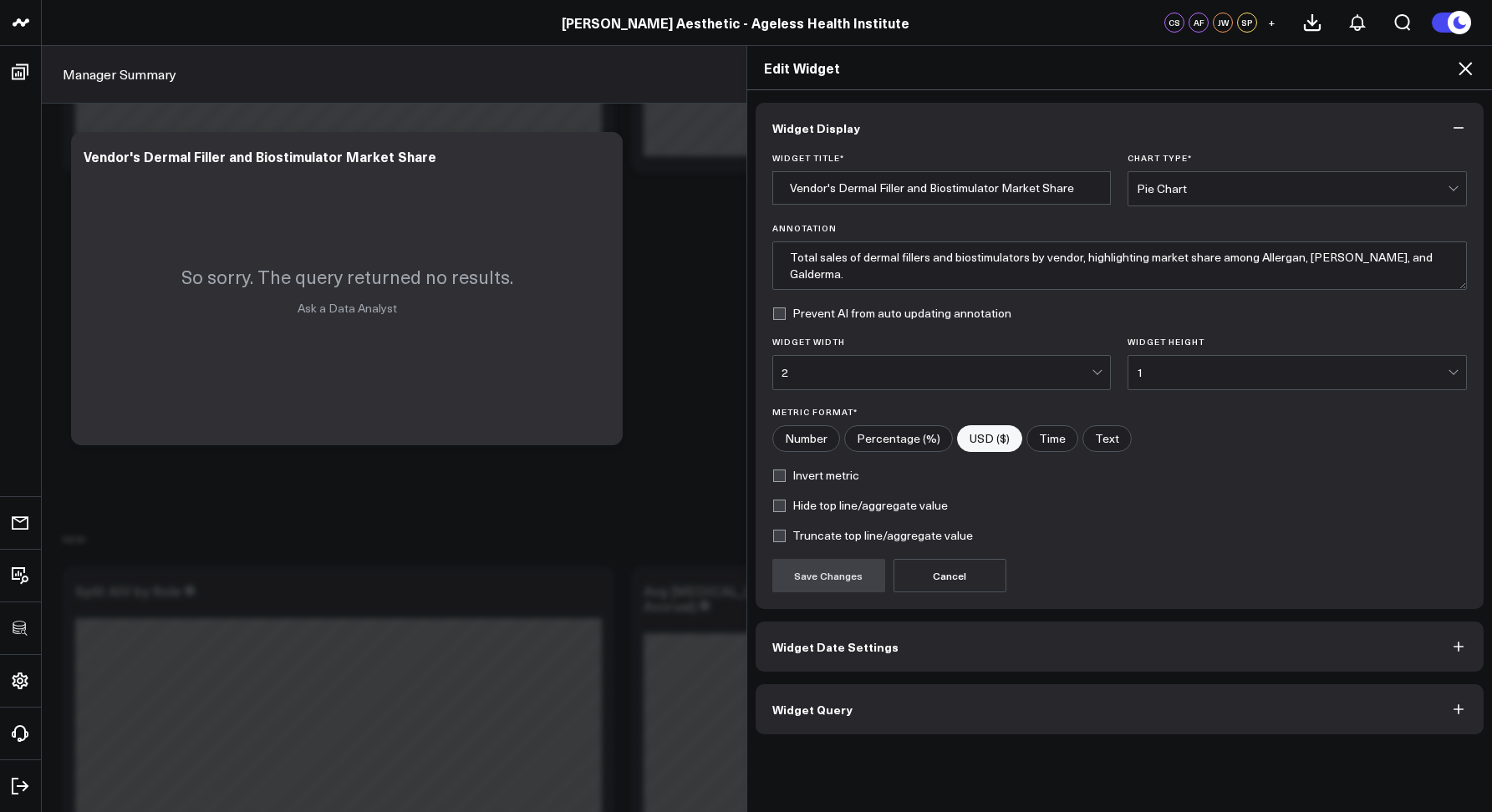
click at [801, 706] on span "Widget Query" at bounding box center [812, 710] width 80 height 14
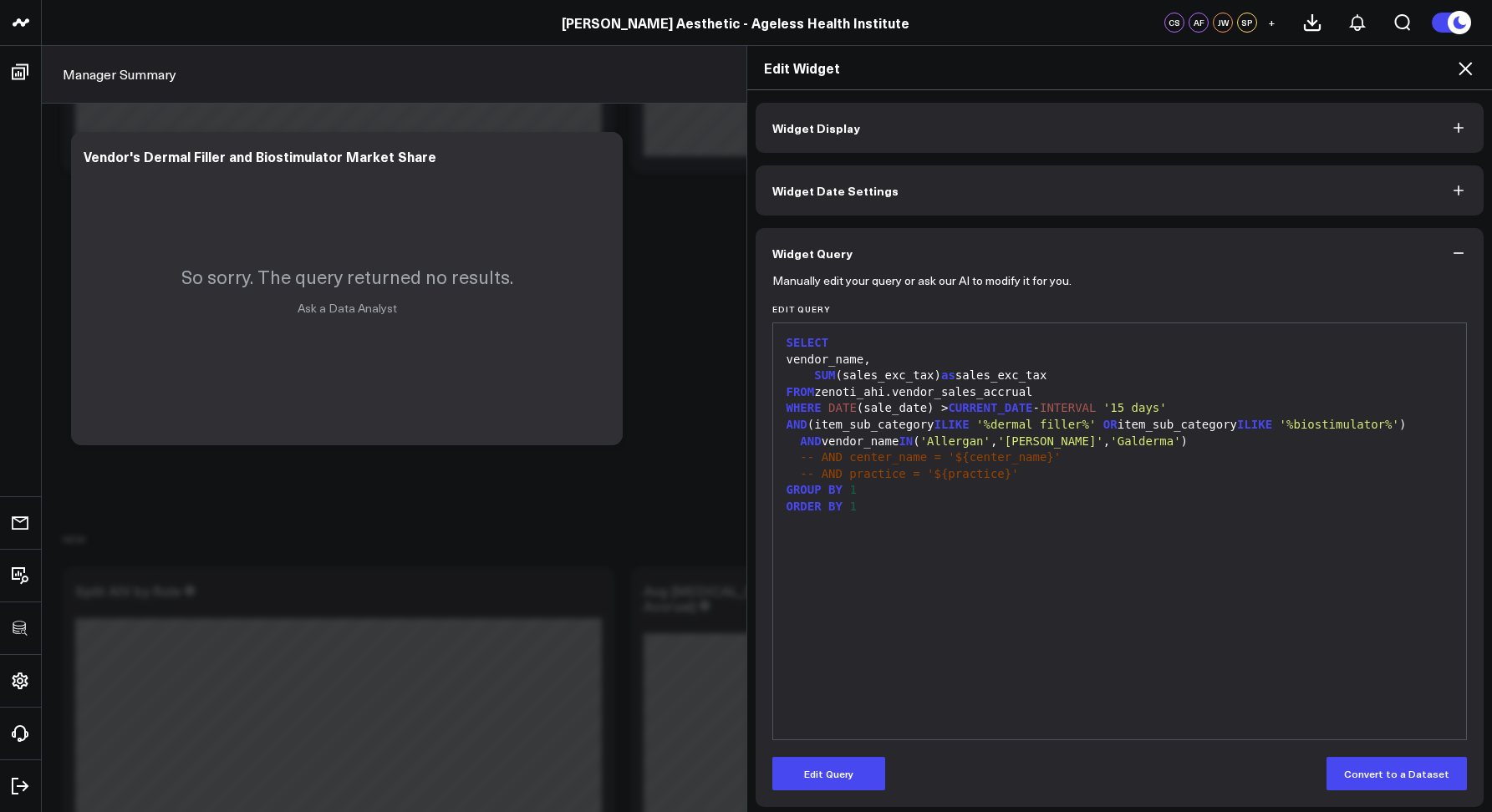
click at [1023, 520] on div "SELECT vendor_name, SUM (sales_exc_tax) as sales_exc_tax FROM zenoti_ahi.vendor…" at bounding box center [1119, 532] width 677 height 400
click at [957, 453] on div "-- AND center_name = '${center_name}'" at bounding box center [1119, 458] width 677 height 16
click at [1025, 449] on div "AND vendor_name IN ( 'Allergan' , '[PERSON_NAME]' , '[GEOGRAPHIC_DATA]' )" at bounding box center [1119, 441] width 677 height 16
click at [1111, 444] on span "'Galderma'" at bounding box center [1145, 441] width 70 height 14
click at [1466, 69] on icon at bounding box center [1466, 69] width 14 height 14
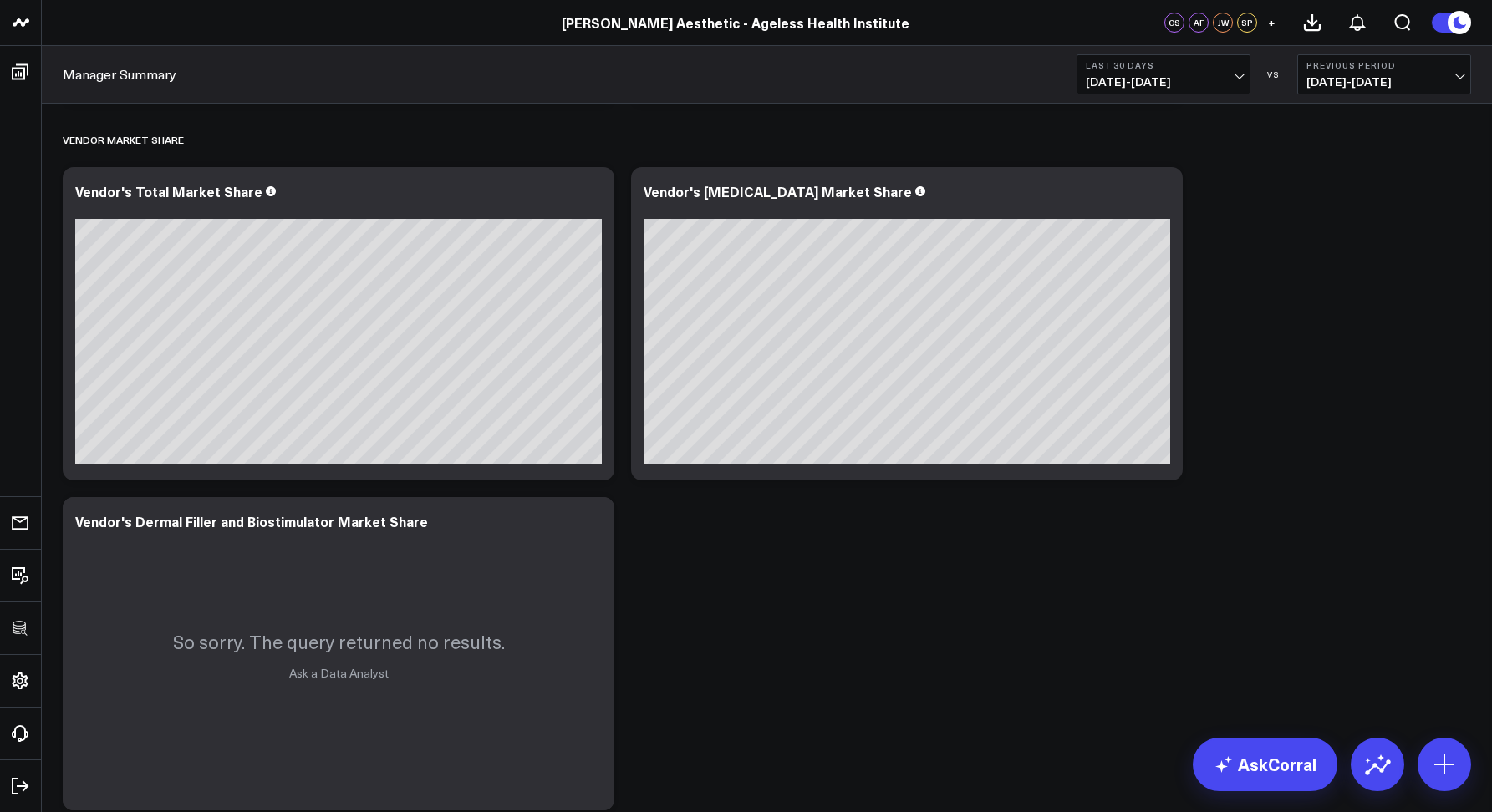
scroll to position [4931, 0]
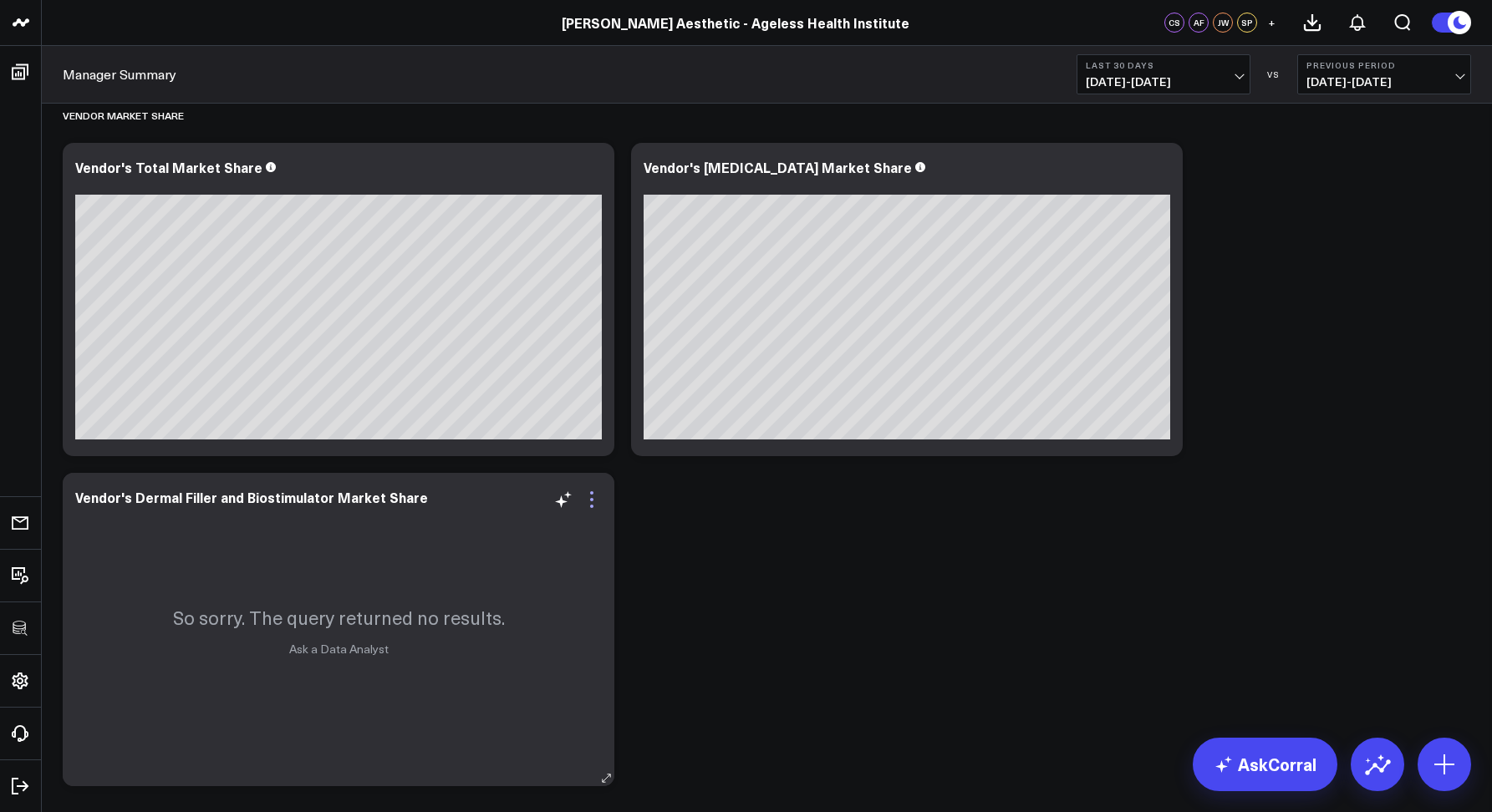
click at [588, 500] on icon at bounding box center [592, 499] width 20 height 20
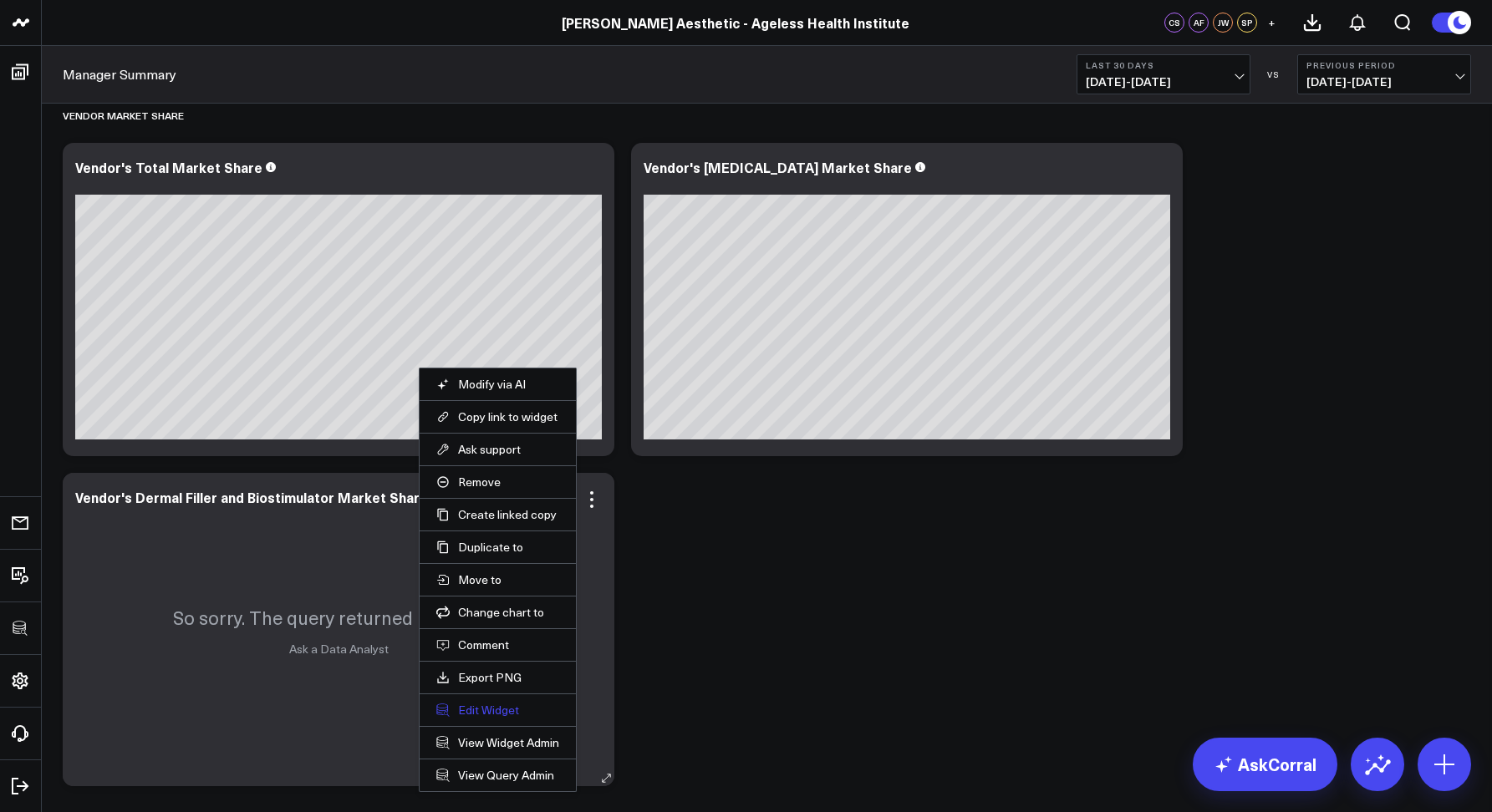
click at [487, 717] on button "Edit Widget" at bounding box center [497, 711] width 123 height 15
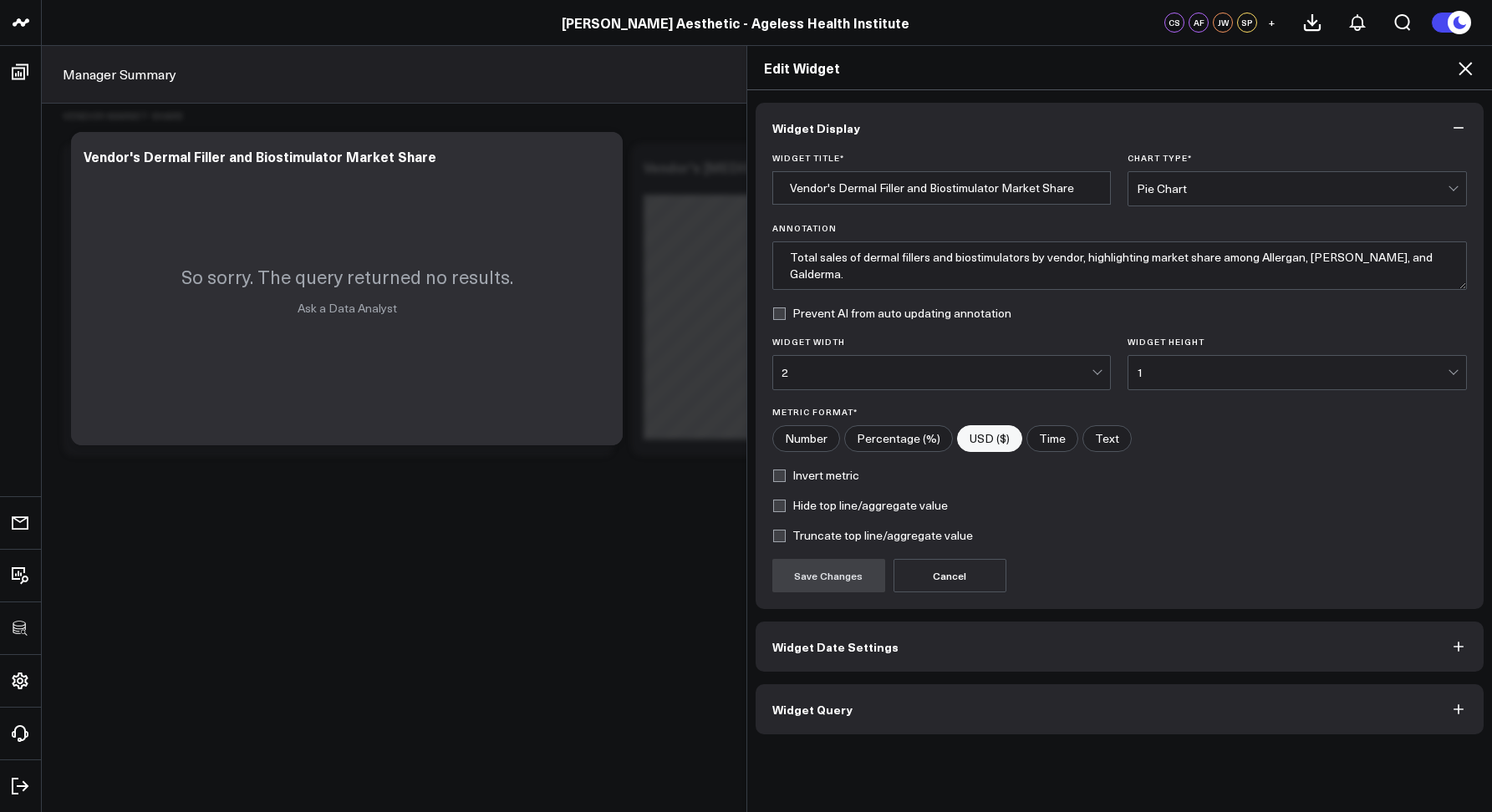
click at [887, 697] on button "Widget Query" at bounding box center [1120, 710] width 729 height 50
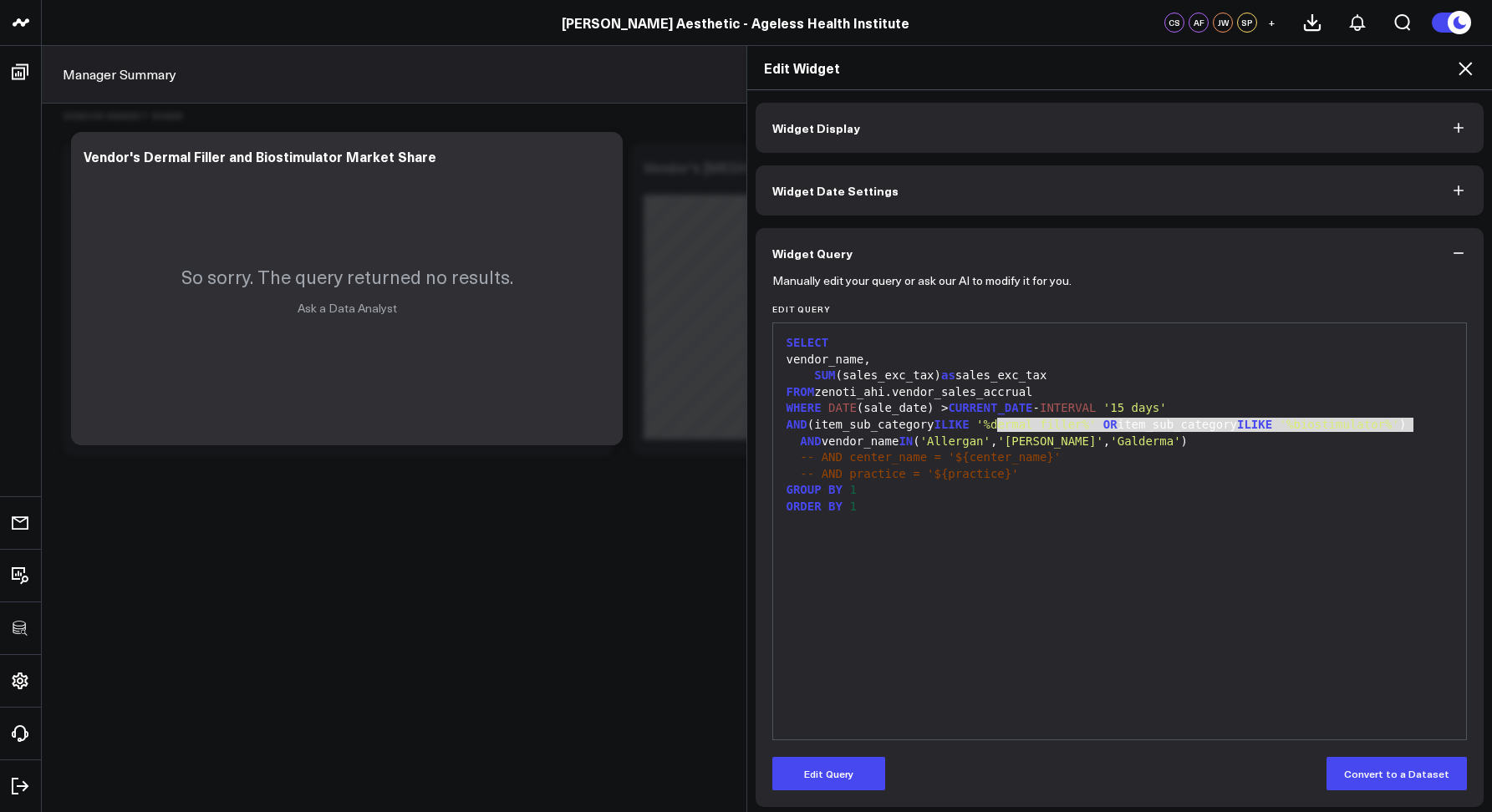
drag, startPoint x: 992, startPoint y: 422, endPoint x: 1412, endPoint y: 422, distance: 420.0
click at [1412, 422] on div "AND (item_sub_category ILIKE '%dermal filler%' OR item_sub_category ILIKE '%bio…" at bounding box center [1119, 425] width 677 height 16
click at [1391, 462] on div "-- AND center_name = '${center_name}'" at bounding box center [1119, 458] width 677 height 16
click at [1464, 71] on icon at bounding box center [1465, 69] width 20 height 20
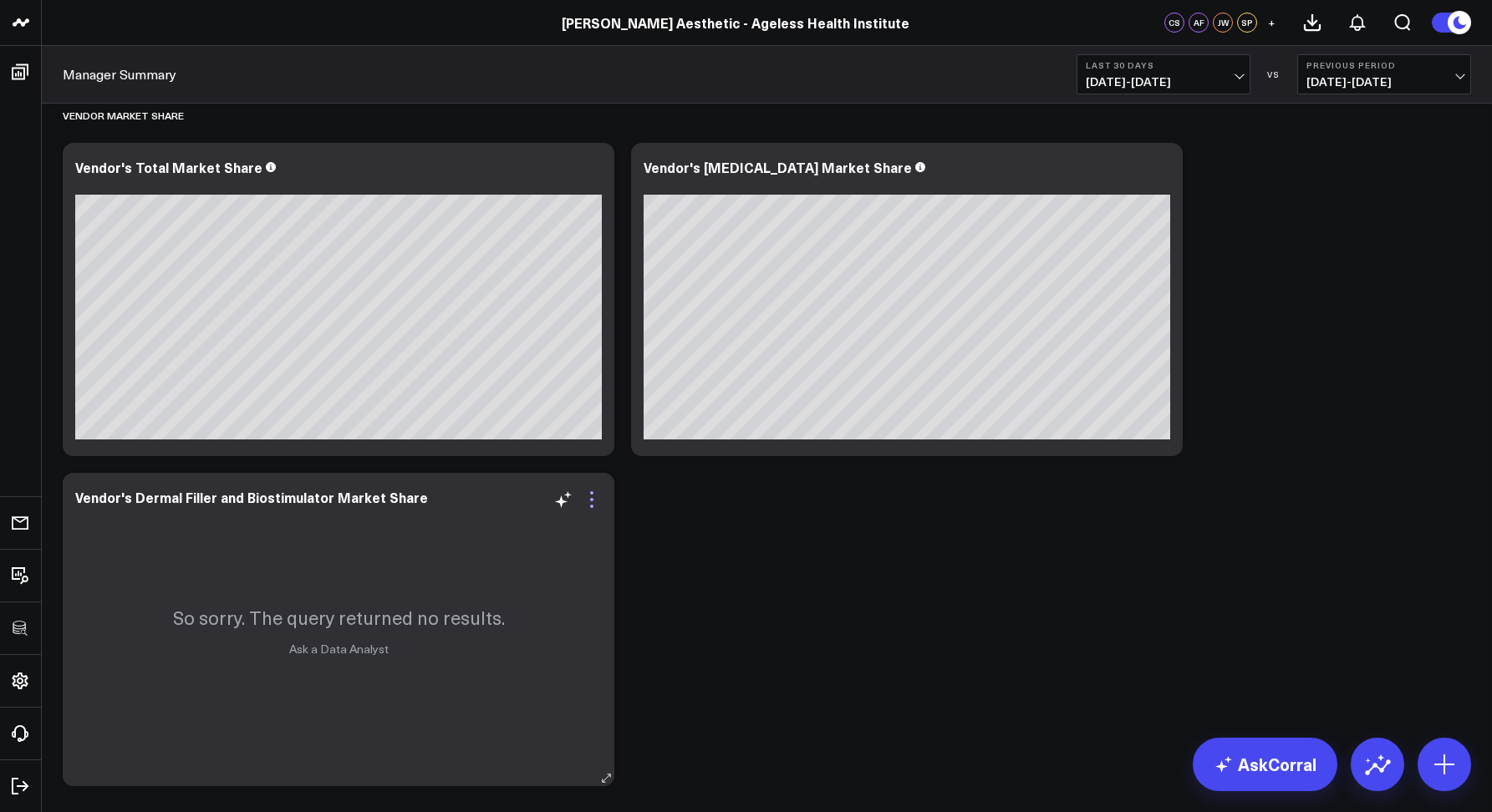
click at [588, 503] on icon at bounding box center [592, 499] width 20 height 20
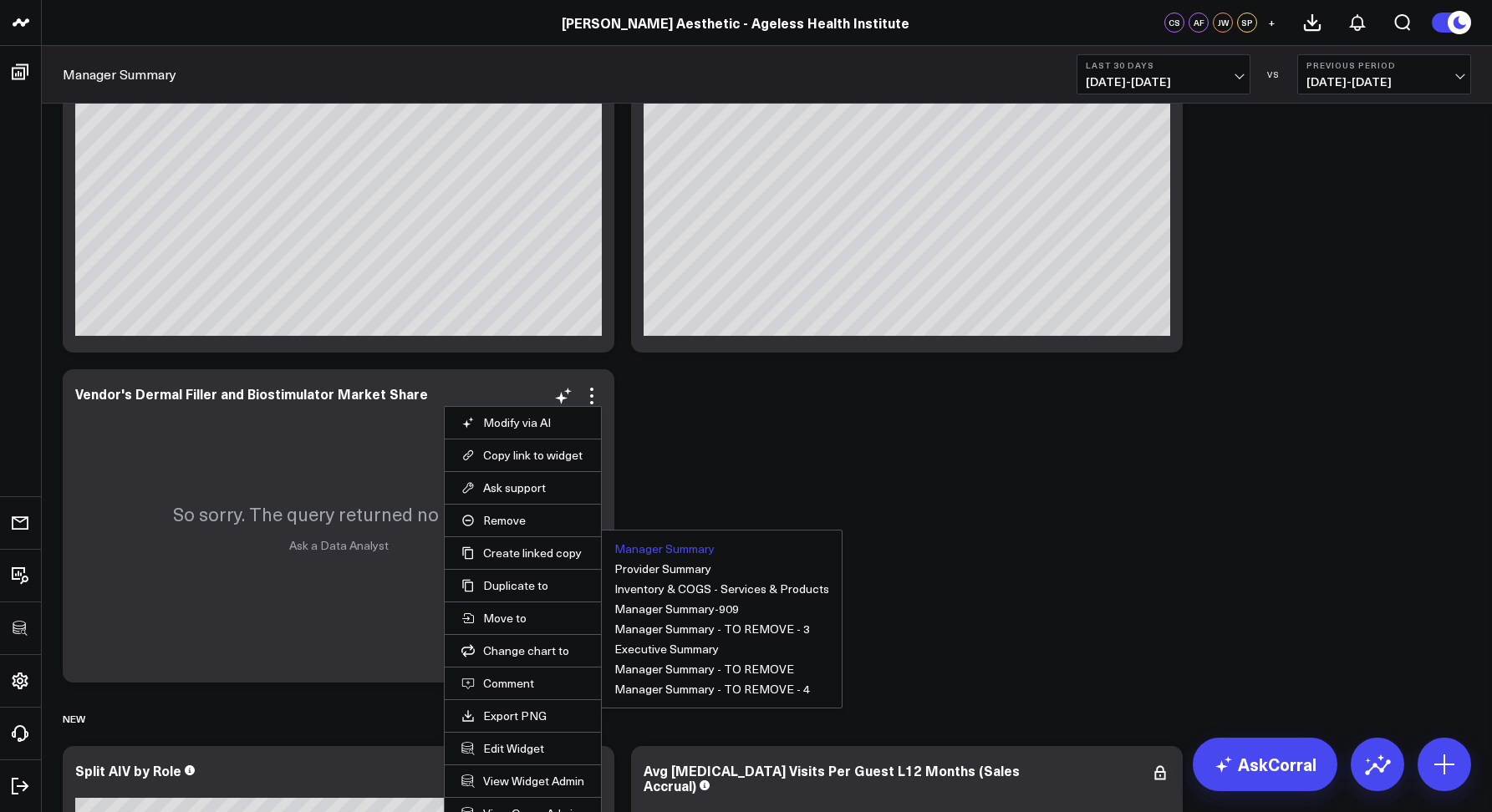
scroll to position [5048, 0]
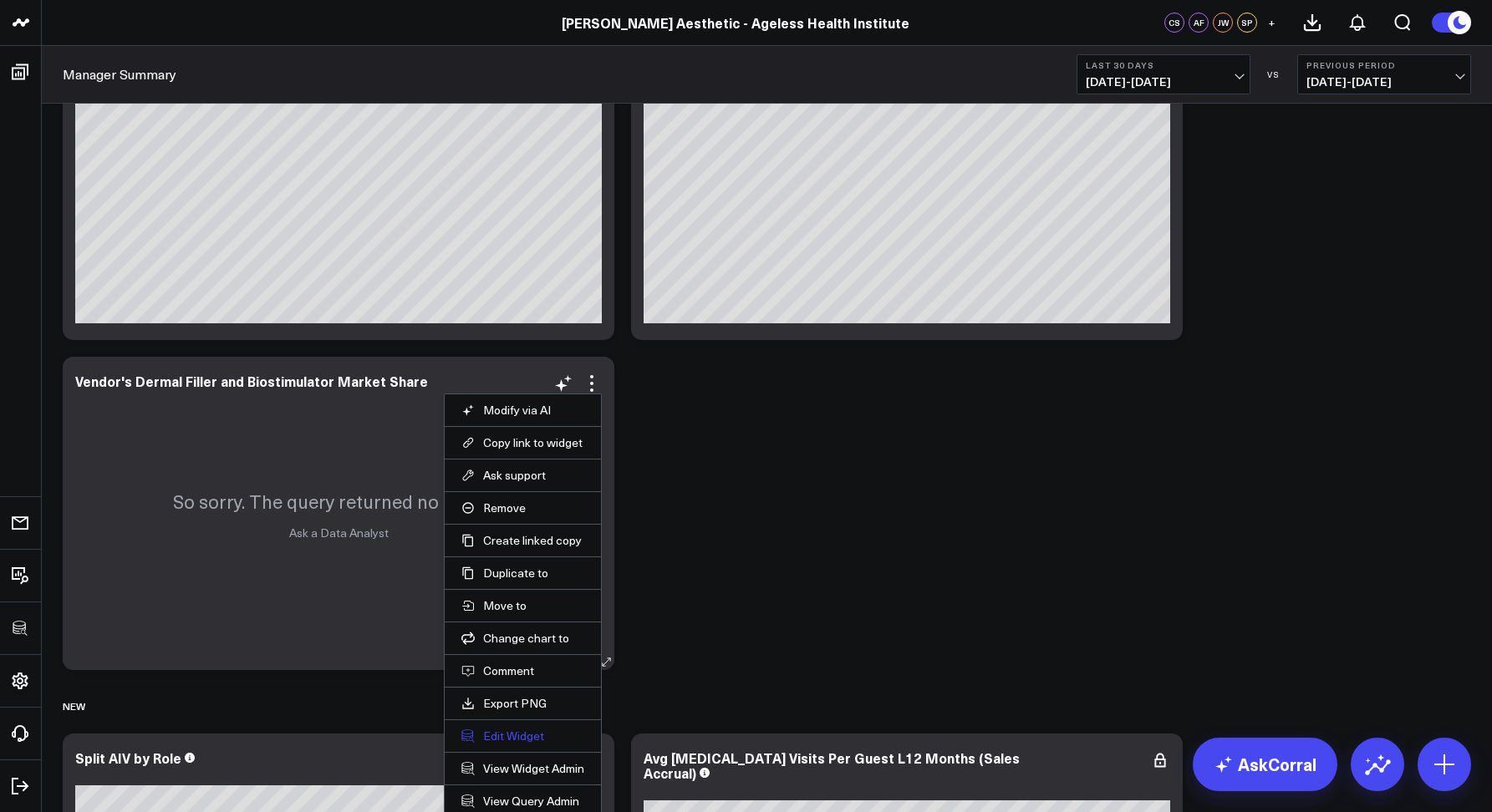
click at [513, 734] on button "Edit Widget" at bounding box center [522, 737] width 123 height 15
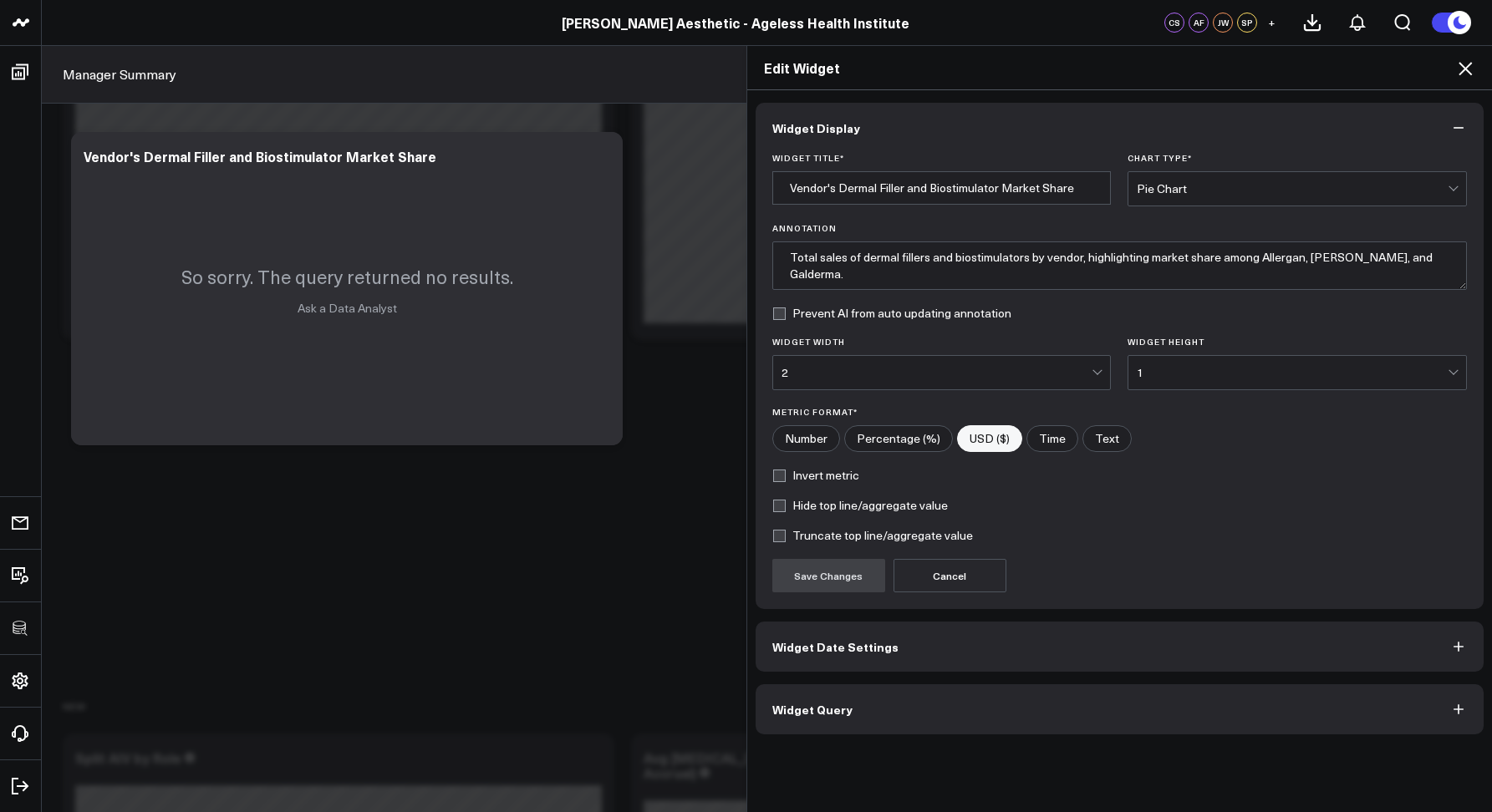
click at [931, 708] on button "Widget Query" at bounding box center [1120, 710] width 729 height 50
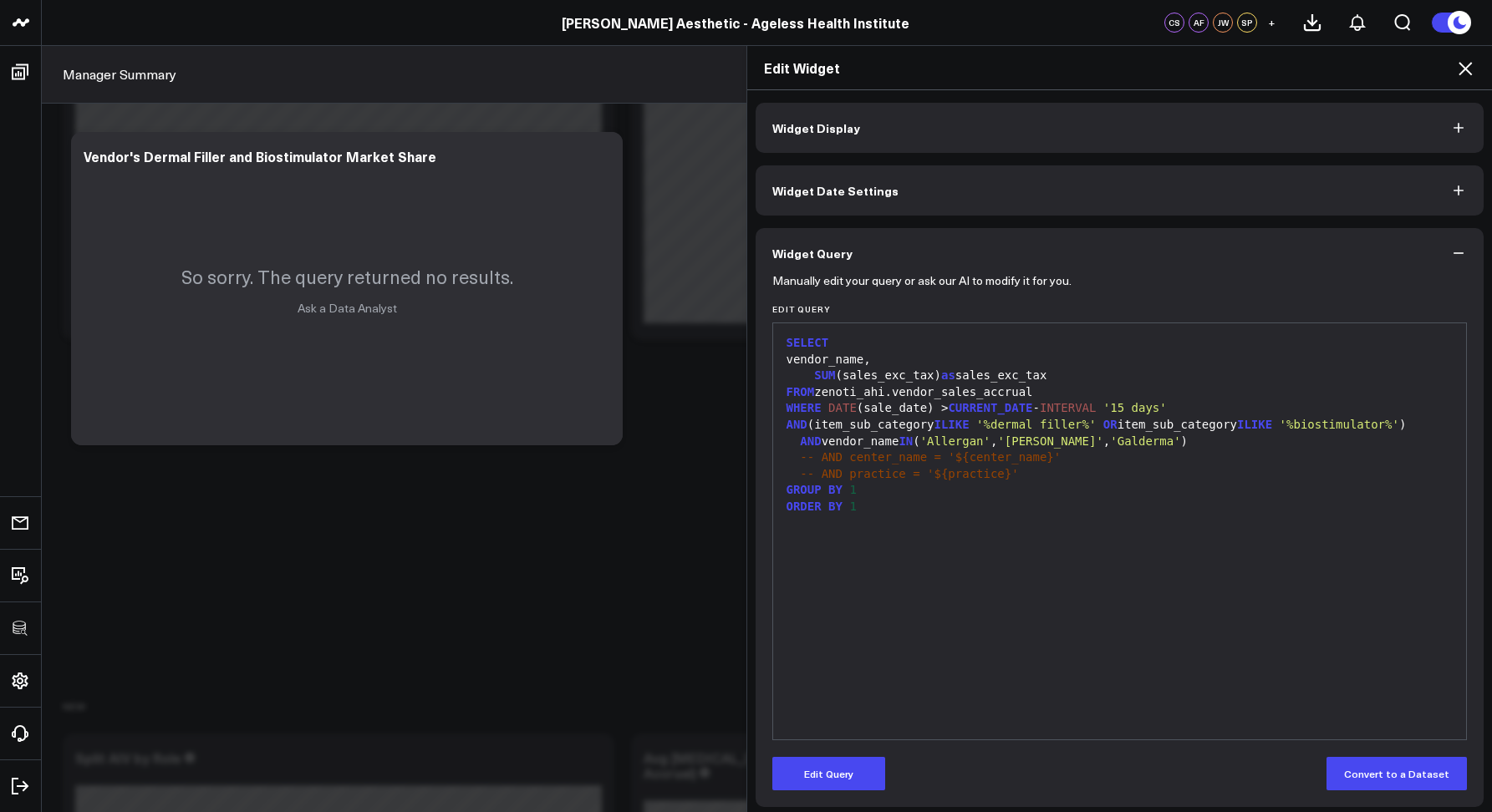
click at [1049, 473] on div "-- AND practice = '${practice}'" at bounding box center [1119, 474] width 677 height 16
click at [1459, 76] on icon at bounding box center [1465, 69] width 20 height 20
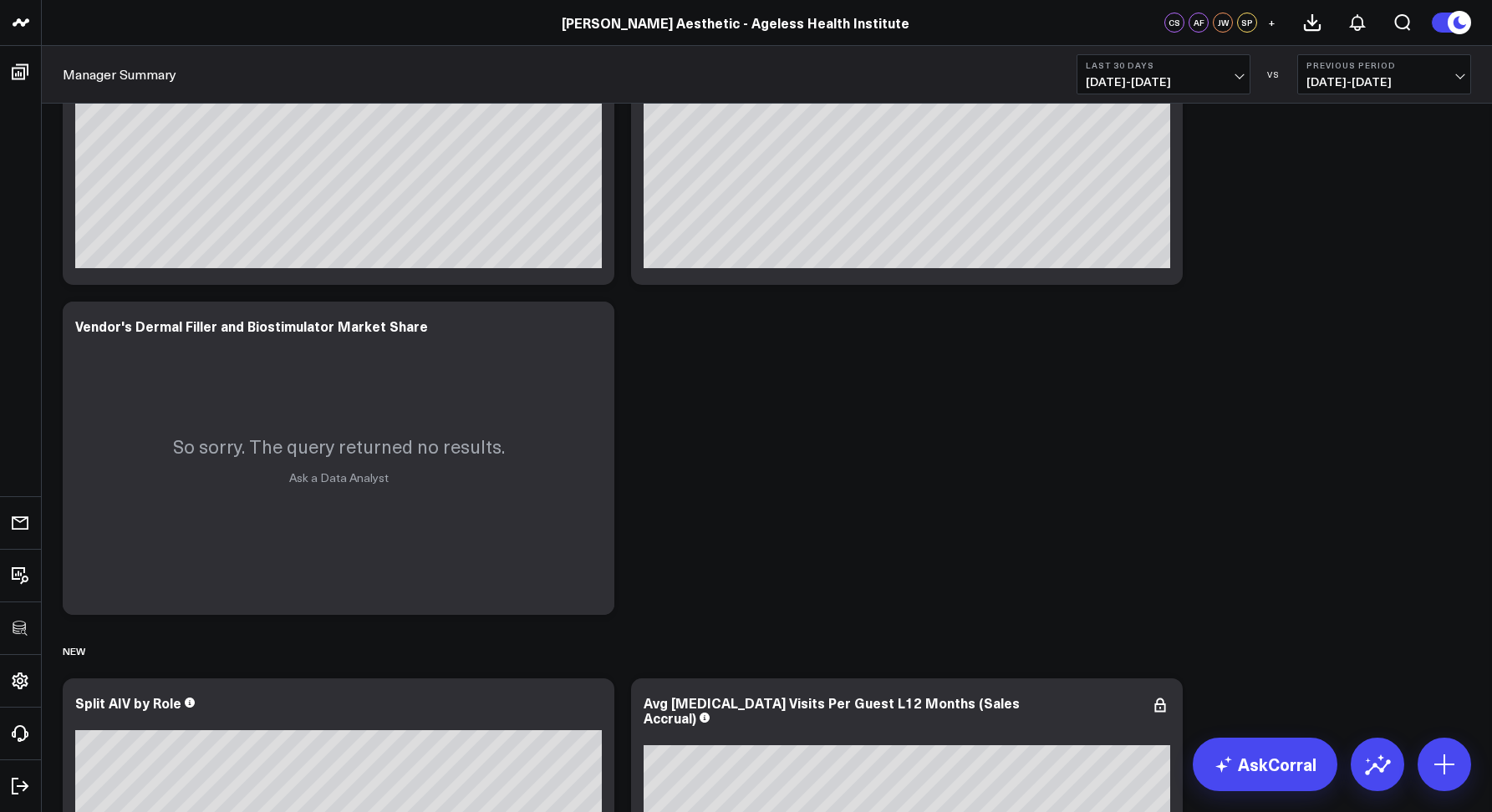
scroll to position [5036, 0]
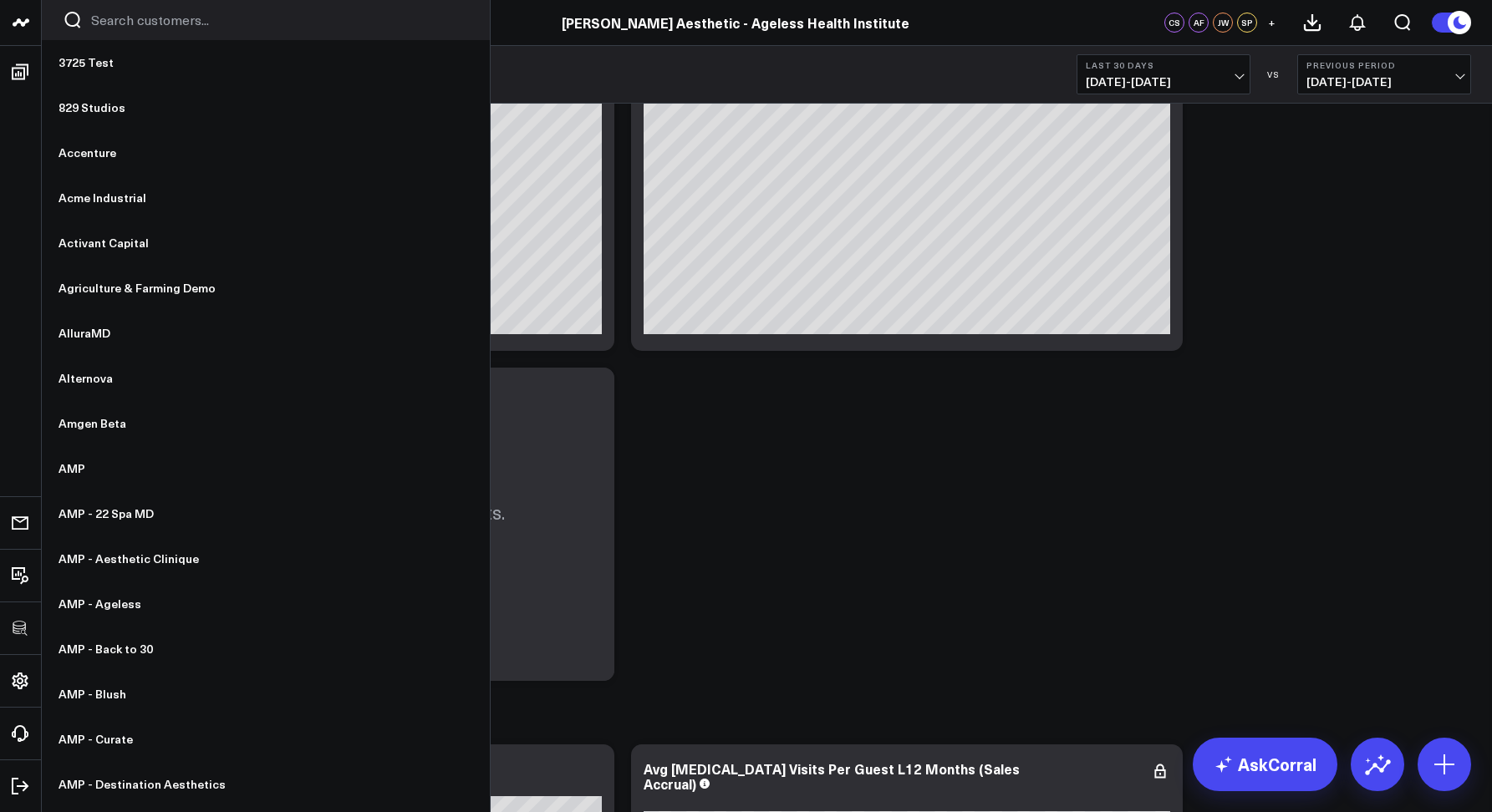
click at [107, 18] on input "Search customers input" at bounding box center [279, 19] width 378 height 18
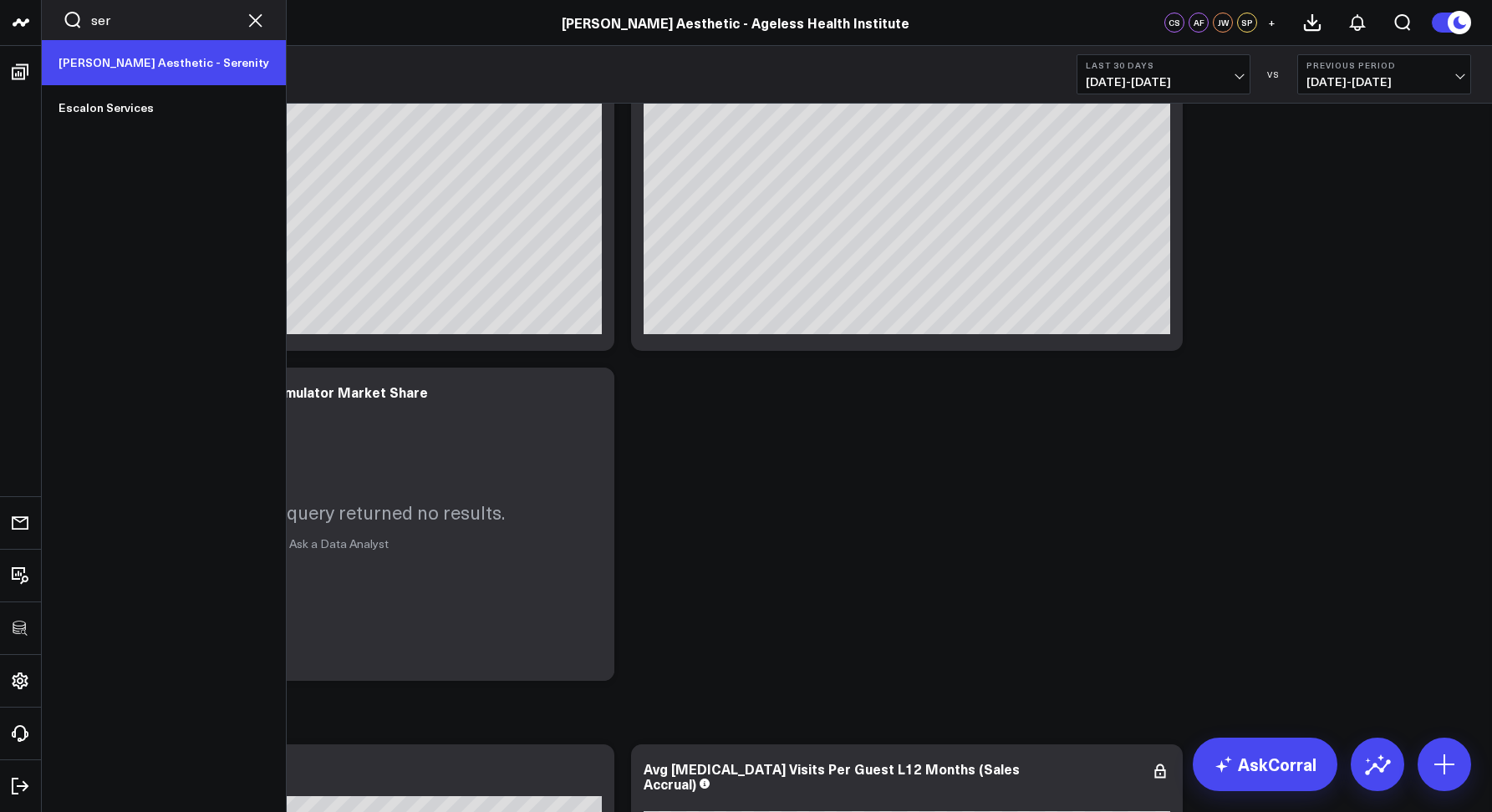
type input "ser"
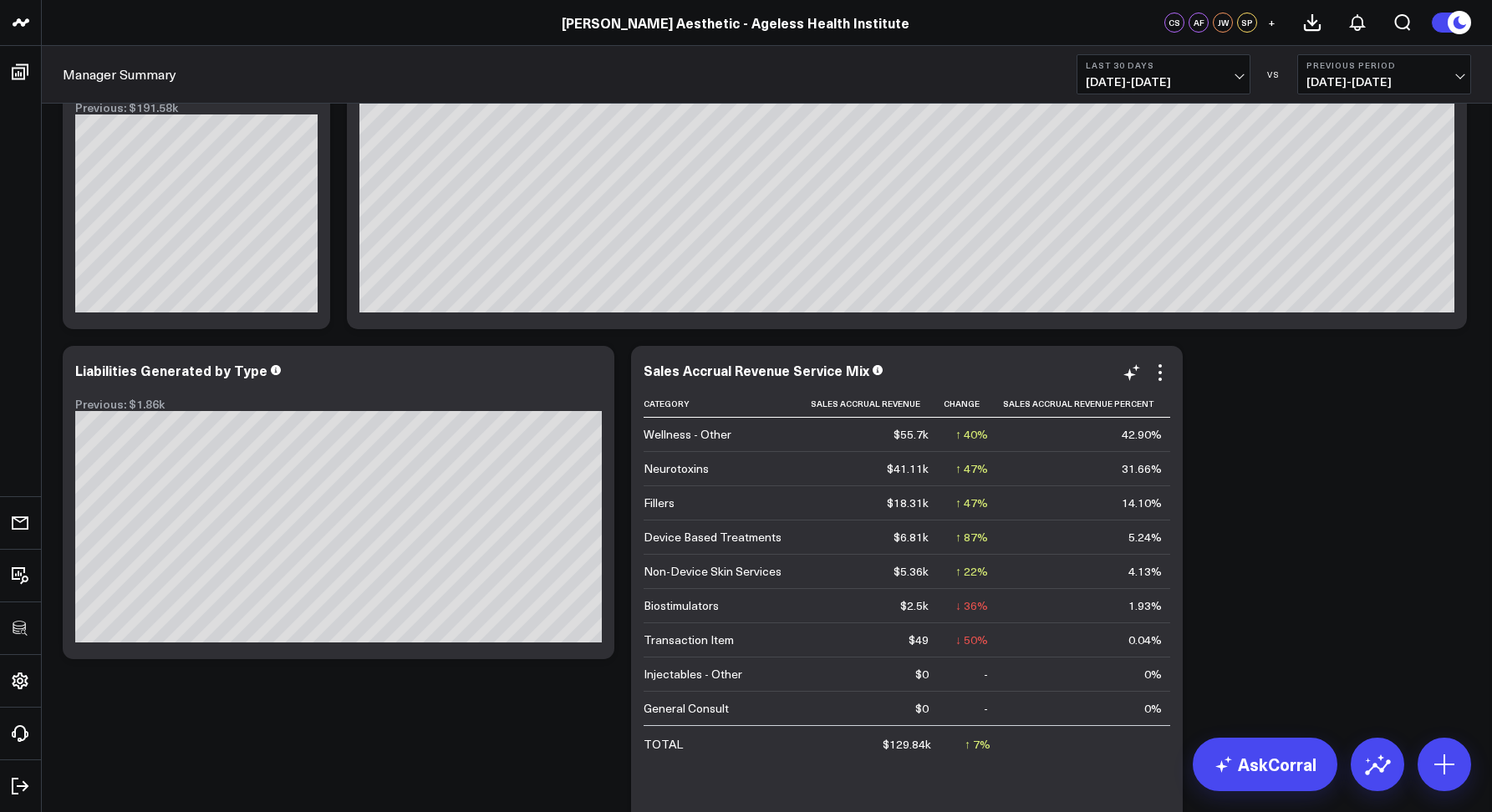
scroll to position [0, 0]
